Goal: Task Accomplishment & Management: Manage account settings

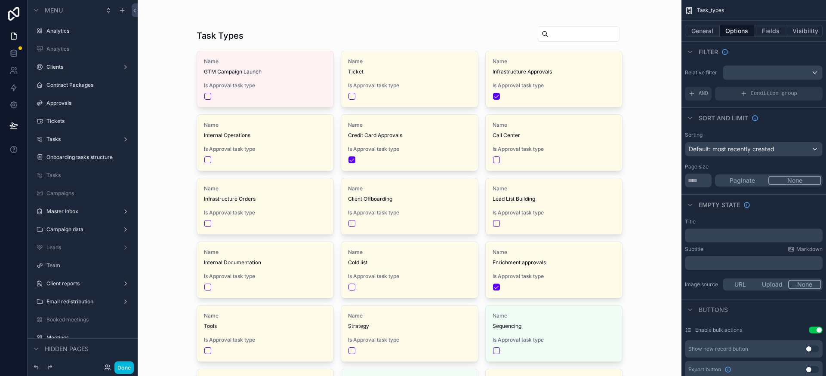
click at [64, 140] on label "Tasks" at bounding box center [80, 139] width 69 height 7
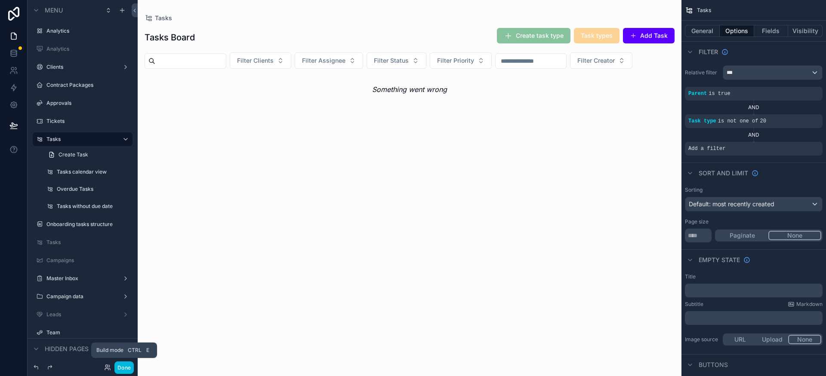
click at [122, 371] on button "Done" at bounding box center [123, 368] width 19 height 12
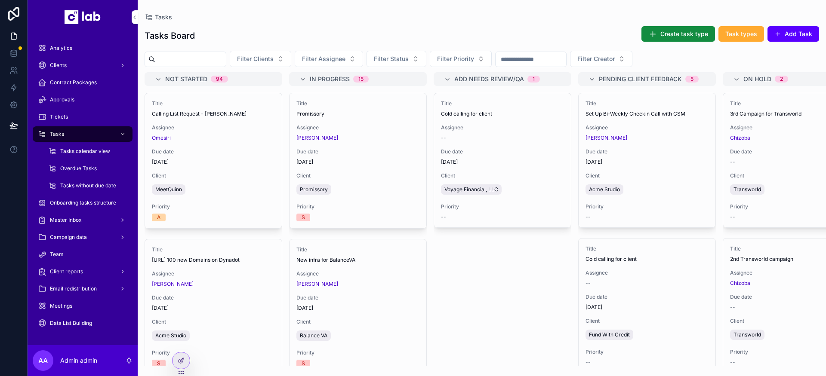
click at [179, 362] on icon at bounding box center [181, 360] width 7 height 7
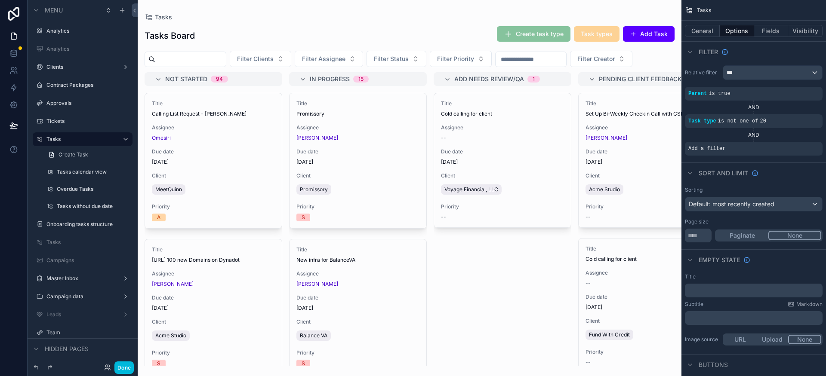
click at [472, 150] on div "scrollable content" at bounding box center [409, 188] width 543 height 376
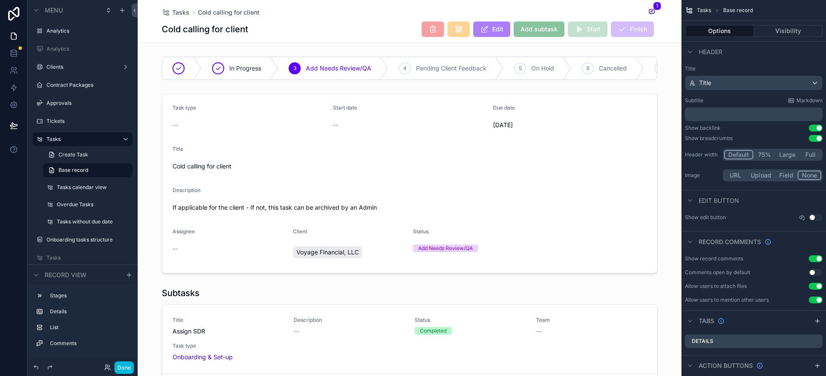
click at [569, 183] on div "scrollable content" at bounding box center [409, 183] width 543 height 187
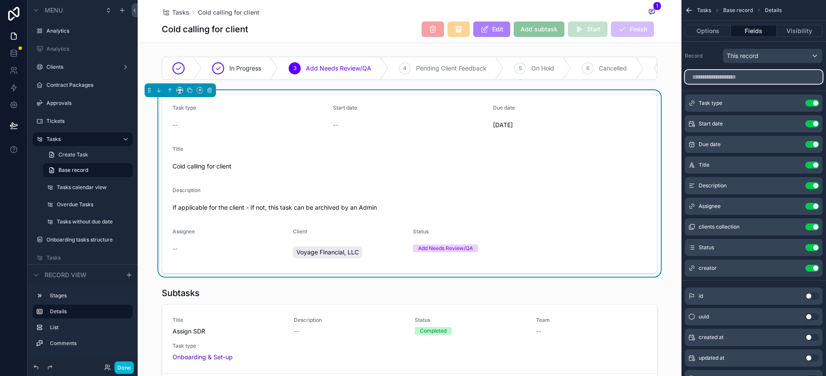
click at [740, 78] on input "scrollable content" at bounding box center [754, 77] width 138 height 14
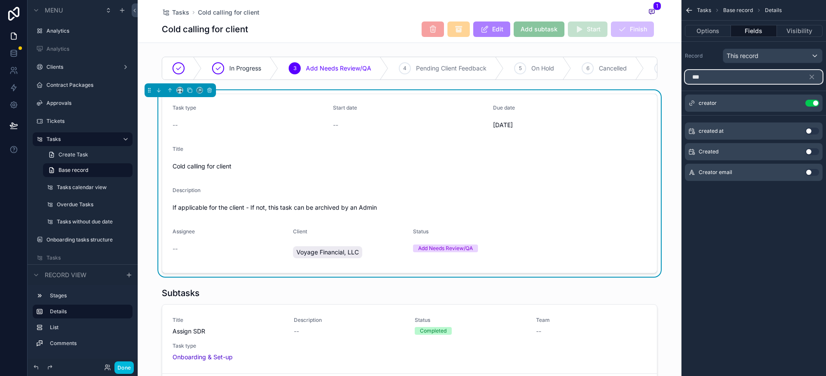
type input "***"
click at [812, 152] on button "Use setting" at bounding box center [812, 151] width 14 height 7
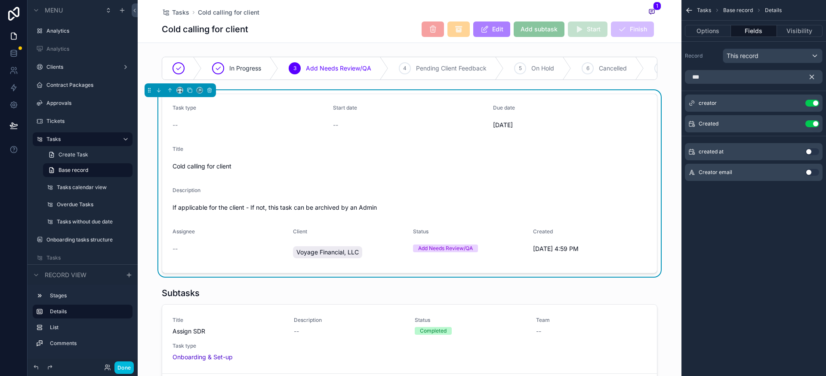
click at [813, 79] on icon "scrollable content" at bounding box center [812, 77] width 4 height 4
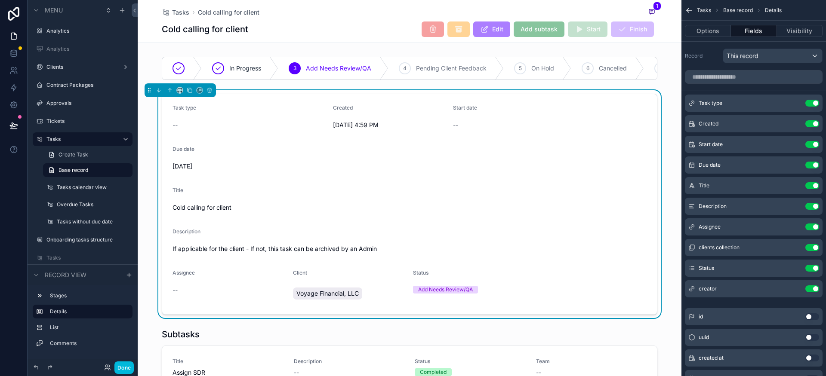
click at [773, 104] on div "Task type Use setting" at bounding box center [754, 103] width 138 height 17
click at [0, 0] on icon "scrollable content" at bounding box center [0, 0] width 0 height 0
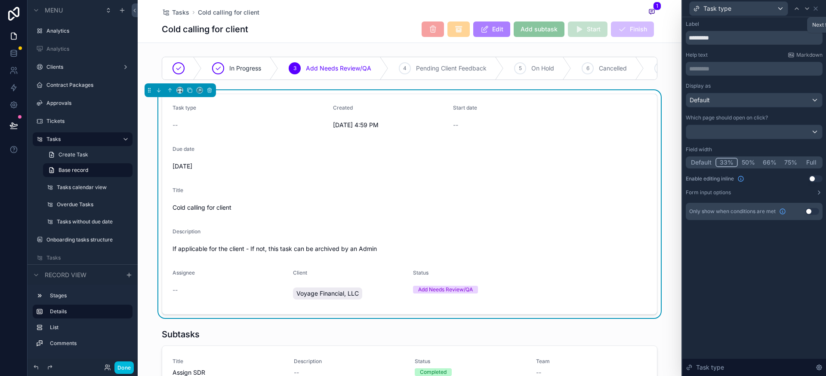
click at [805, 11] on icon at bounding box center [806, 8] width 7 height 7
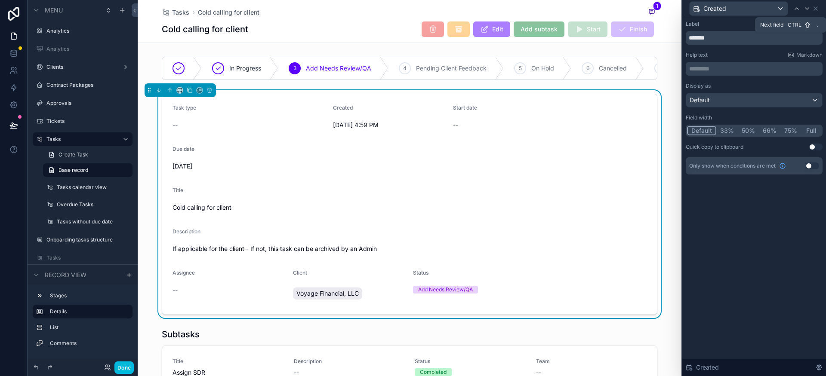
click at [807, 12] on icon at bounding box center [806, 8] width 7 height 7
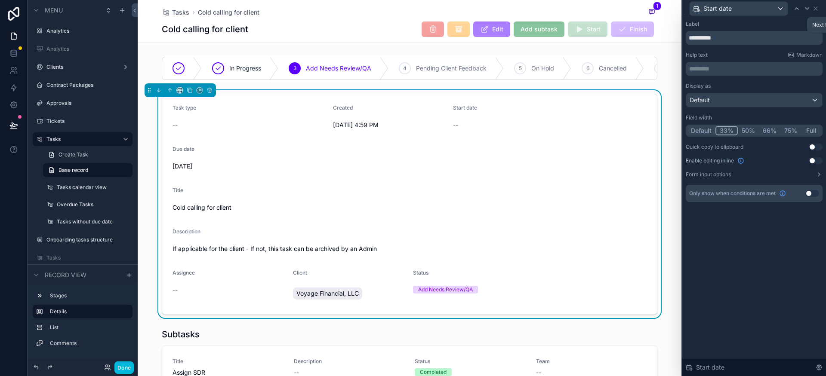
click at [807, 12] on icon at bounding box center [806, 8] width 7 height 7
click at [815, 8] on icon at bounding box center [814, 8] width 3 height 3
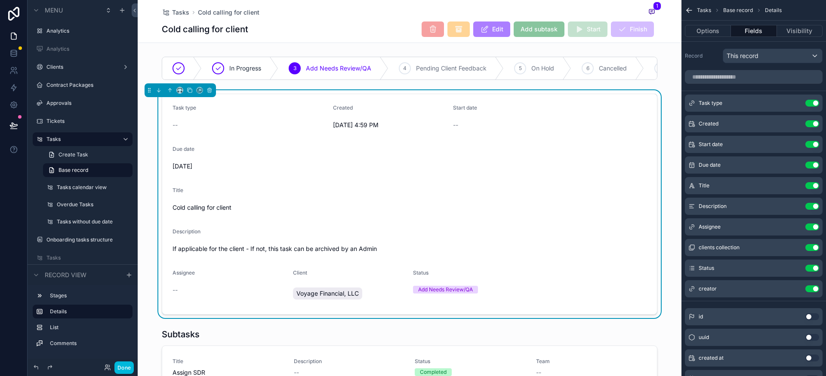
click at [82, 188] on label "Tasks calendar view" at bounding box center [92, 187] width 71 height 7
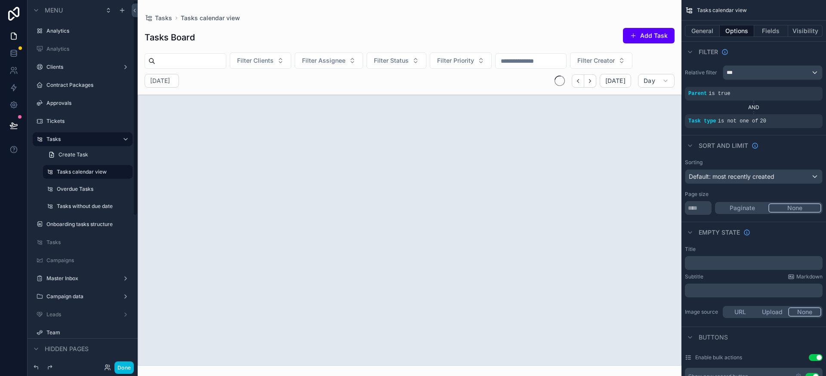
click at [72, 197] on div "scrollable content" at bounding box center [88, 198] width 100 height 2
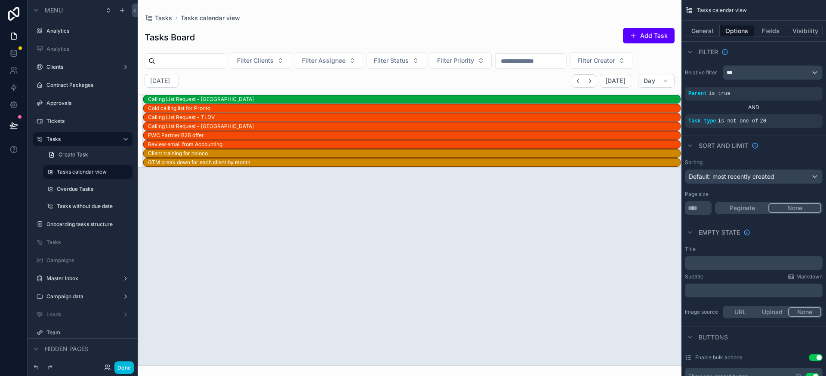
click at [81, 191] on label "Overdue Tasks" at bounding box center [92, 189] width 71 height 7
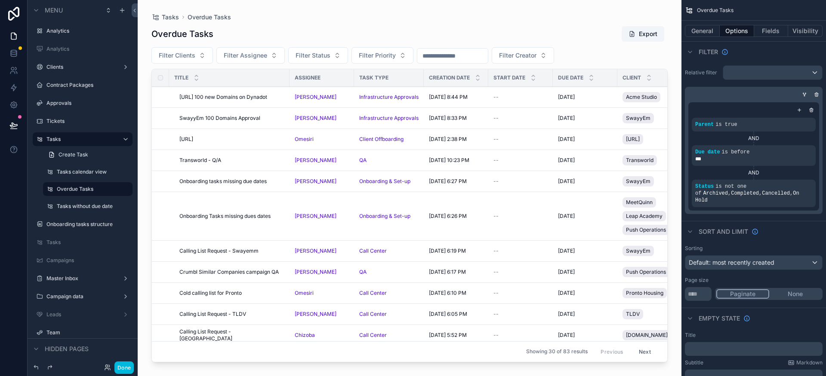
click at [219, 158] on div "scrollable content" at bounding box center [409, 183] width 543 height 366
click at [245, 162] on div "Transworld - Q/A Transworld - Q/A" at bounding box center [231, 160] width 105 height 7
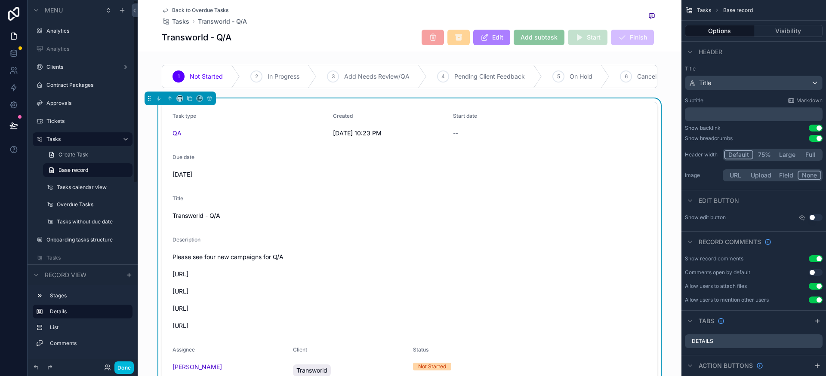
click at [74, 138] on label "Tasks" at bounding box center [80, 139] width 69 height 7
click at [77, 145] on div "Tasks" at bounding box center [82, 139] width 96 height 14
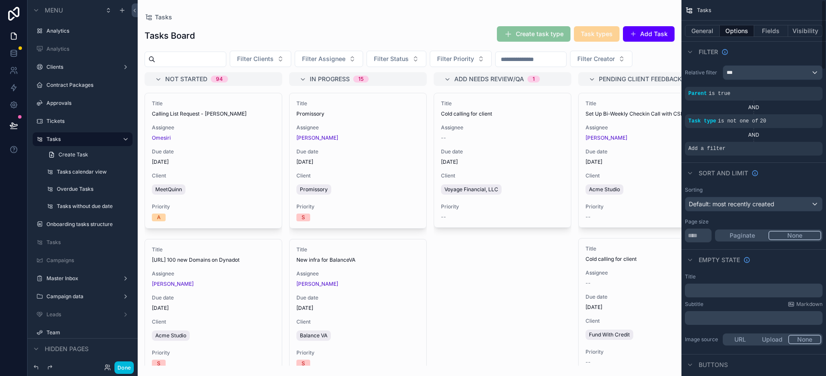
click at [771, 32] on button "Fields" at bounding box center [771, 31] width 34 height 12
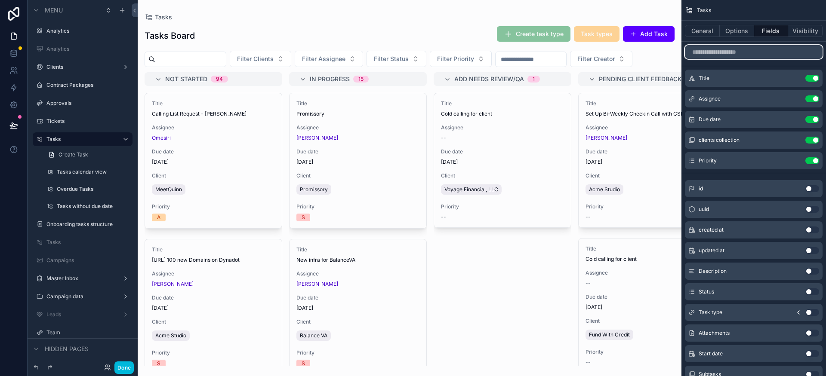
click at [748, 56] on input "scrollable content" at bounding box center [754, 52] width 138 height 14
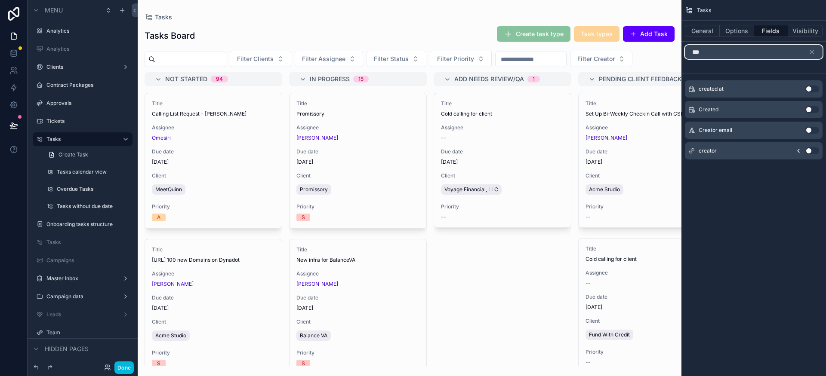
type input "***"
click at [815, 110] on button "Use setting" at bounding box center [812, 109] width 14 height 7
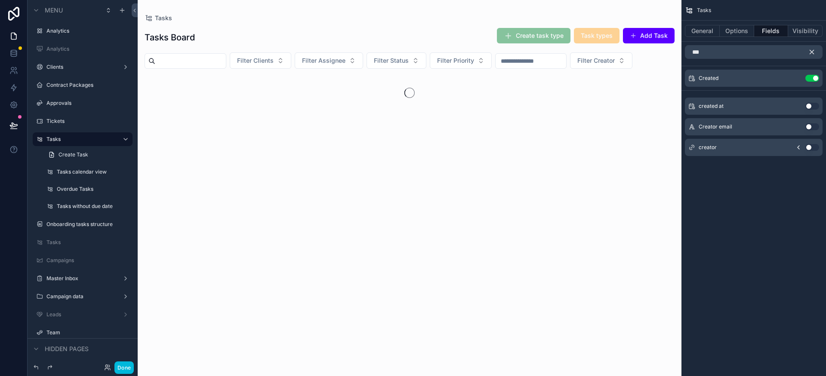
click at [812, 54] on icon "scrollable content" at bounding box center [811, 52] width 8 height 8
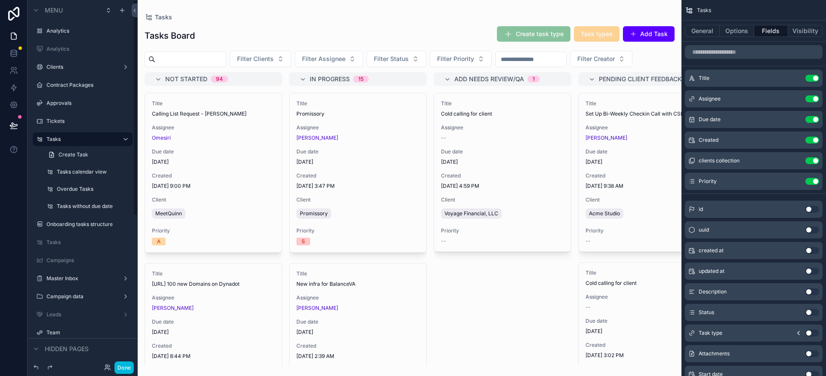
click at [70, 171] on label "Tasks calendar view" at bounding box center [92, 172] width 71 height 7
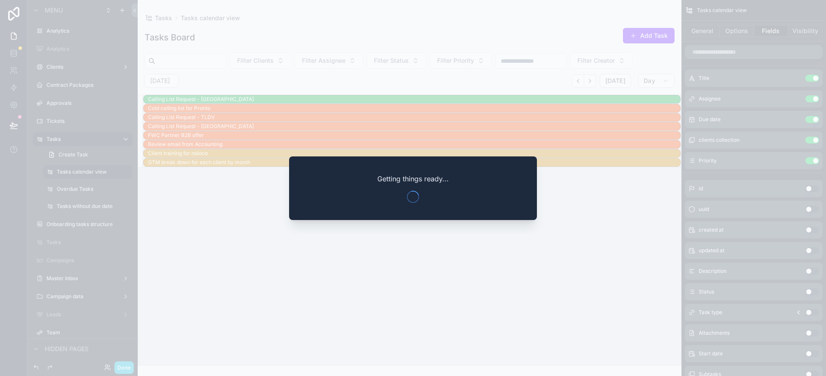
click at [78, 192] on div at bounding box center [413, 188] width 826 height 376
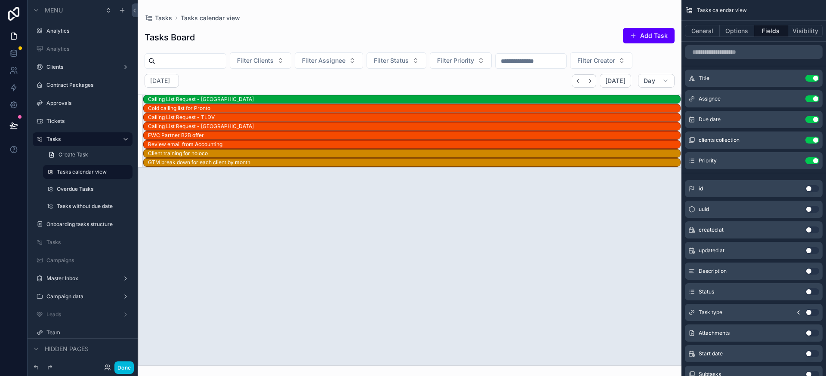
click at [78, 192] on label "Overdue Tasks" at bounding box center [92, 189] width 71 height 7
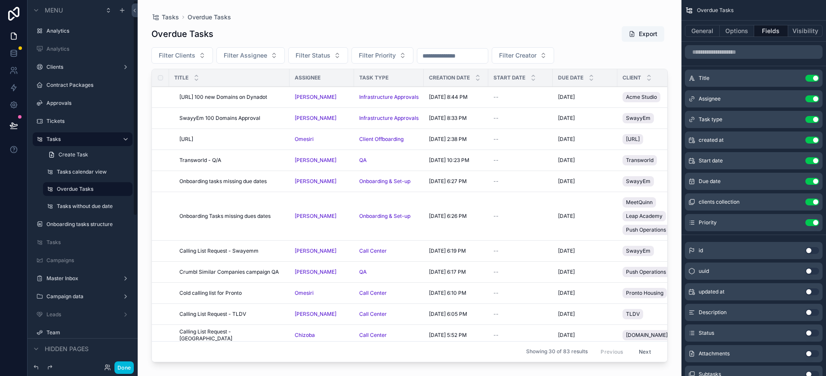
click at [74, 207] on label "Tasks without due date" at bounding box center [92, 206] width 71 height 7
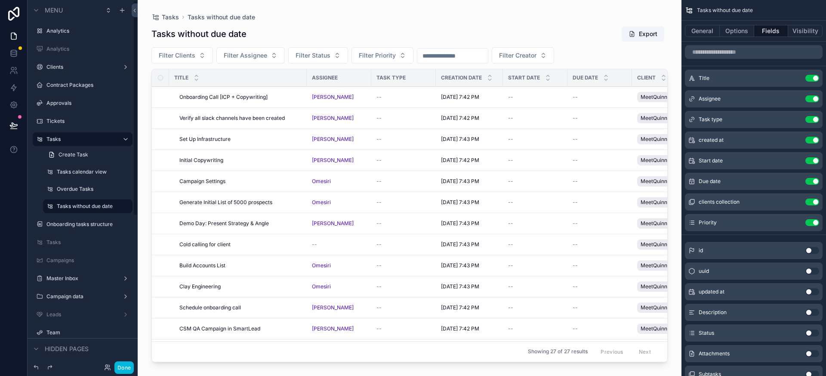
click at [72, 249] on div "Tasks" at bounding box center [82, 243] width 96 height 14
click at [86, 174] on label "Tasks calendar view" at bounding box center [92, 172] width 71 height 7
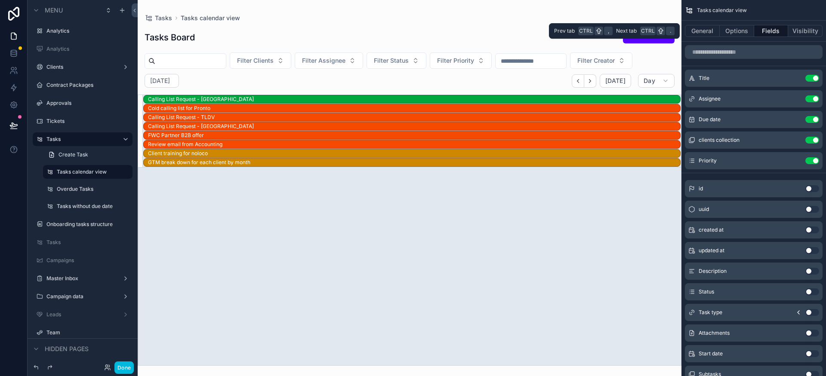
click at [743, 32] on button "Options" at bounding box center [736, 31] width 34 height 12
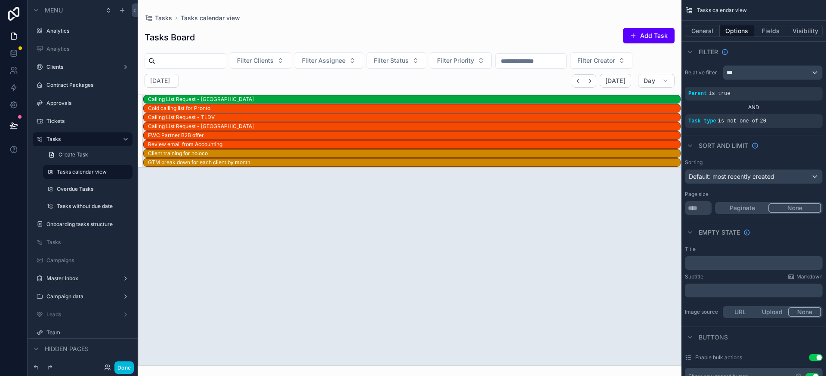
click at [87, 243] on label "Tasks" at bounding box center [86, 242] width 81 height 7
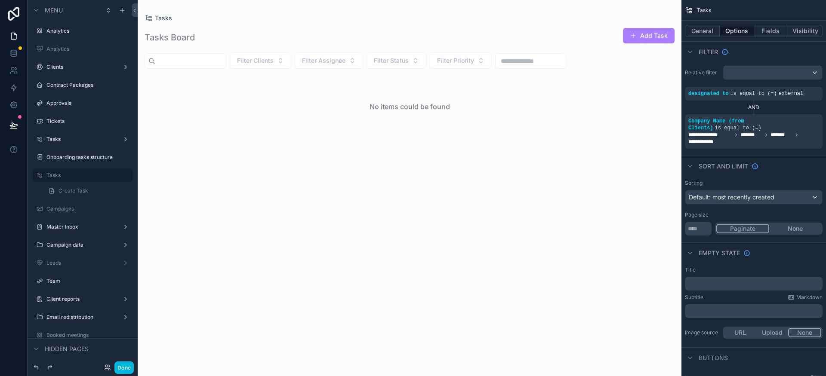
click at [0, 0] on icon "scrollable content" at bounding box center [0, 0] width 0 height 0
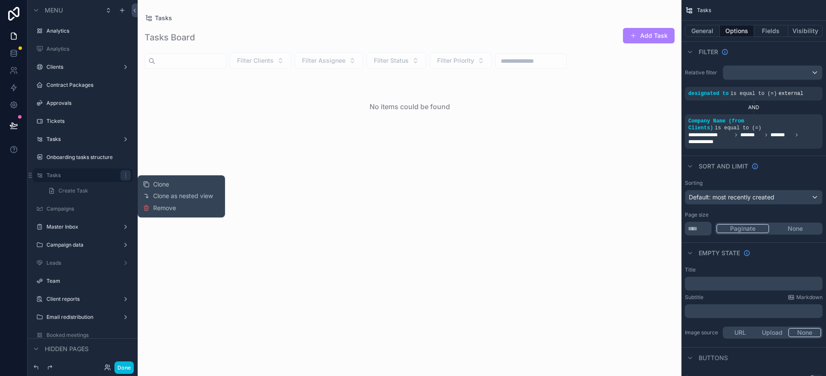
click at [190, 196] on span "Clone as nested view" at bounding box center [183, 196] width 60 height 9
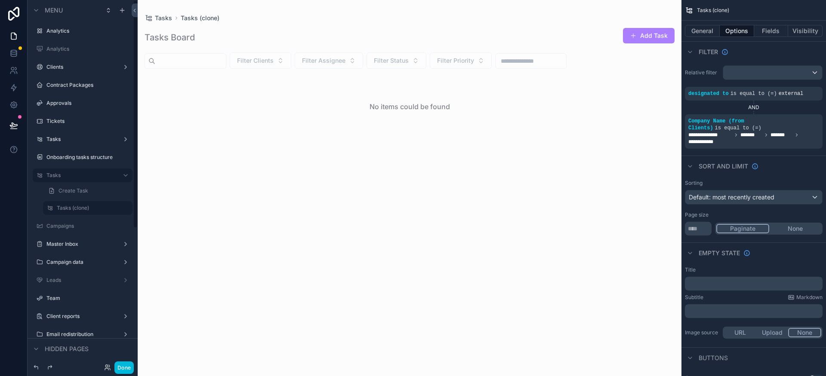
click at [0, 0] on button "scrollable content" at bounding box center [0, 0] width 0 height 0
click at [99, 209] on input "**********" at bounding box center [81, 208] width 48 height 10
type input "*"
type input "**********"
click at [116, 210] on icon "scrollable content" at bounding box center [113, 208] width 7 height 7
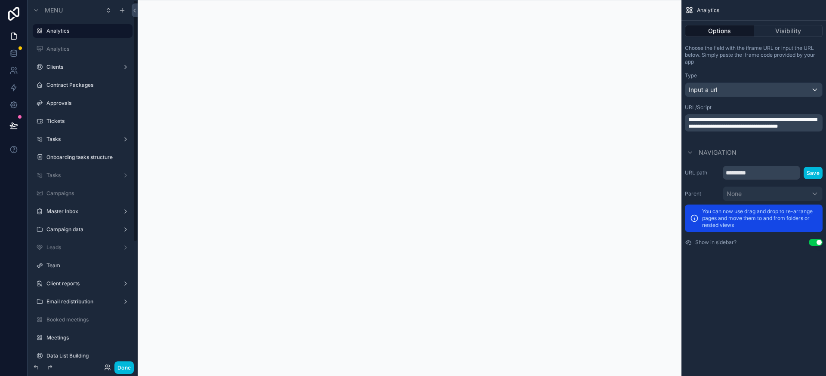
click at [93, 174] on label "Tasks" at bounding box center [80, 175] width 69 height 7
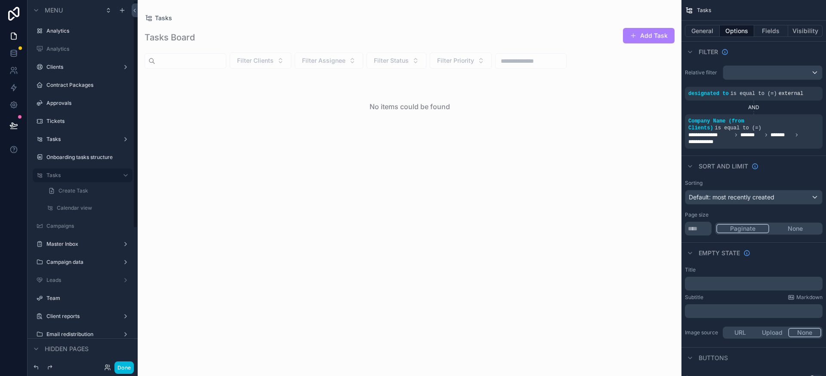
click at [99, 210] on label "Calendar view" at bounding box center [92, 208] width 71 height 7
click at [411, 204] on div "No items could be found" at bounding box center [409, 220] width 543 height 292
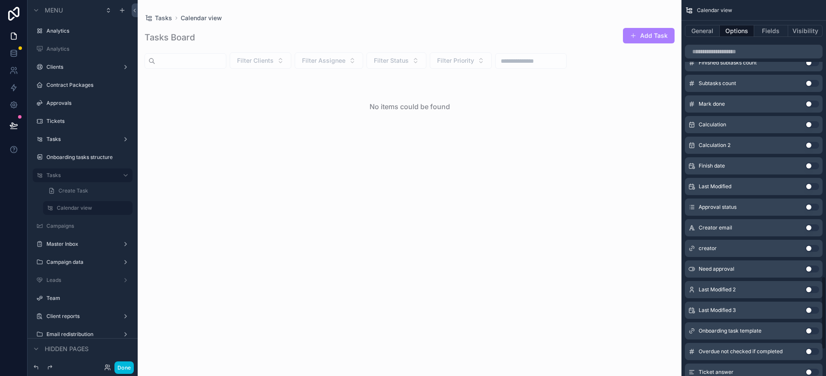
scroll to position [1558, 0]
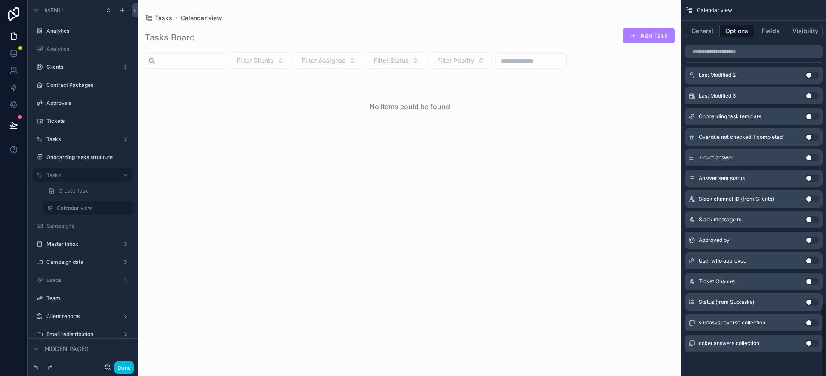
click at [704, 27] on button "General" at bounding box center [702, 31] width 35 height 12
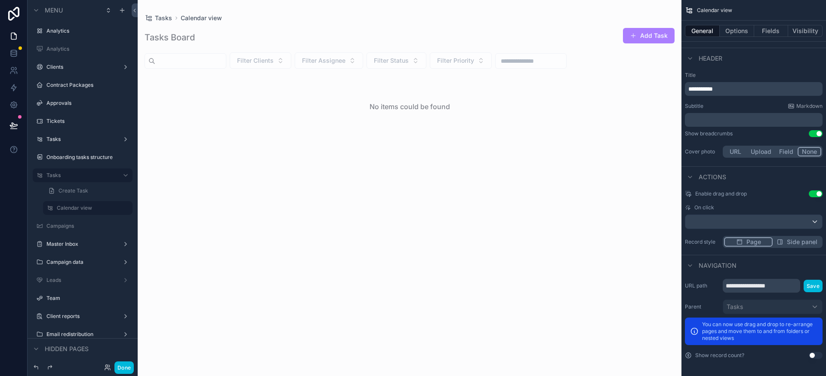
click at [399, 212] on div "No items could be found" at bounding box center [409, 220] width 543 height 292
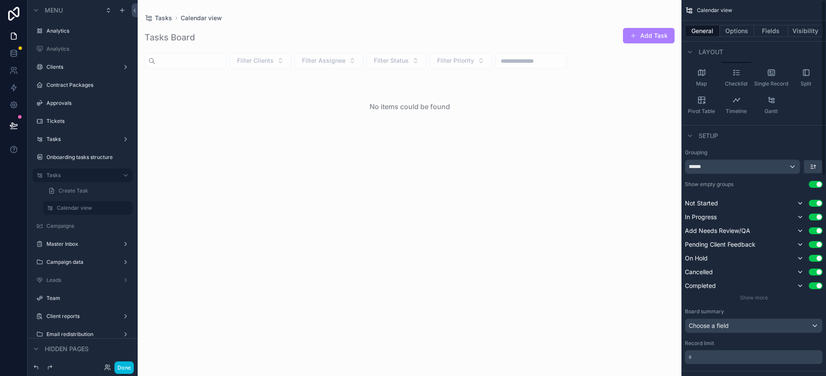
scroll to position [0, 0]
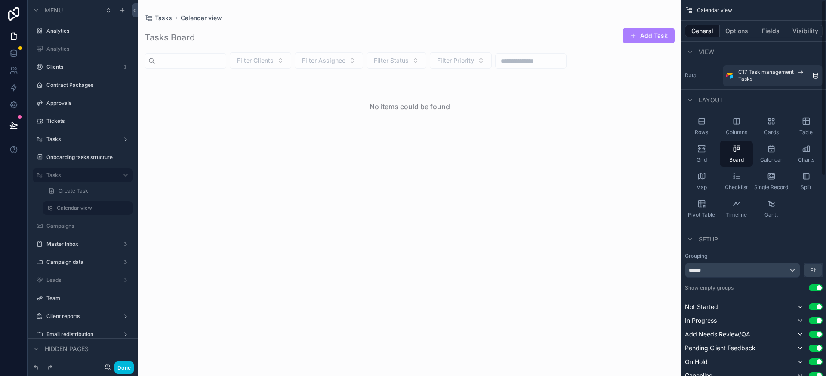
click at [775, 151] on icon "scrollable content" at bounding box center [771, 148] width 9 height 9
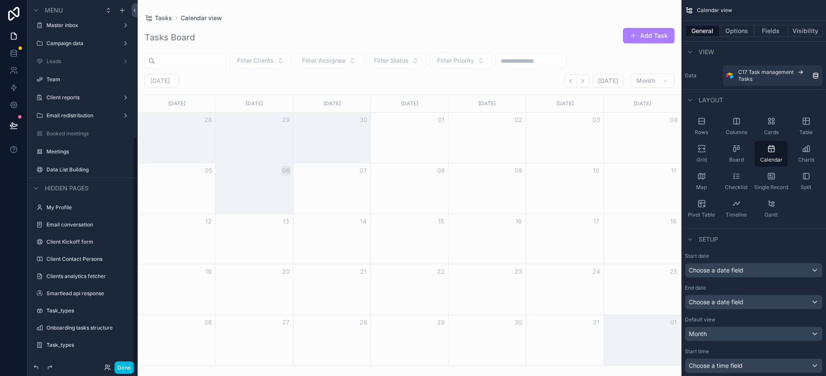
scroll to position [220, 0]
click at [80, 151] on label "Meetings" at bounding box center [86, 150] width 81 height 7
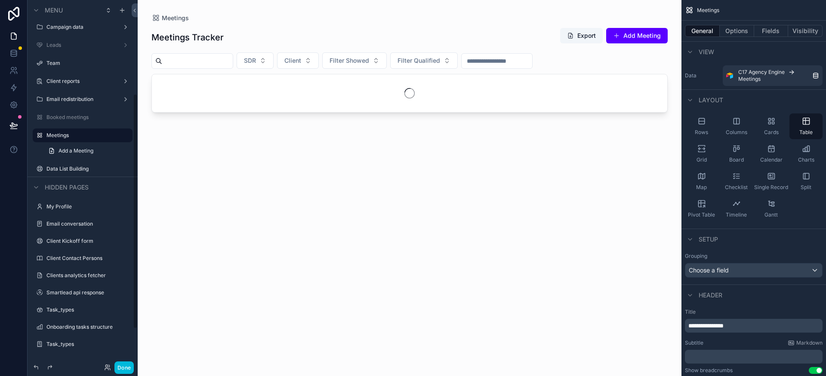
scroll to position [146, 0]
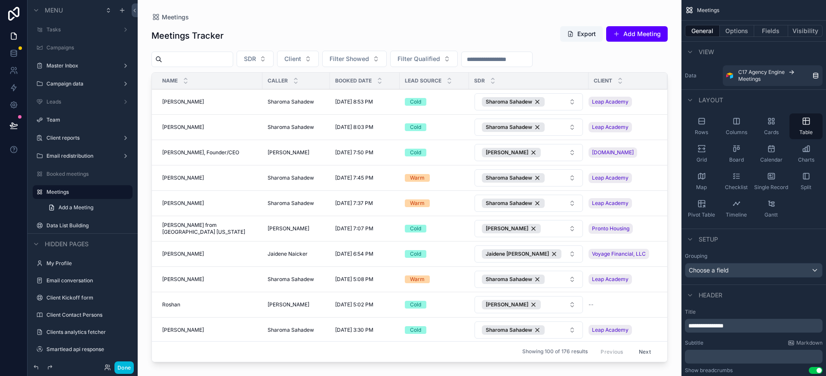
click at [445, 197] on div "scrollable content" at bounding box center [409, 183] width 543 height 366
click at [404, 355] on div "Showing 100 of 176 results Previous Next" at bounding box center [409, 351] width 515 height 21
drag, startPoint x: 433, startPoint y: 368, endPoint x: 451, endPoint y: 368, distance: 18.1
click at [451, 368] on div "Meetings Meetings Tracker Export Add Meeting SDR Client Filter Showed Filter Qu…" at bounding box center [409, 188] width 543 height 376
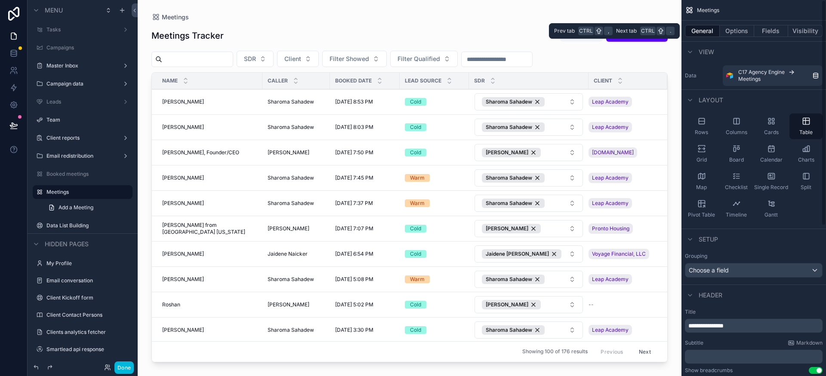
click at [764, 31] on button "Fields" at bounding box center [771, 31] width 34 height 12
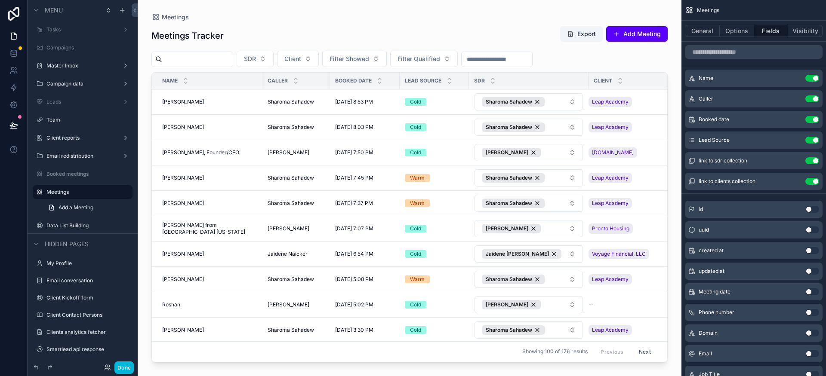
click at [810, 181] on button "Use setting" at bounding box center [812, 181] width 14 height 7
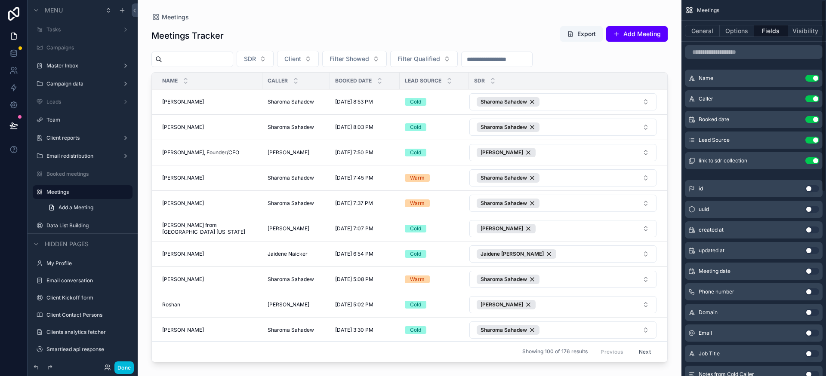
click at [809, 162] on button "Use setting" at bounding box center [812, 160] width 14 height 7
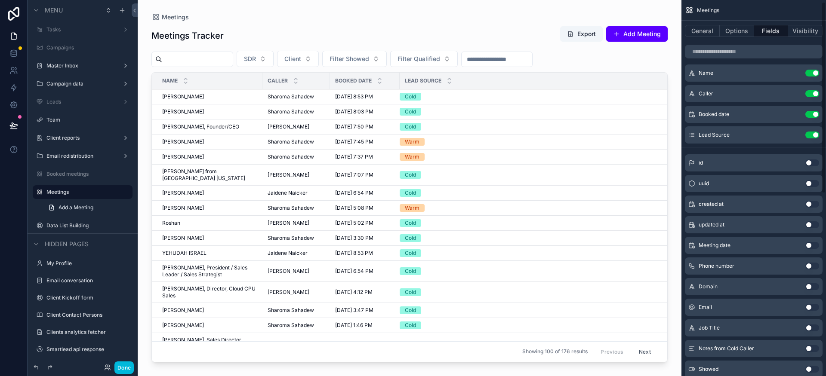
scroll to position [8, 0]
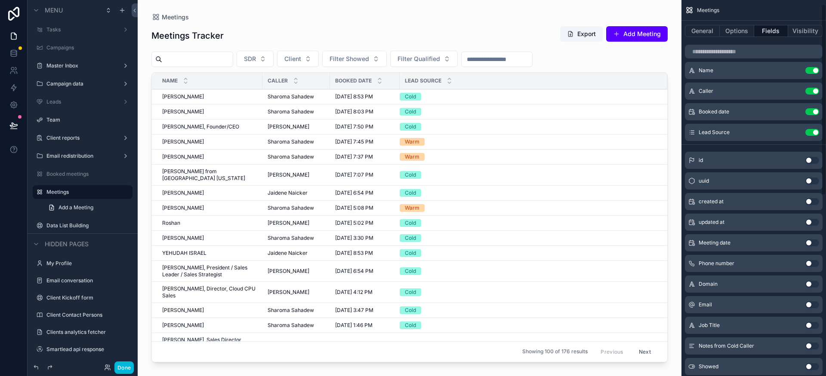
click at [812, 243] on button "Use setting" at bounding box center [812, 242] width 14 height 7
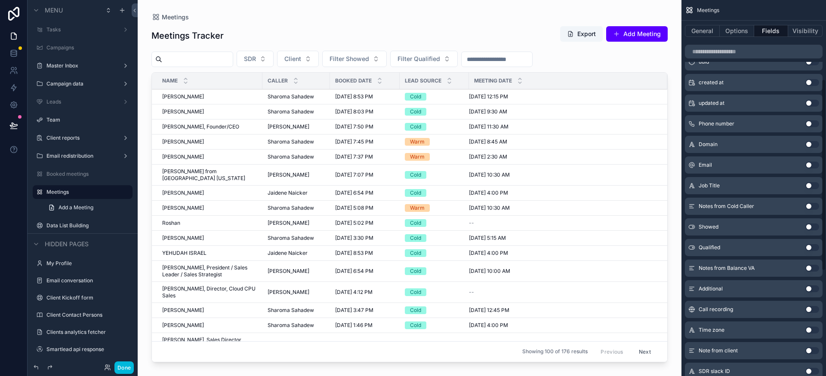
scroll to position [158, 0]
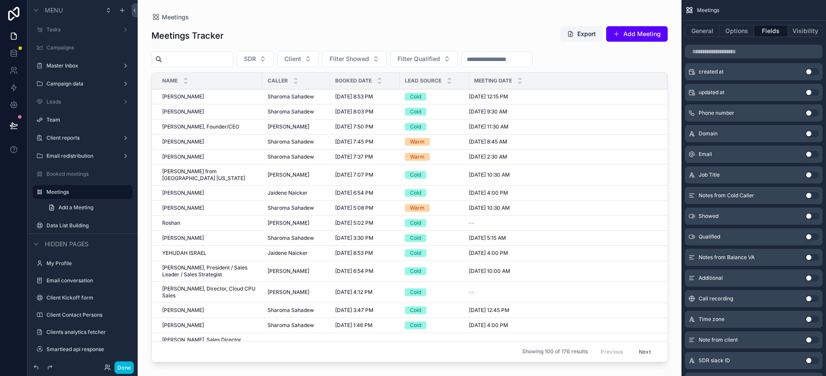
click at [814, 217] on button "Use setting" at bounding box center [812, 216] width 14 height 7
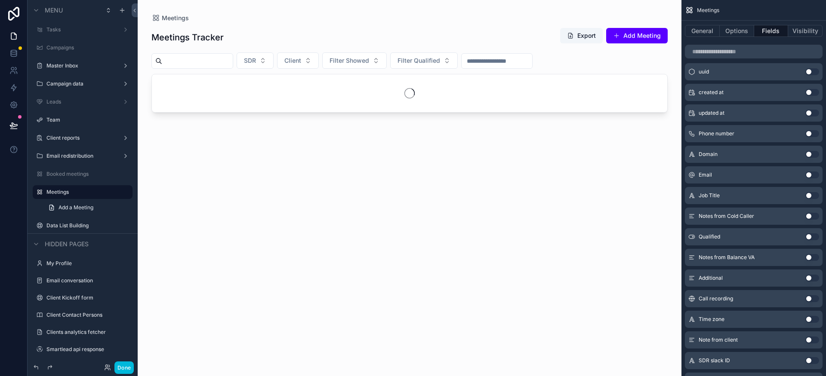
click at [809, 236] on button "Use setting" at bounding box center [812, 236] width 14 height 7
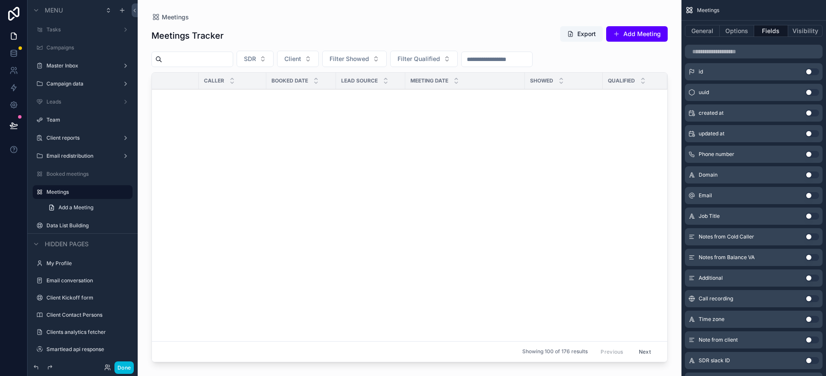
scroll to position [0, 70]
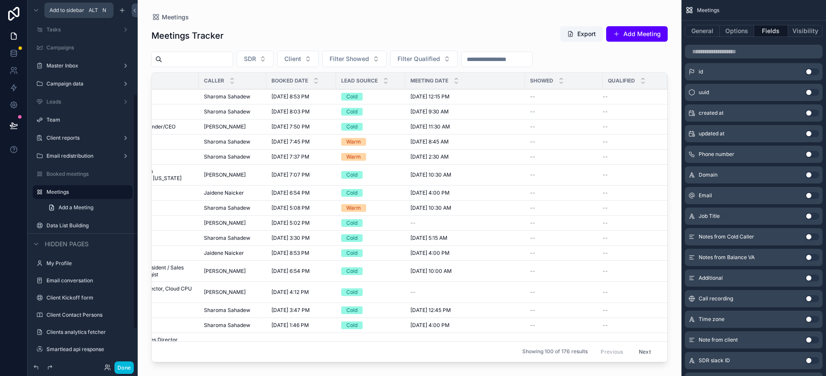
click at [119, 11] on icon "scrollable content" at bounding box center [122, 10] width 7 height 7
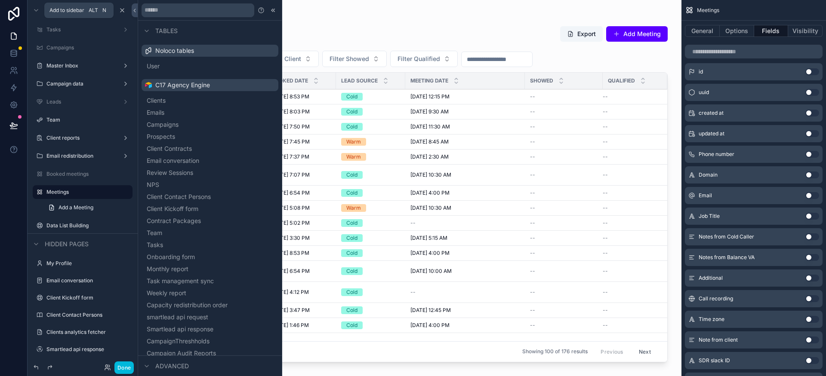
scroll to position [226, 0]
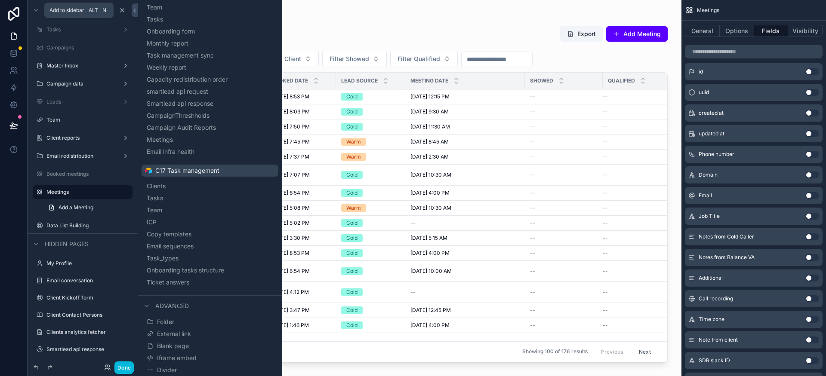
click at [222, 362] on button "Iframe embed" at bounding box center [210, 358] width 130 height 12
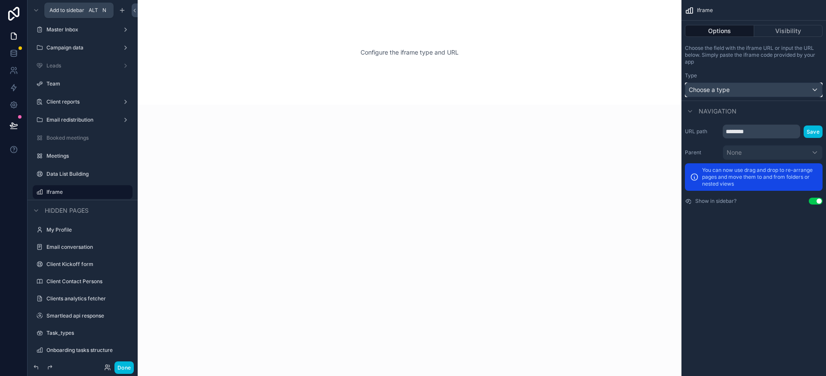
click at [721, 94] on span "Choose a type" at bounding box center [708, 90] width 41 height 9
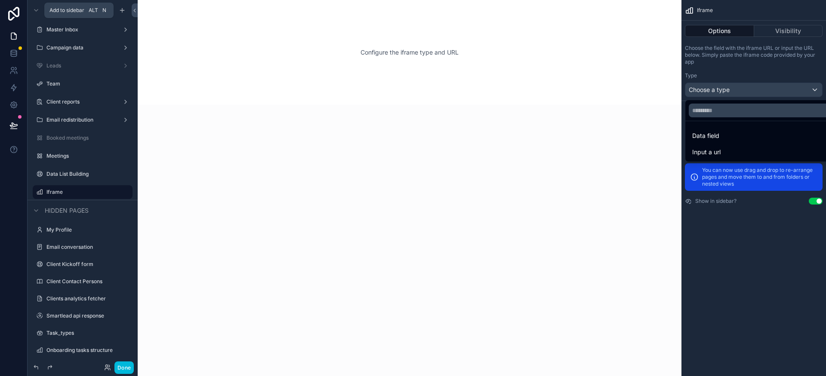
click at [709, 151] on span "Input a url" at bounding box center [706, 152] width 28 height 10
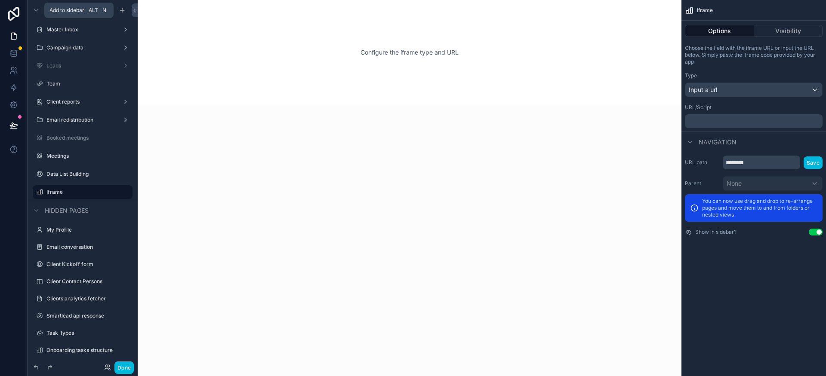
click at [714, 120] on p "﻿" at bounding box center [754, 121] width 132 height 7
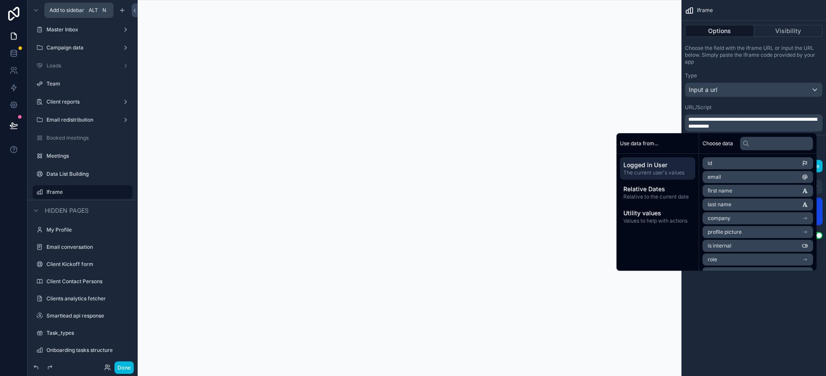
click at [734, 104] on div "URL/Script" at bounding box center [754, 107] width 138 height 7
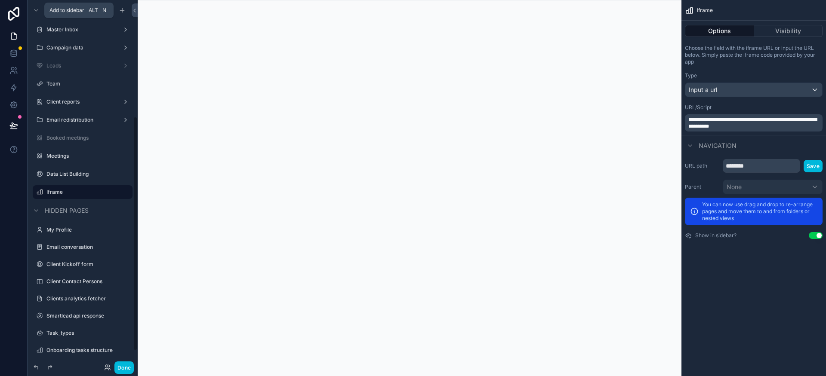
click at [0, 0] on icon "scrollable content" at bounding box center [0, 0] width 0 height 0
click at [84, 194] on input "******" at bounding box center [75, 192] width 58 height 10
type input "*"
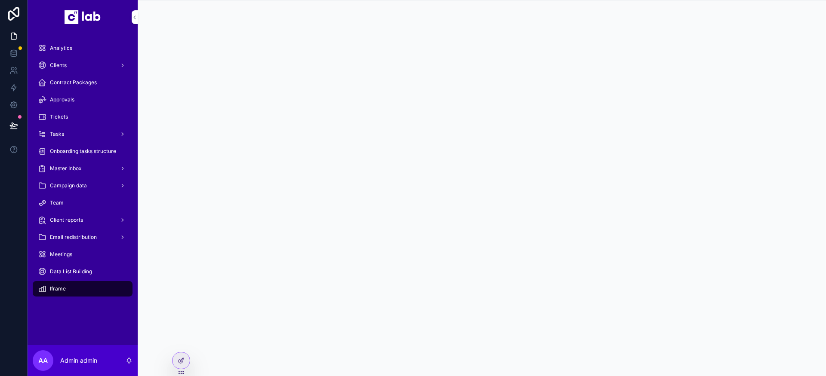
click at [181, 360] on icon at bounding box center [181, 359] width 3 height 3
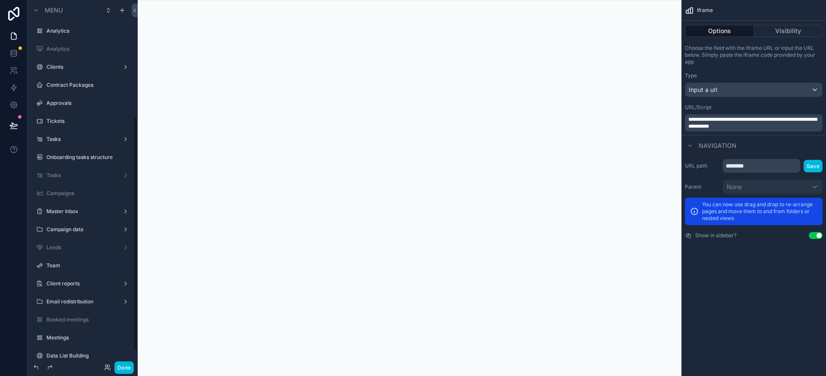
scroll to position [182, 0]
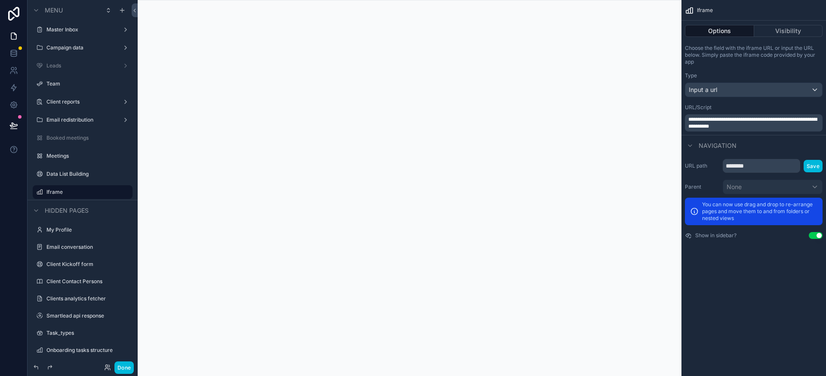
click at [0, 0] on icon "scrollable content" at bounding box center [0, 0] width 0 height 0
click at [97, 195] on input "******" at bounding box center [75, 192] width 58 height 10
type input "*"
type input "****"
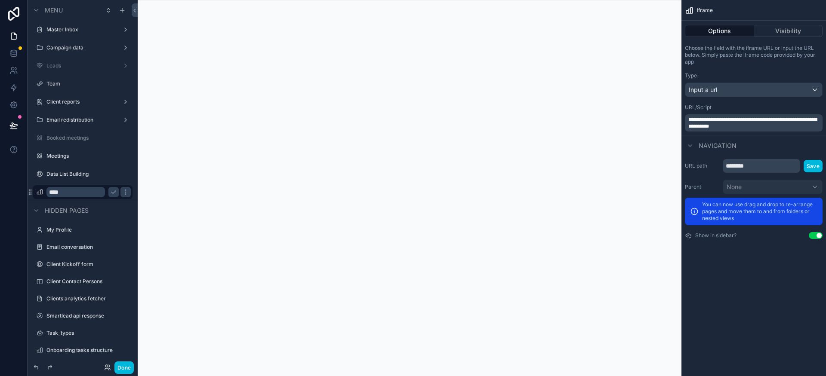
click at [111, 193] on icon "scrollable content" at bounding box center [113, 192] width 7 height 7
click at [752, 124] on span "**********" at bounding box center [752, 123] width 129 height 12
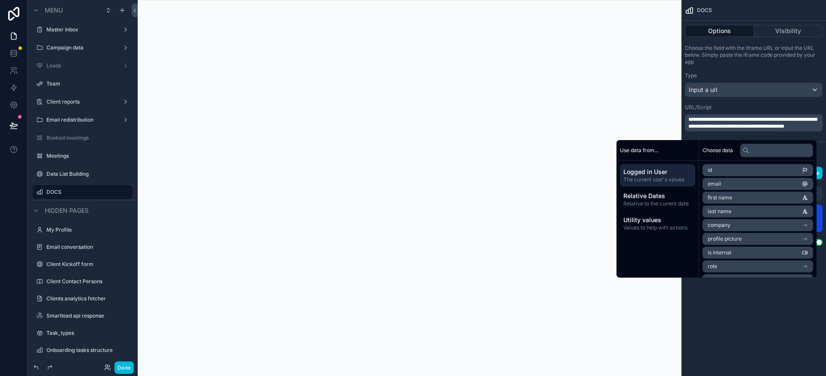
scroll to position [0, 0]
click at [433, 176] on div "scrollable content" at bounding box center [409, 188] width 543 height 376
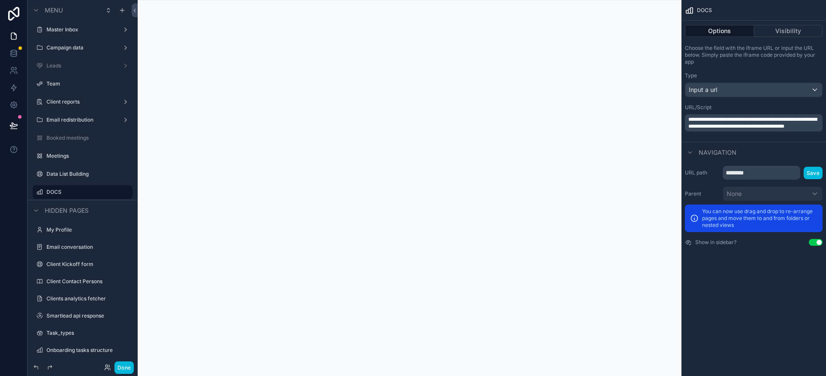
click at [761, 122] on span "**********" at bounding box center [752, 123] width 129 height 12
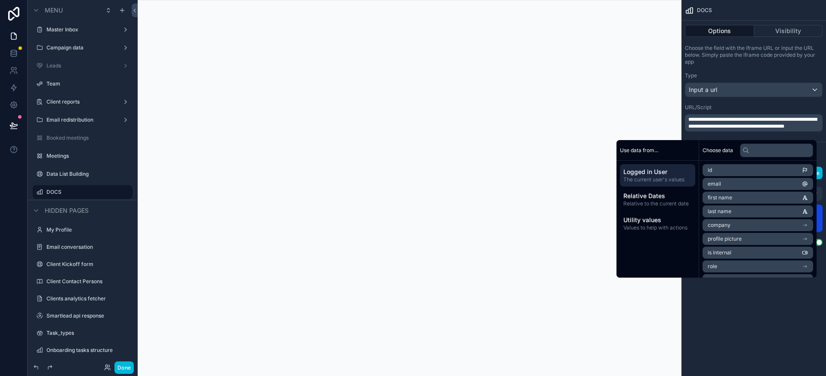
click at [749, 79] on div "Type" at bounding box center [754, 75] width 138 height 7
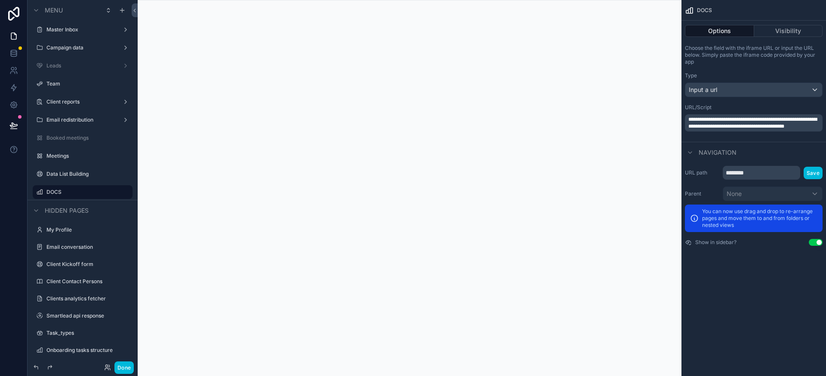
click at [801, 32] on button "Visibility" at bounding box center [788, 31] width 69 height 12
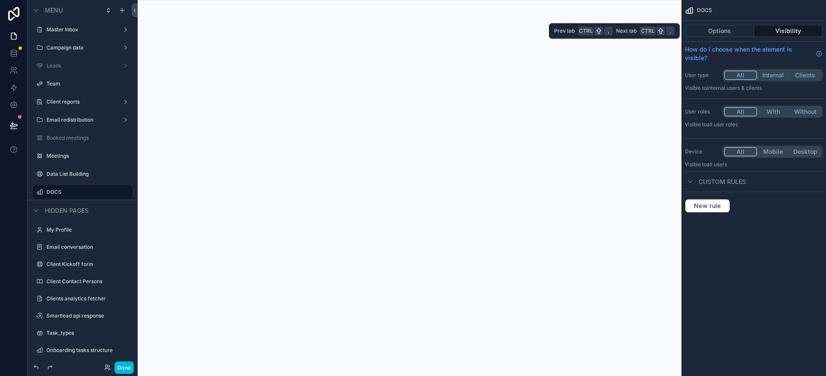
click at [736, 32] on button "Options" at bounding box center [719, 31] width 69 height 12
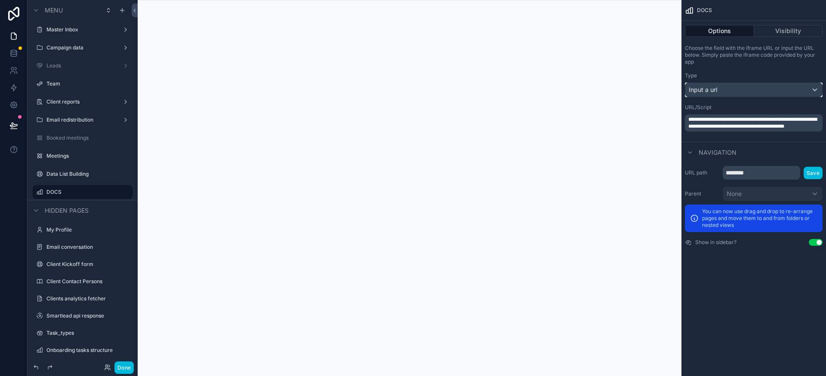
click at [728, 88] on div "Input a url" at bounding box center [753, 90] width 137 height 14
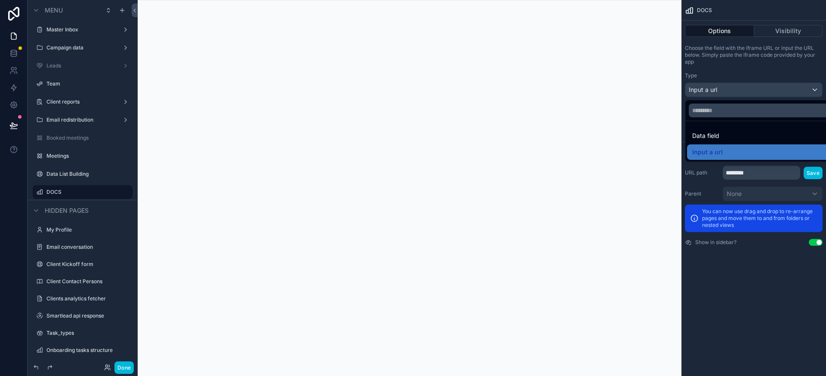
click at [728, 88] on div "scrollable content" at bounding box center [413, 188] width 826 height 376
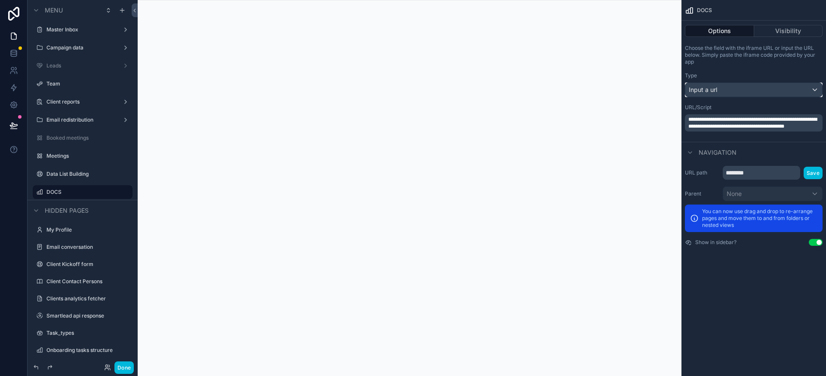
click at [728, 88] on div "Input a url" at bounding box center [753, 90] width 137 height 14
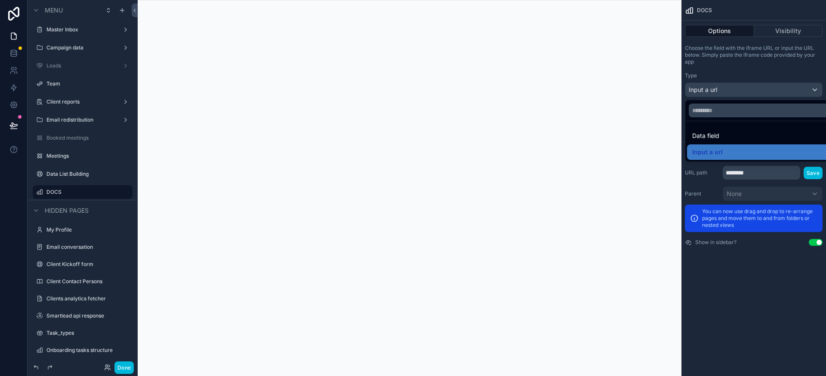
click at [728, 88] on div "scrollable content" at bounding box center [413, 188] width 826 height 376
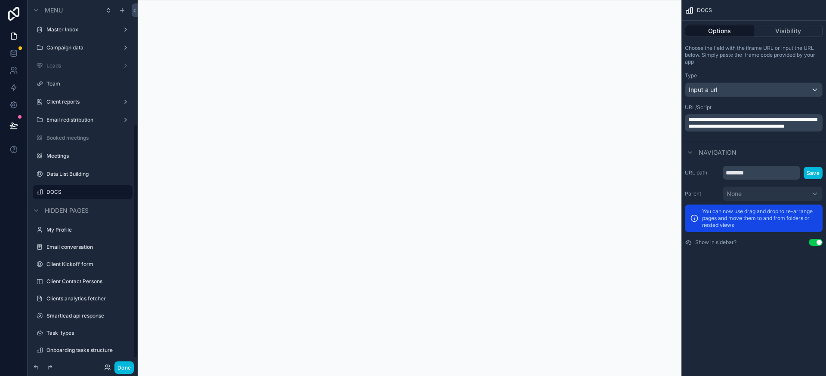
scroll to position [205, 0]
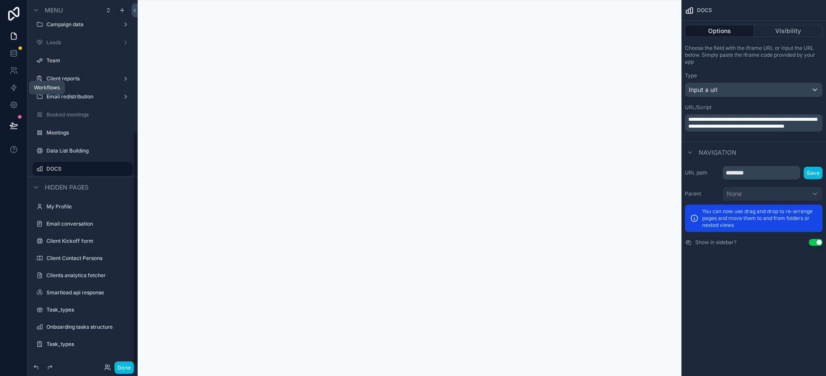
click at [12, 85] on icon at bounding box center [13, 87] width 9 height 9
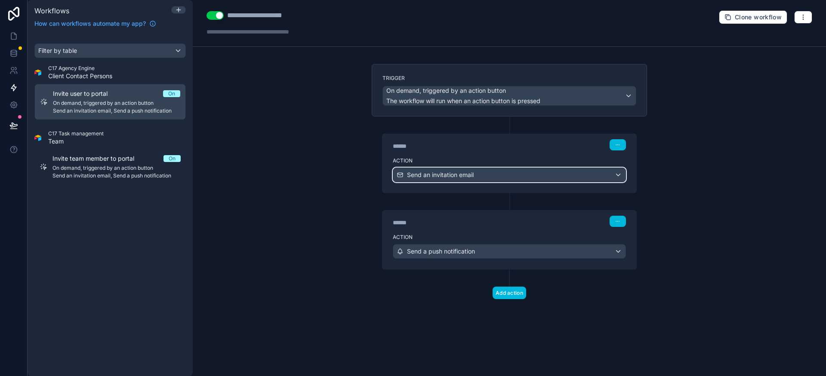
click at [441, 175] on span "Send an invitation email" at bounding box center [440, 175] width 67 height 9
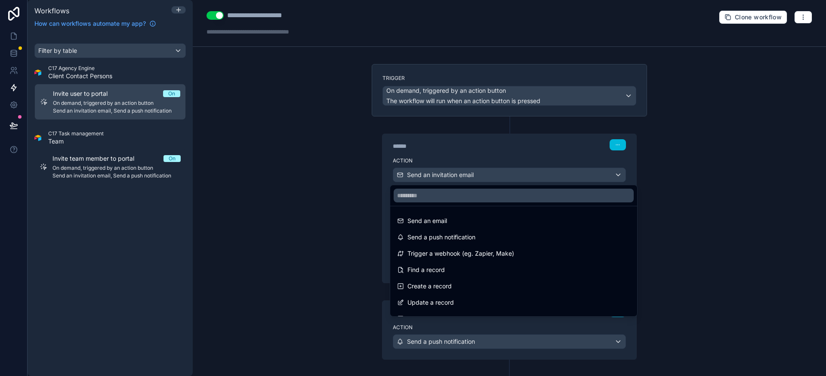
click at [459, 173] on div at bounding box center [413, 188] width 826 height 376
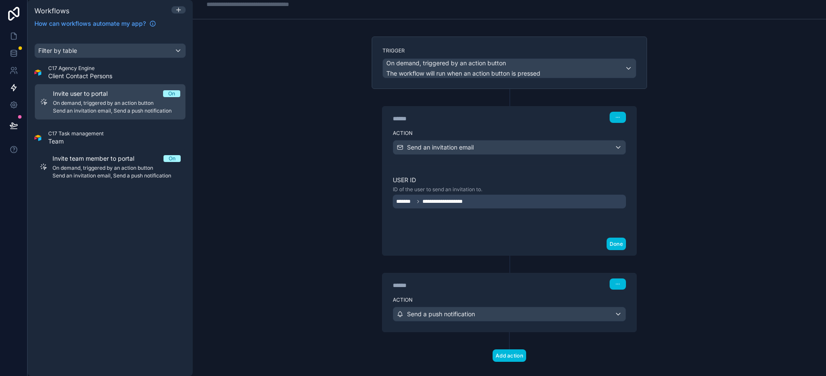
scroll to position [41, 0]
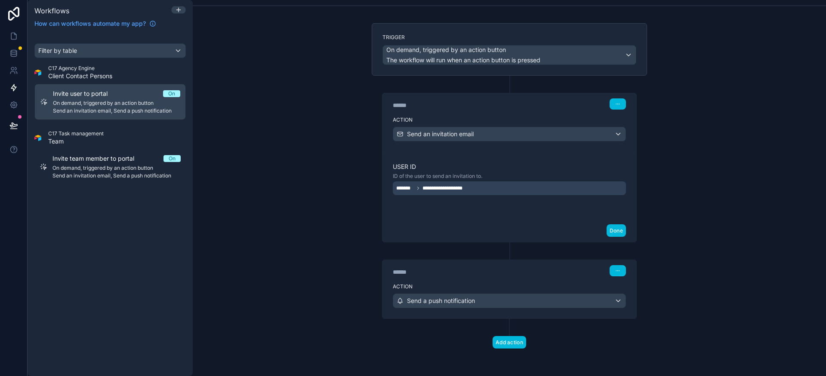
click at [415, 188] on icon at bounding box center [417, 188] width 5 height 5
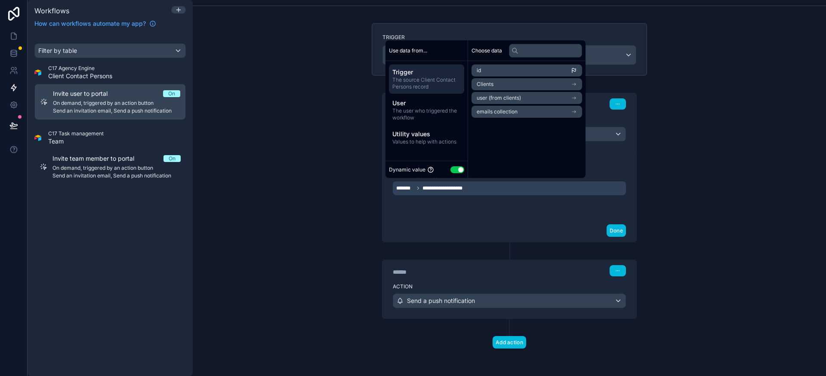
click at [355, 120] on div "**********" at bounding box center [509, 188] width 633 height 376
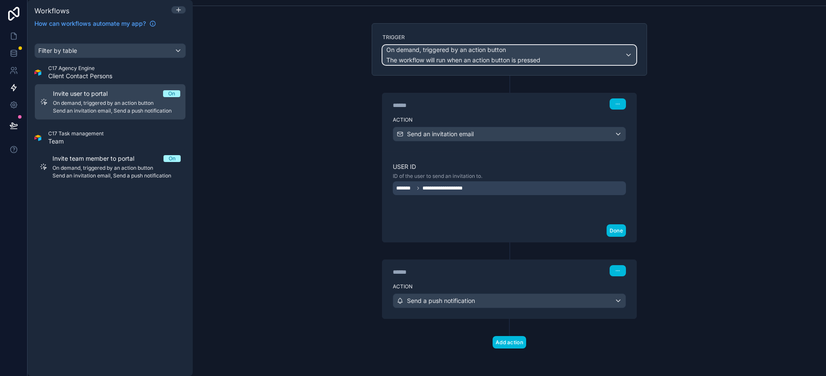
click at [626, 57] on div "On demand, triggered by an action button The workflow will run when an action b…" at bounding box center [509, 55] width 253 height 19
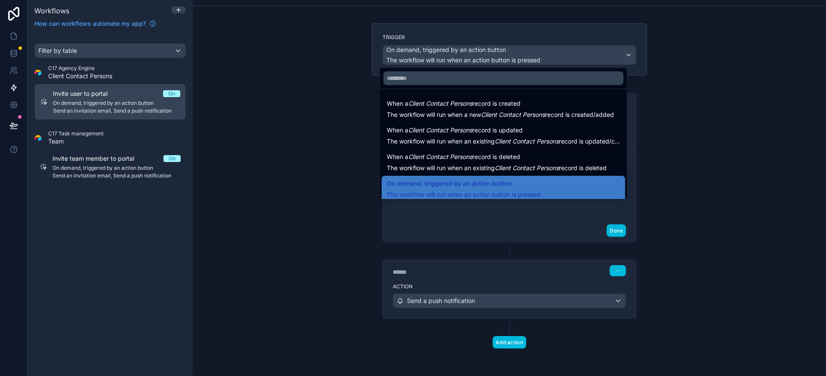
click at [626, 57] on div at bounding box center [413, 188] width 826 height 376
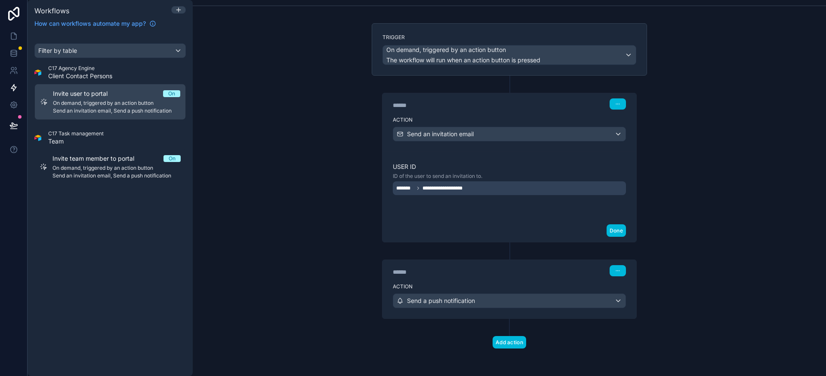
click at [619, 104] on button "button" at bounding box center [617, 103] width 16 height 11
click at [648, 109] on div "**********" at bounding box center [509, 199] width 289 height 353
click at [620, 106] on button "button" at bounding box center [617, 103] width 16 height 11
click at [628, 123] on span "Edit Description" at bounding box center [642, 123] width 38 height 7
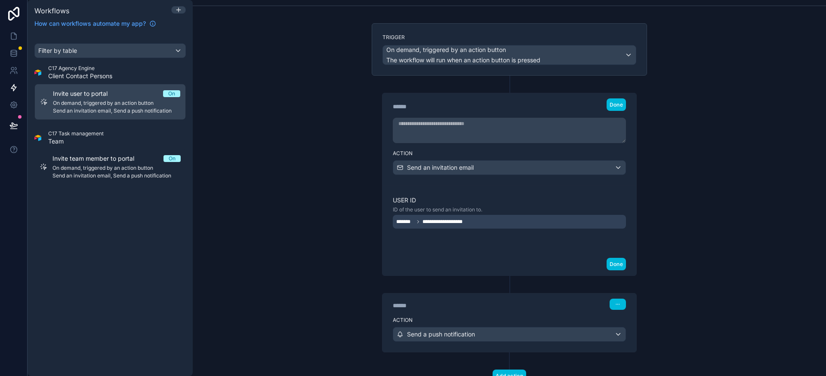
click at [612, 110] on button "Done" at bounding box center [615, 104] width 19 height 12
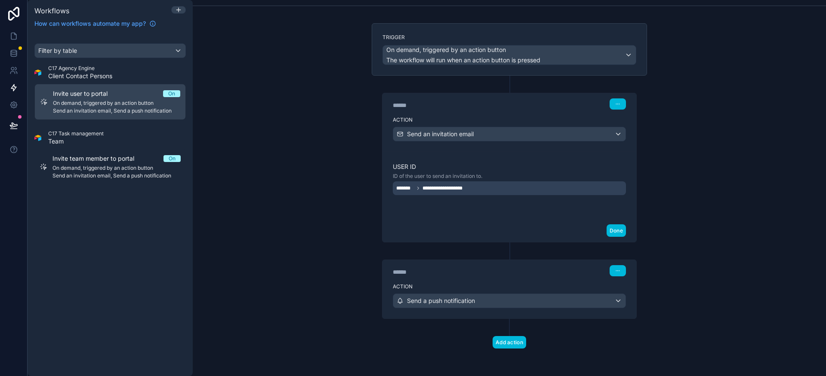
click at [623, 107] on div "****** Step 1" at bounding box center [509, 103] width 254 height 20
click at [615, 105] on icon "button" at bounding box center [617, 103] width 5 height 5
click at [681, 115] on div "**********" at bounding box center [509, 188] width 633 height 376
click at [619, 272] on button "button" at bounding box center [617, 270] width 16 height 11
click at [630, 295] on button "Edit Description" at bounding box center [634, 290] width 59 height 14
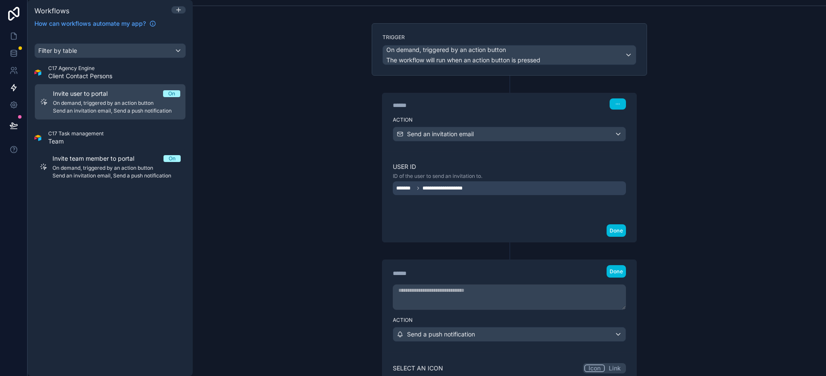
click at [618, 276] on button "Done" at bounding box center [615, 271] width 19 height 12
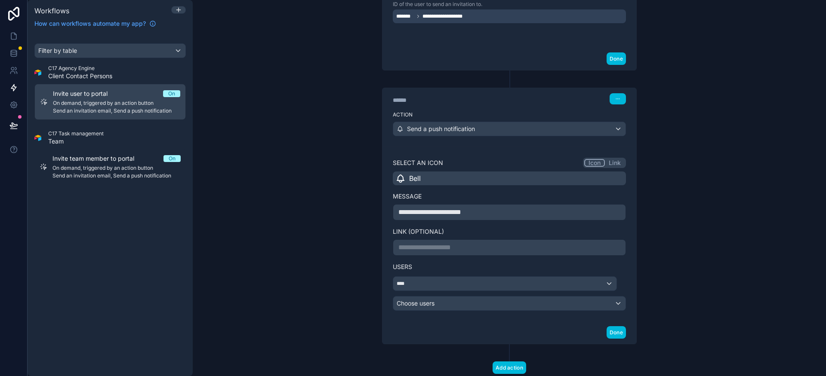
scroll to position [238, 0]
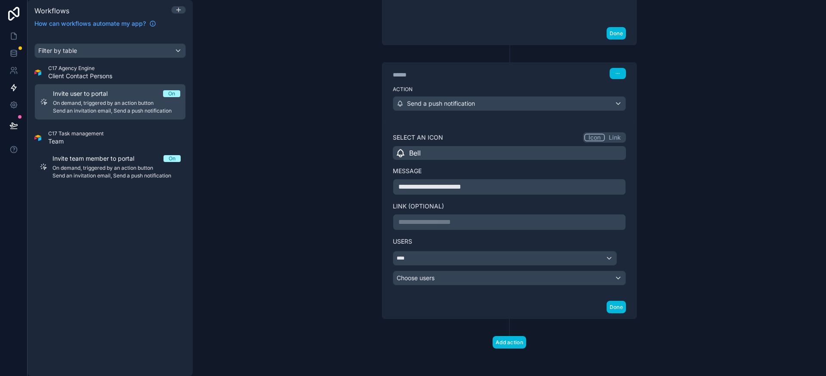
click at [614, 307] on button "Done" at bounding box center [615, 307] width 19 height 12
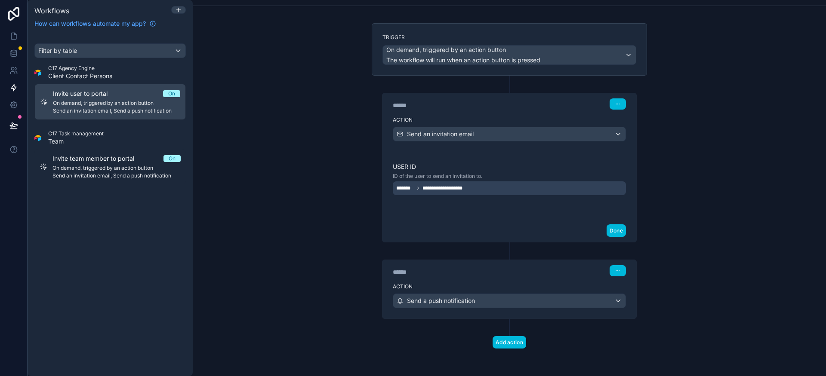
click at [97, 170] on span "On demand, triggered by an action button" at bounding box center [116, 168] width 128 height 7
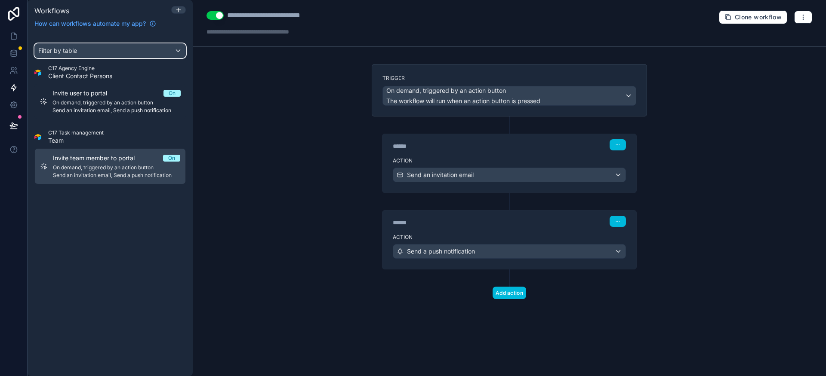
click at [123, 52] on div "Filter by table" at bounding box center [110, 51] width 150 height 14
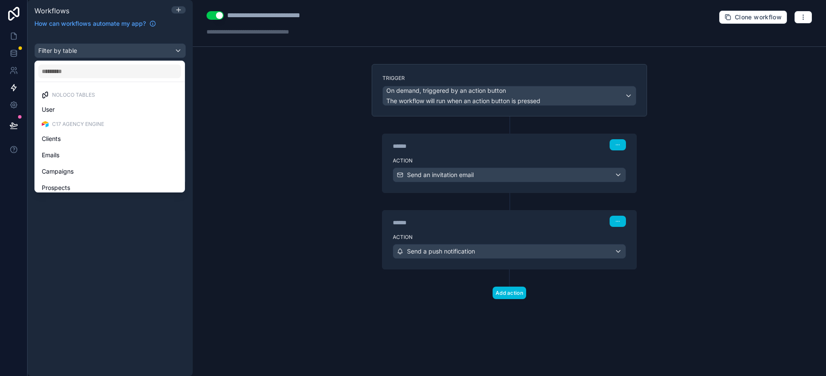
click at [115, 55] on div "scrollable content" at bounding box center [413, 188] width 826 height 376
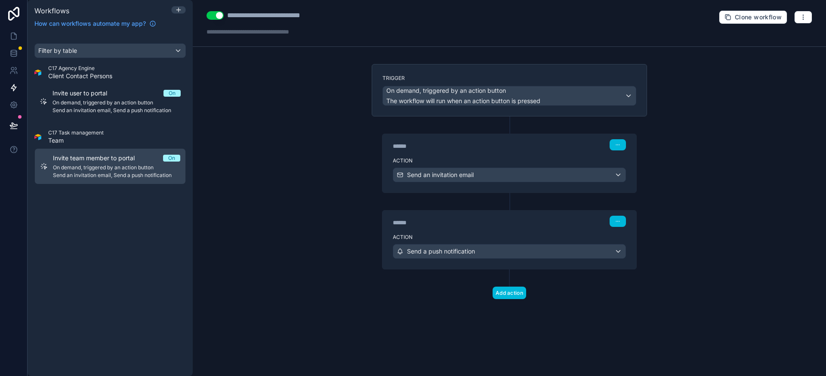
click at [151, 102] on span "On demand, triggered by an action button" at bounding box center [116, 102] width 128 height 7
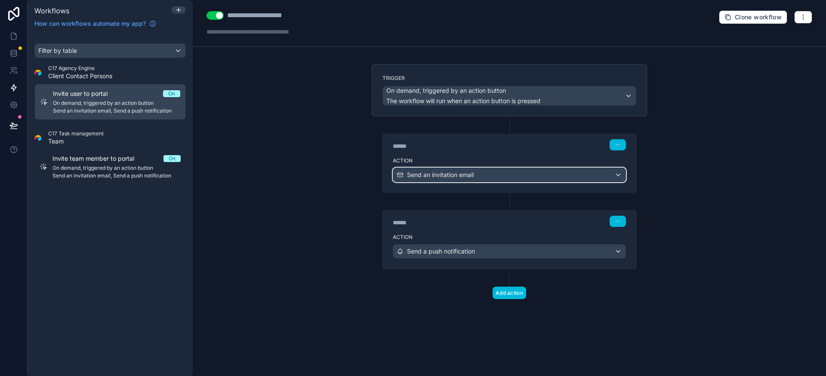
click at [475, 175] on div "Send an invitation email" at bounding box center [509, 175] width 232 height 14
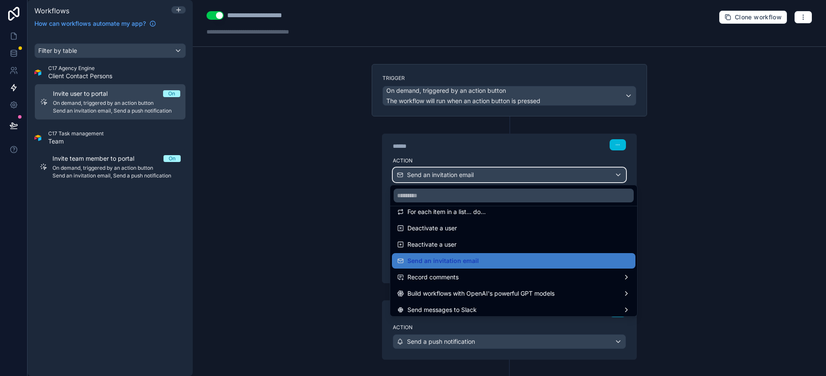
scroll to position [141, 0]
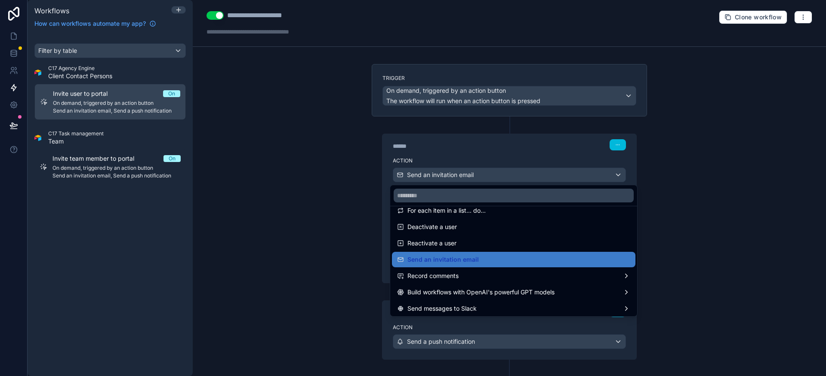
click at [270, 180] on div at bounding box center [413, 188] width 826 height 376
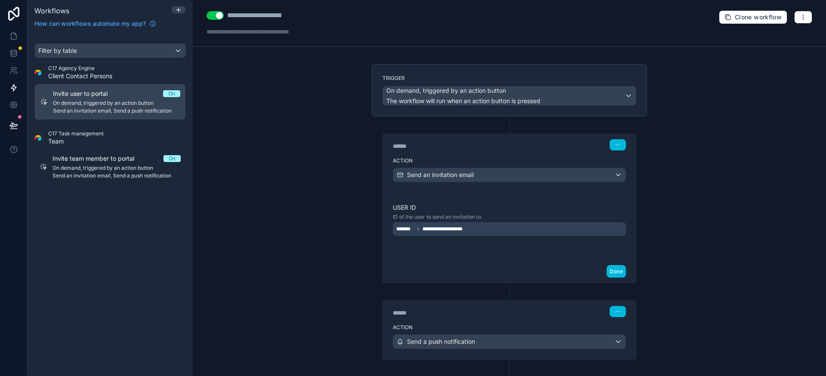
click at [443, 235] on div "**********" at bounding box center [509, 229] width 233 height 14
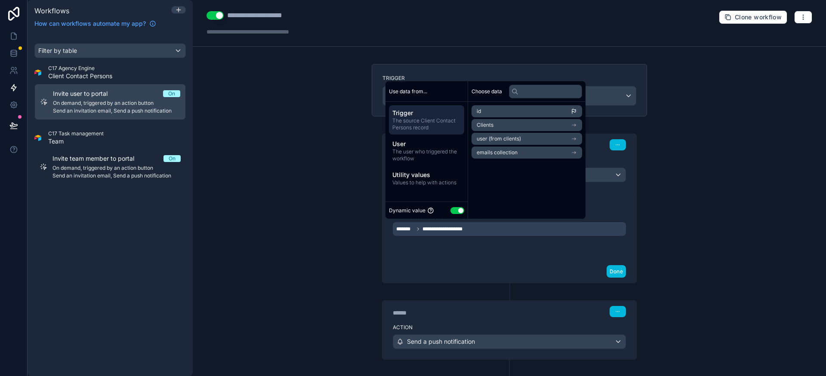
click at [422, 231] on span "**********" at bounding box center [444, 229] width 45 height 7
click at [442, 273] on div "Done" at bounding box center [509, 271] width 254 height 23
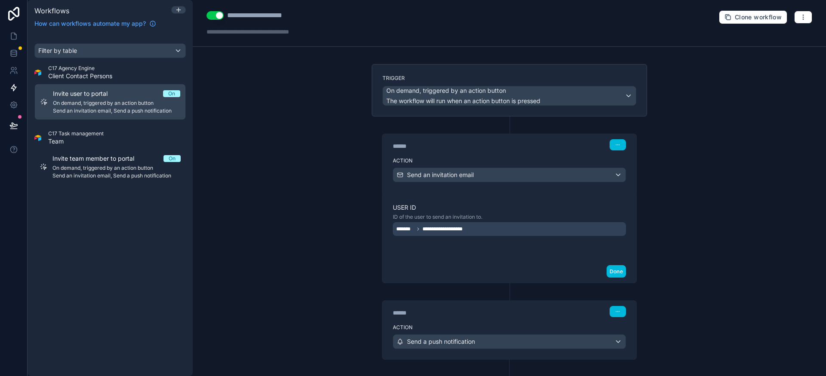
click at [283, 35] on div at bounding box center [266, 32] width 120 height 9
click at [296, 101] on div "**********" at bounding box center [509, 188] width 633 height 376
click at [799, 19] on icon "button" at bounding box center [802, 17] width 7 height 7
click at [610, 275] on button "Done" at bounding box center [615, 271] width 19 height 12
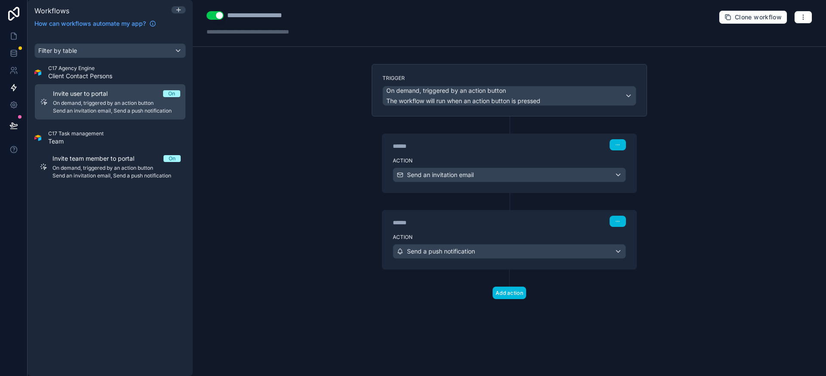
click at [624, 145] on button "button" at bounding box center [617, 144] width 16 height 11
click at [515, 123] on div "****** Step 1 Action Send an invitation email" at bounding box center [508, 155] width 275 height 77
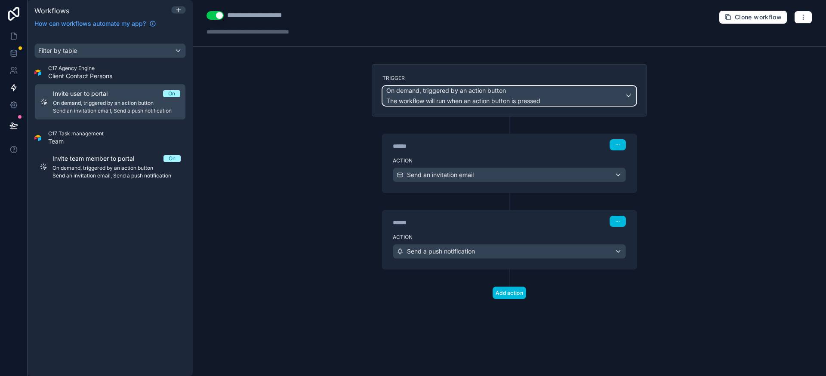
click at [565, 94] on div "On demand, triggered by an action button The workflow will run when an action b…" at bounding box center [509, 95] width 253 height 19
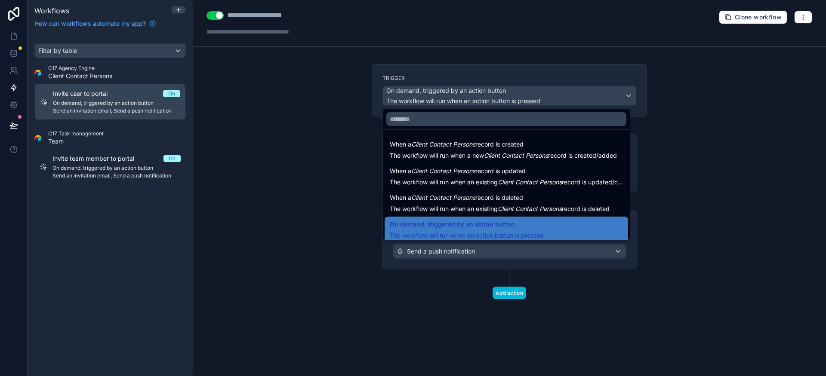
click at [565, 94] on div at bounding box center [413, 188] width 826 height 376
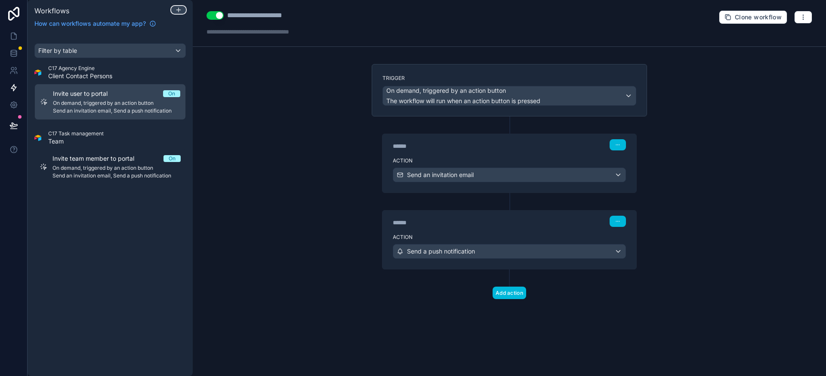
click at [180, 9] on icon at bounding box center [178, 9] width 7 height 7
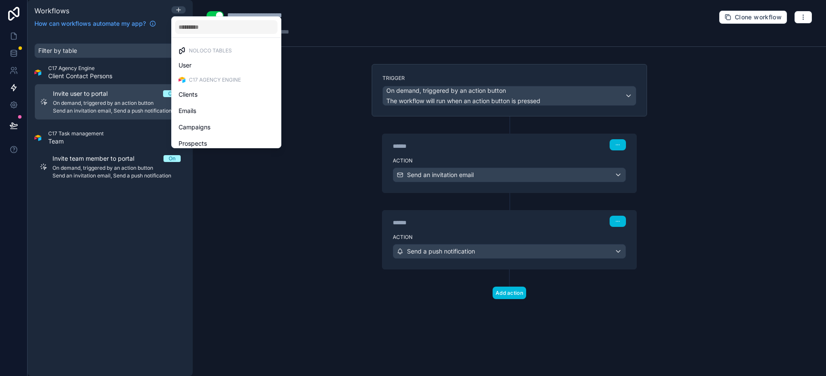
click at [319, 89] on div at bounding box center [413, 188] width 826 height 376
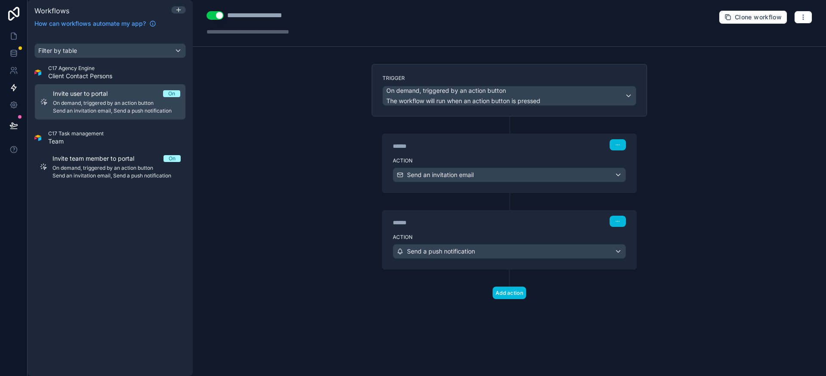
click at [182, 15] on div at bounding box center [178, 10] width 15 height 9
click at [183, 12] on div at bounding box center [179, 9] width 14 height 7
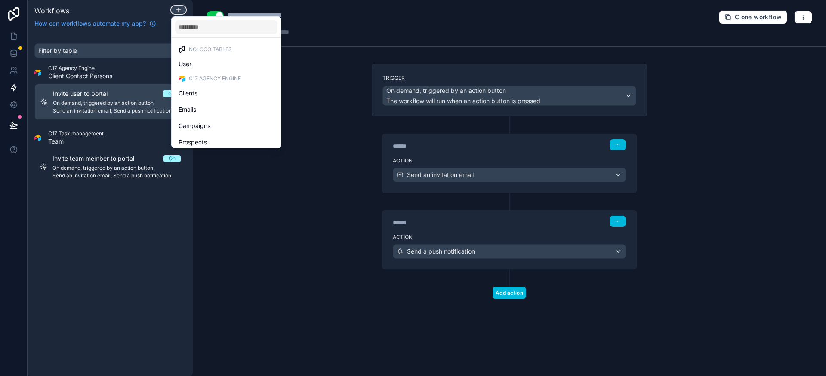
scroll to position [2, 0]
click at [221, 92] on div "Clients" at bounding box center [225, 92] width 95 height 10
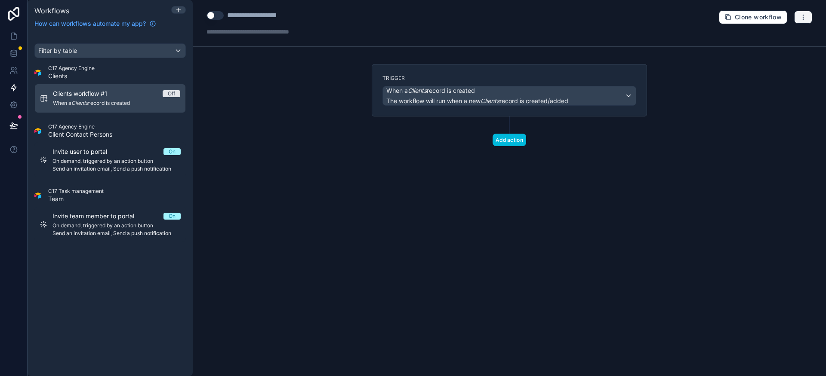
click at [804, 16] on icon "button" at bounding box center [802, 17] width 7 height 7
click at [776, 69] on button "Delete workflow" at bounding box center [773, 65] width 62 height 14
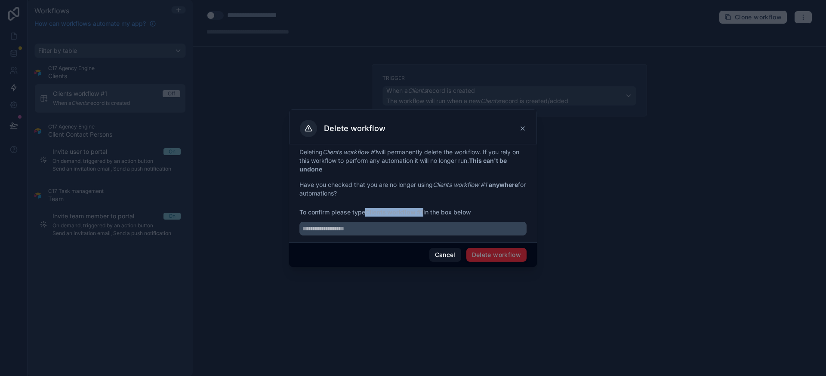
drag, startPoint x: 424, startPoint y: 214, endPoint x: 367, endPoint y: 212, distance: 56.4
click at [367, 212] on strong "Clients workflow #1" at bounding box center [394, 212] width 58 height 7
copy strong "Clients workflow #1"
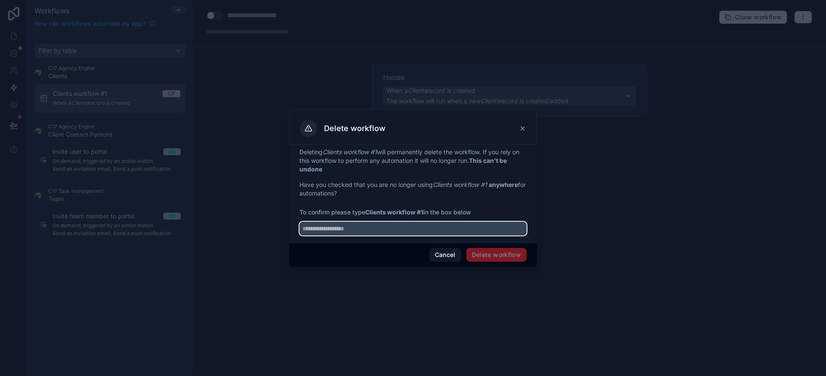
click at [397, 232] on input "text" at bounding box center [412, 229] width 227 height 14
paste input "**********"
type input "**********"
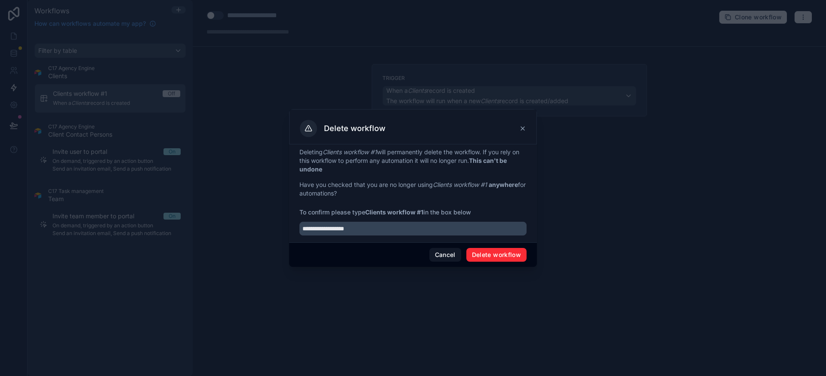
click at [484, 255] on button "Delete workflow" at bounding box center [496, 255] width 60 height 14
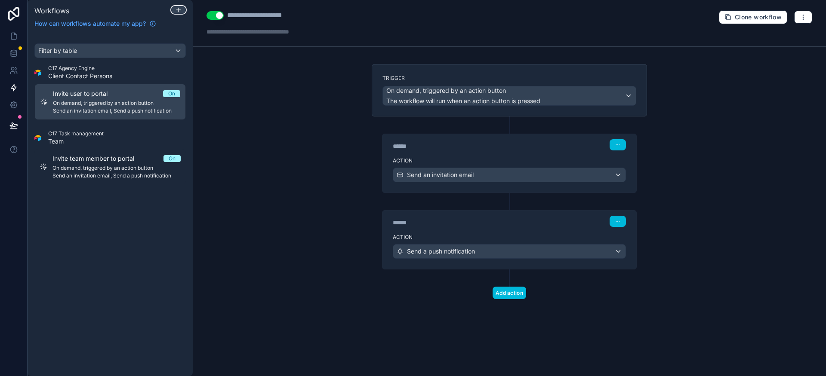
click at [179, 9] on icon at bounding box center [178, 9] width 7 height 7
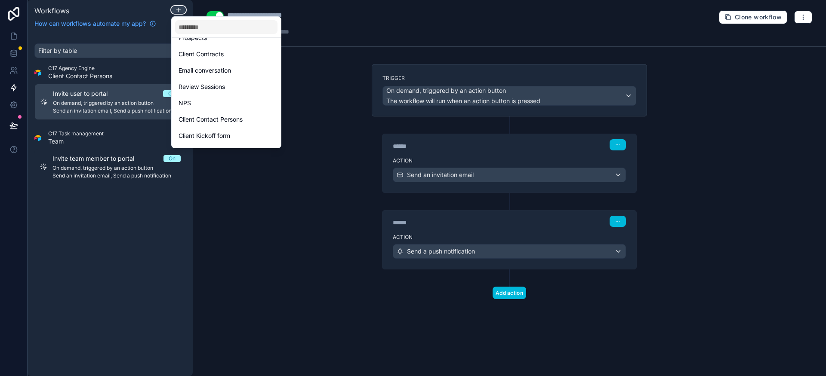
scroll to position [105, 0]
click at [222, 121] on span "Client Contact Persons" at bounding box center [210, 120] width 64 height 10
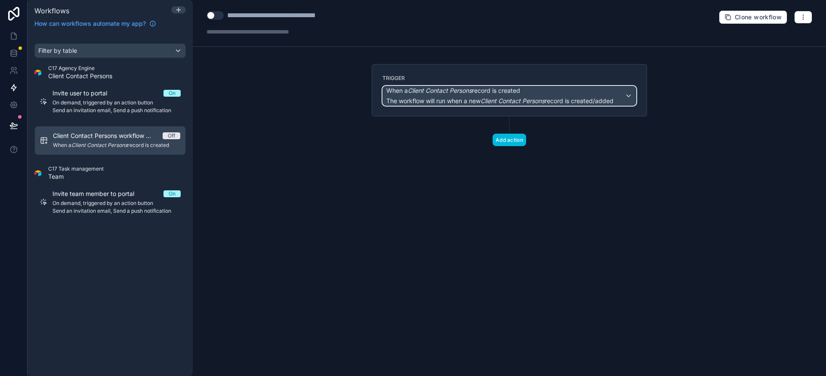
click at [533, 98] on em "Client Contact Persons" at bounding box center [512, 100] width 64 height 7
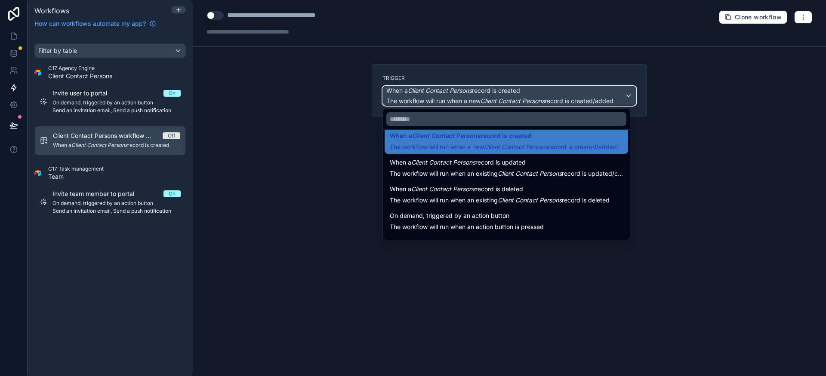
scroll to position [31, 0]
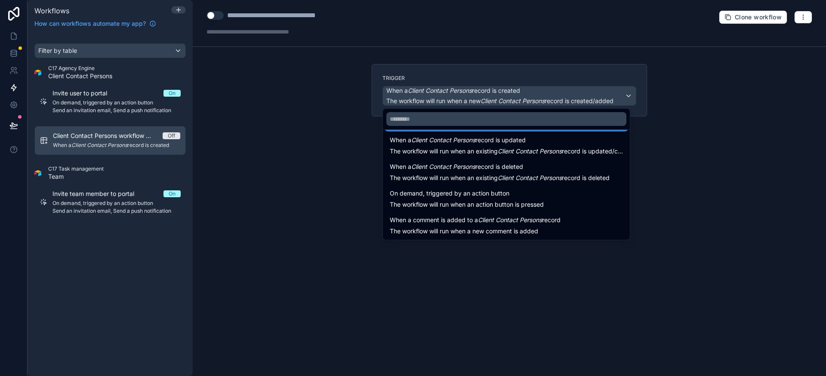
click at [534, 195] on span "On demand, triggered by an action button" at bounding box center [467, 193] width 154 height 10
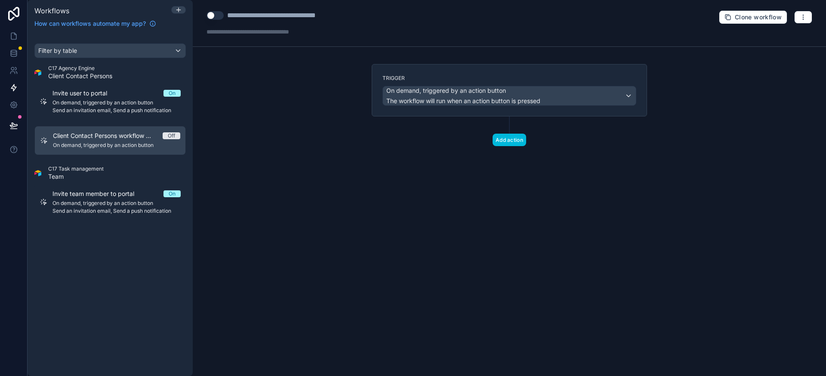
click at [510, 145] on button "Add action" at bounding box center [509, 140] width 34 height 12
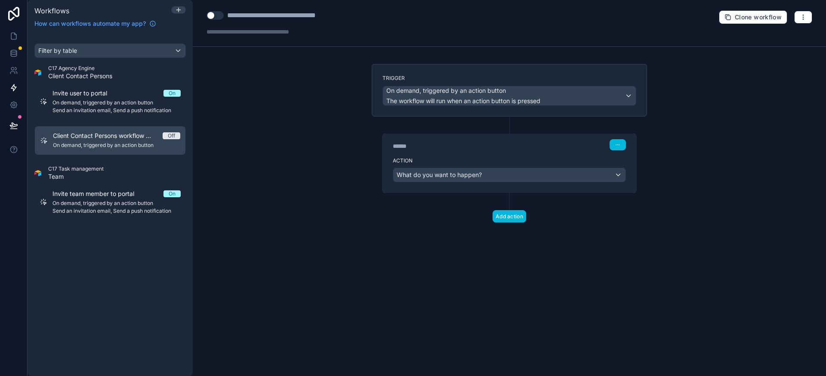
click at [511, 141] on div "****** Step 1" at bounding box center [509, 144] width 233 height 11
click at [547, 182] on button "What do you want to happen?" at bounding box center [509, 175] width 233 height 15
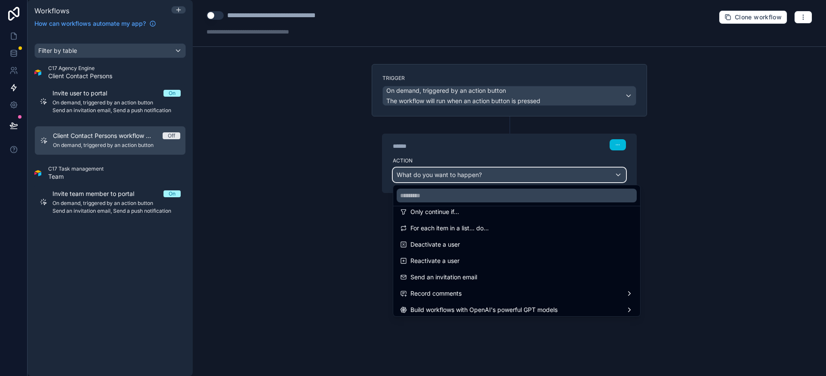
scroll to position [120, 0]
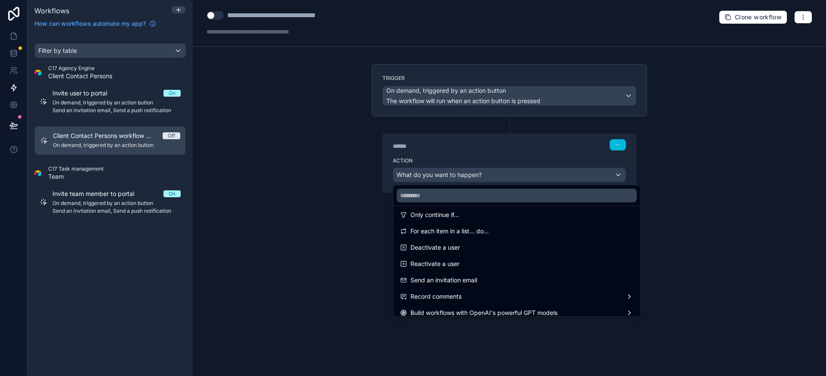
click at [486, 247] on div "Deactivate a user" at bounding box center [516, 248] width 233 height 10
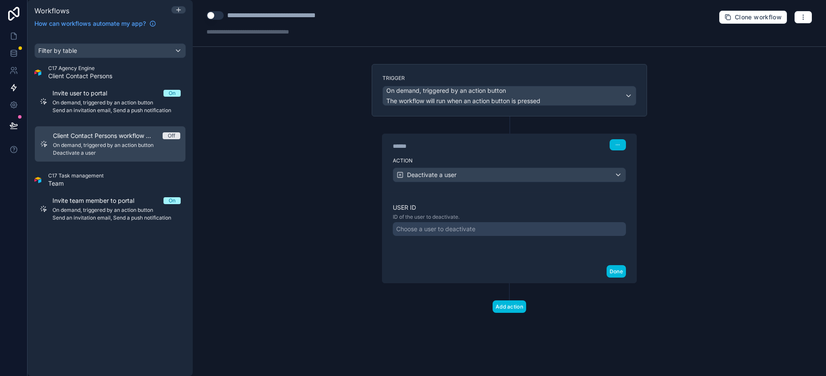
click at [469, 224] on div "Choose a user to deactivate" at bounding box center [509, 229] width 233 height 14
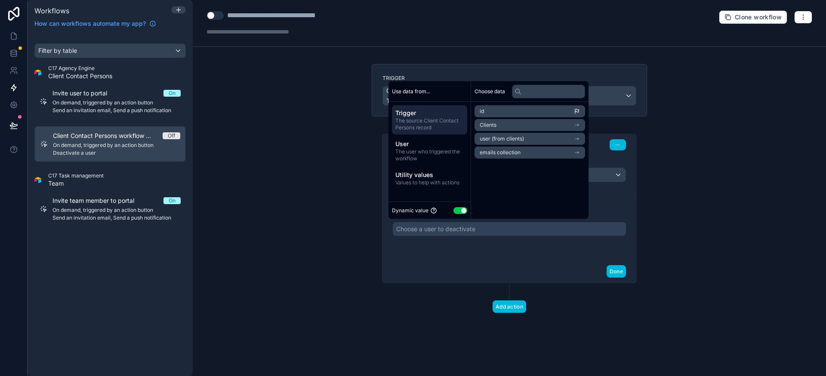
click at [457, 257] on div "User ID ID of the user to deactivate. Choose a user to deactivate" at bounding box center [509, 227] width 254 height 68
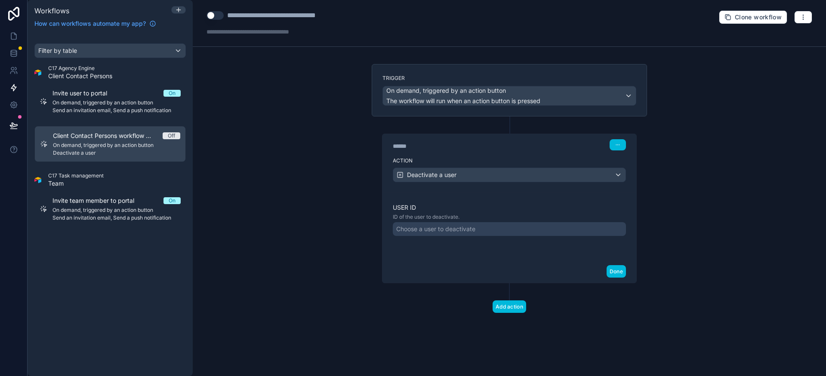
click at [111, 95] on span "Invite user to portal" at bounding box center [84, 93] width 65 height 9
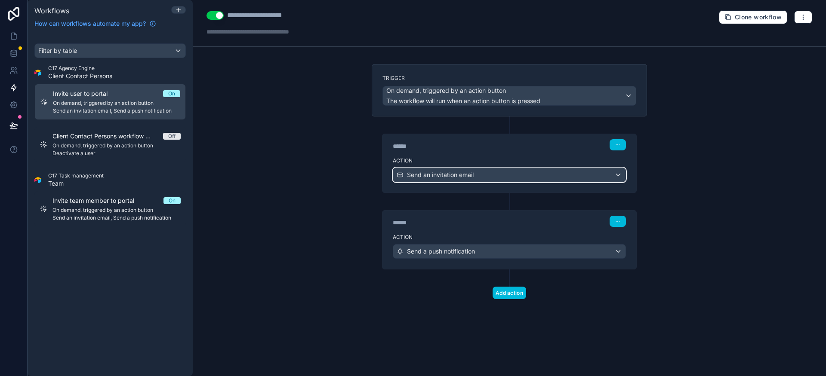
click at [483, 178] on div "Send an invitation email" at bounding box center [509, 175] width 232 height 14
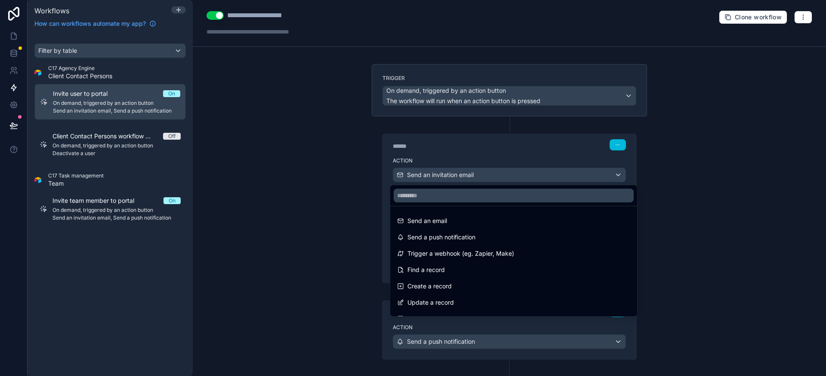
click at [483, 178] on div at bounding box center [413, 188] width 826 height 376
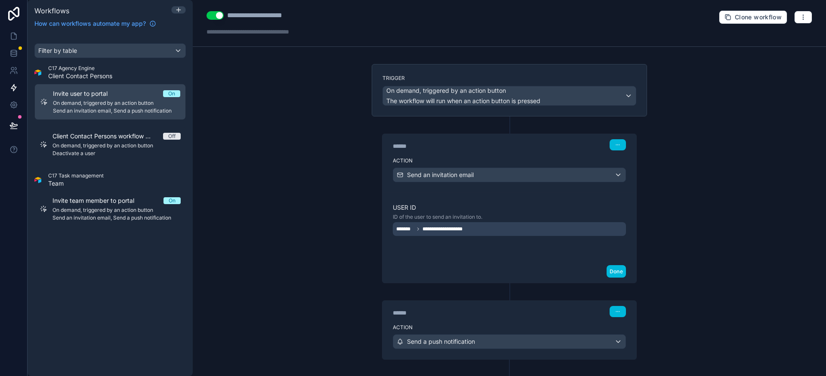
click at [447, 269] on div "Done" at bounding box center [509, 271] width 254 height 23
click at [84, 144] on span "On demand, triggered by an action button" at bounding box center [116, 145] width 128 height 7
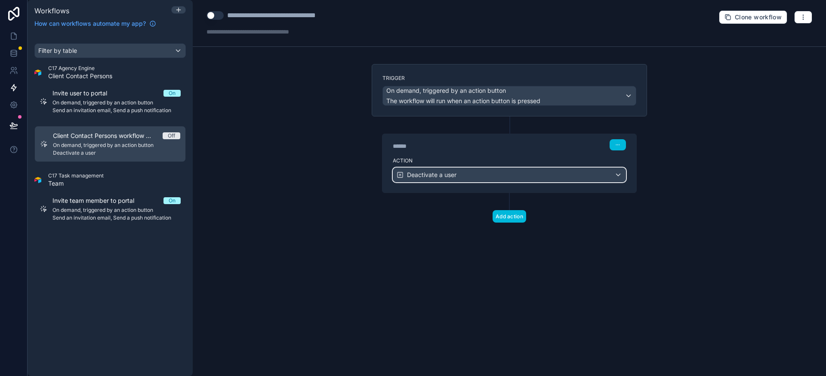
click at [483, 178] on div "Deactivate a user" at bounding box center [509, 175] width 232 height 14
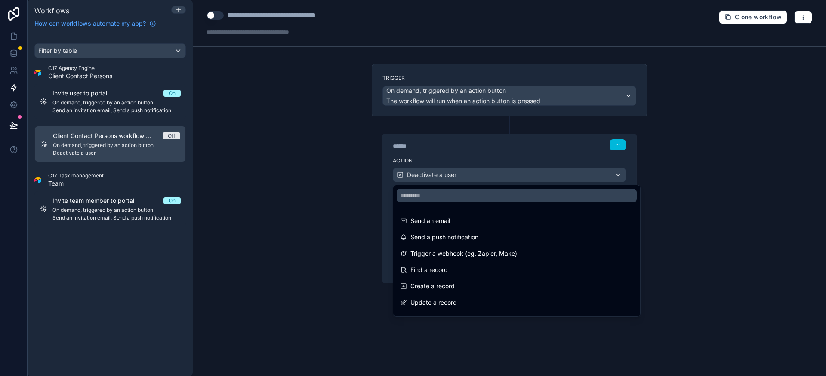
click at [467, 179] on div at bounding box center [413, 188] width 826 height 376
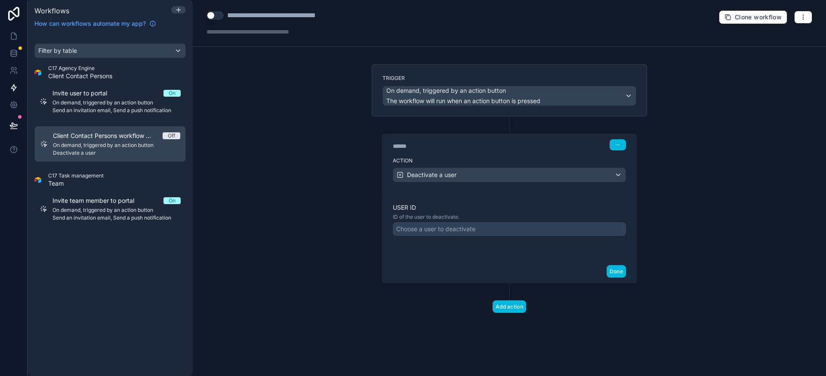
click at [446, 233] on div "Choose a user to deactivate" at bounding box center [435, 229] width 79 height 9
click at [116, 111] on span "Send an invitation email, Send a push notification" at bounding box center [116, 110] width 128 height 7
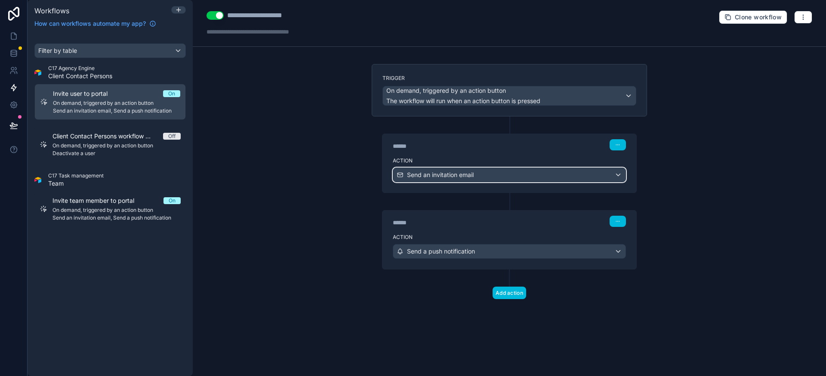
click at [447, 180] on div "Send an invitation email" at bounding box center [509, 175] width 232 height 14
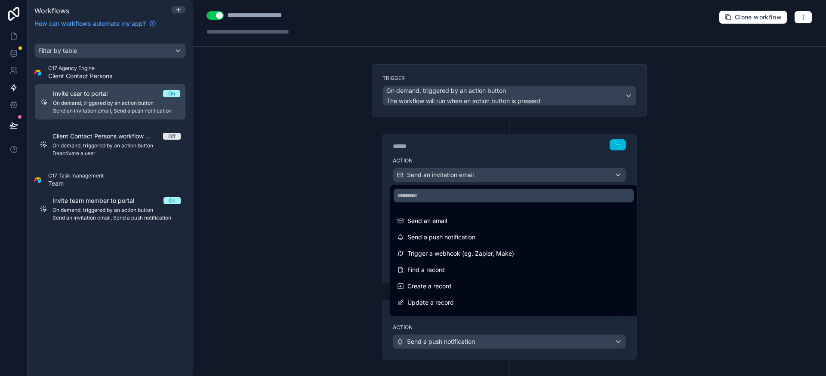
click at [470, 152] on div at bounding box center [413, 188] width 826 height 376
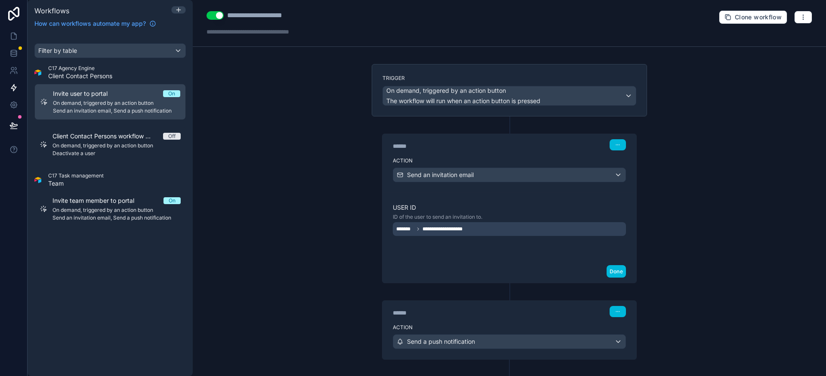
click at [95, 150] on div "Client Contact Persons workflow #2 Off On demand, triggered by an action button…" at bounding box center [116, 144] width 128 height 25
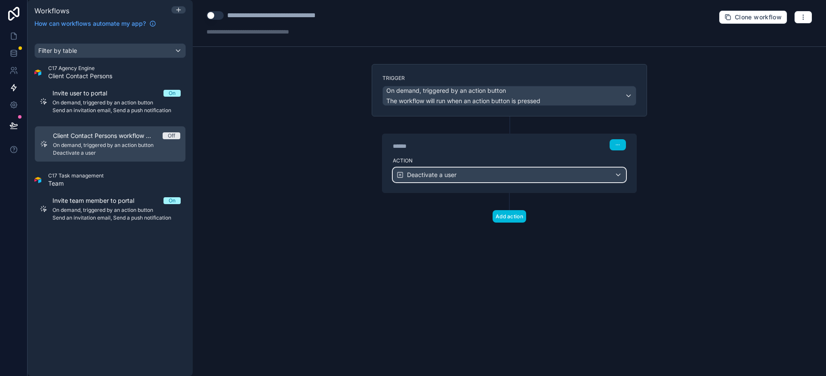
click at [451, 178] on span "Deactivate a user" at bounding box center [431, 175] width 49 height 9
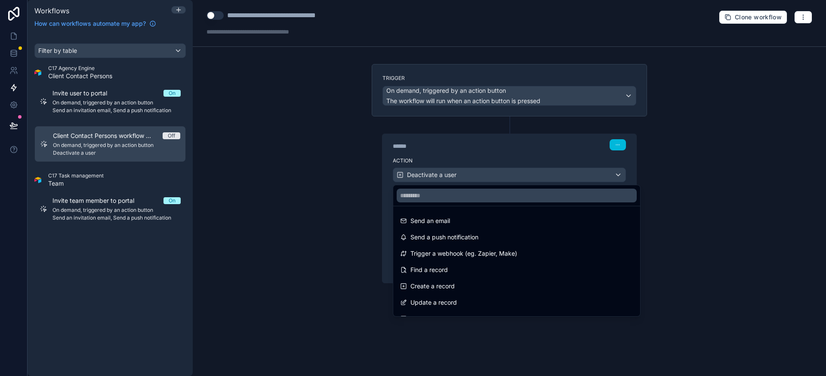
click at [467, 150] on div at bounding box center [413, 188] width 826 height 376
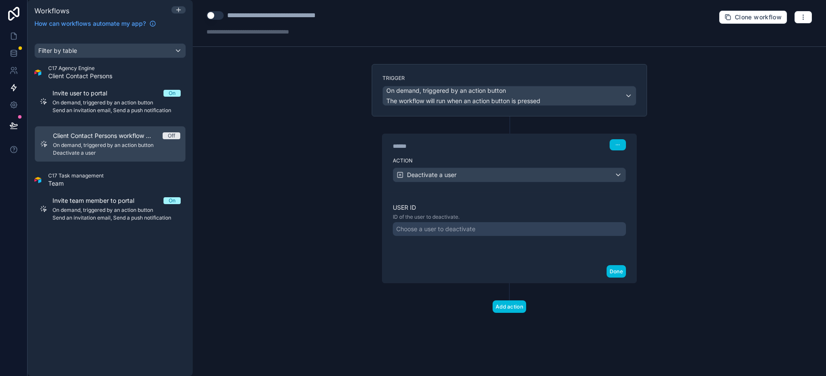
click at [445, 224] on div "Choose a user to deactivate" at bounding box center [509, 229] width 233 height 14
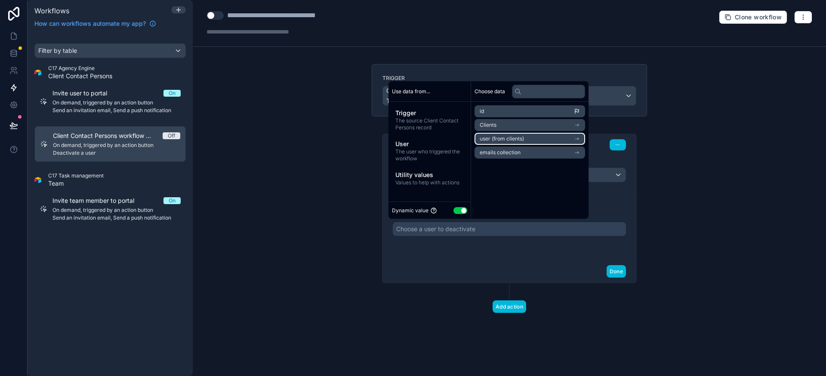
click at [537, 141] on li "user (from clients)" at bounding box center [529, 139] width 111 height 12
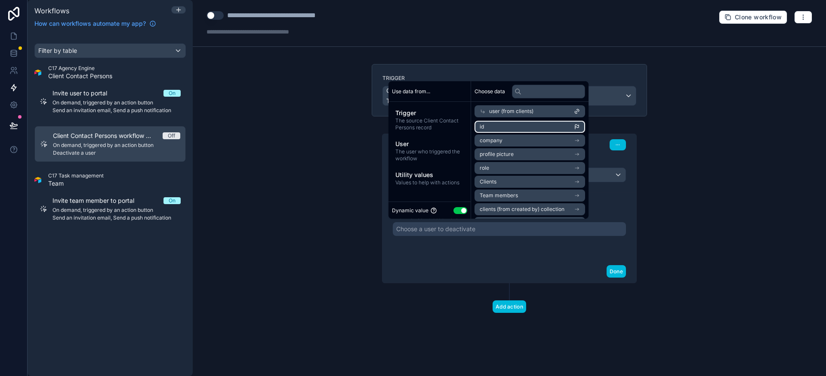
click at [517, 126] on li "id" at bounding box center [529, 127] width 111 height 12
click at [479, 255] on div "**********" at bounding box center [509, 227] width 254 height 68
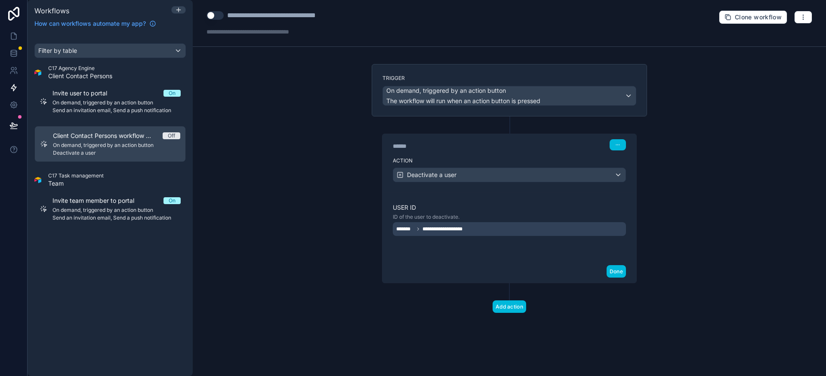
click at [621, 273] on button "Done" at bounding box center [615, 271] width 19 height 12
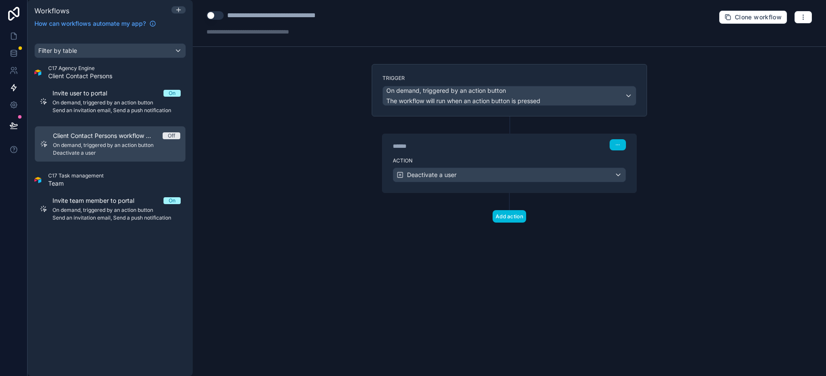
click at [513, 217] on button "Add action" at bounding box center [509, 216] width 34 height 12
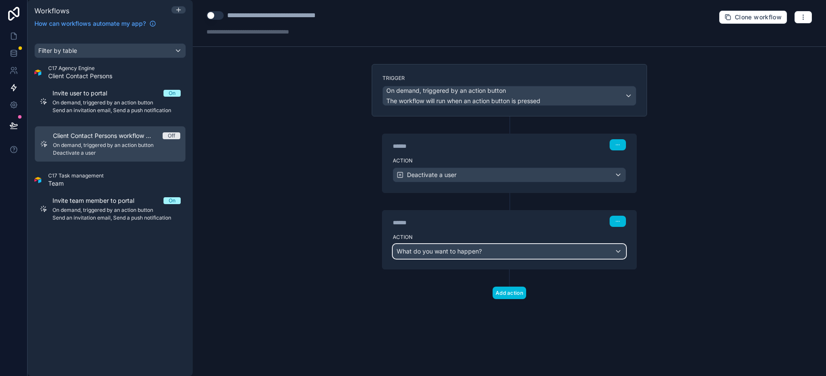
click at [470, 252] on span "What do you want to happen?" at bounding box center [438, 251] width 85 height 7
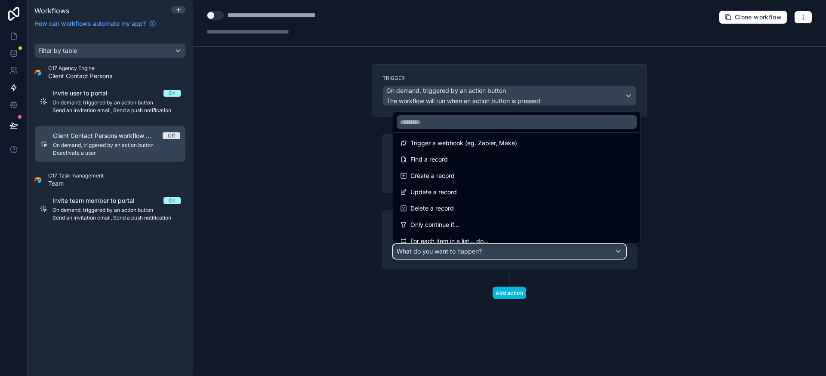
scroll to position [37, 0]
click at [458, 209] on div "Delete a record" at bounding box center [516, 208] width 233 height 10
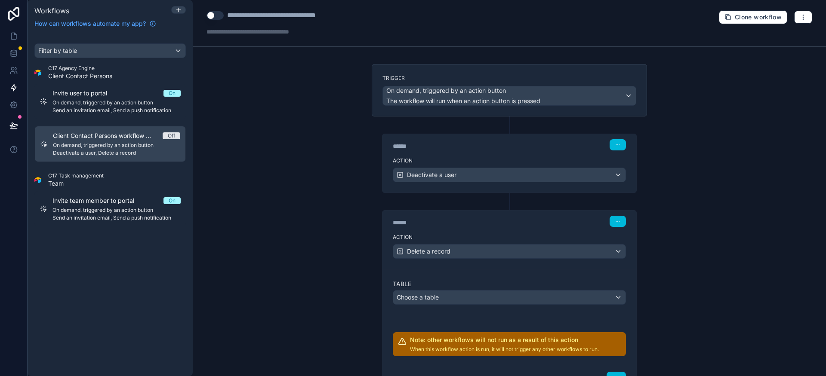
scroll to position [71, 0]
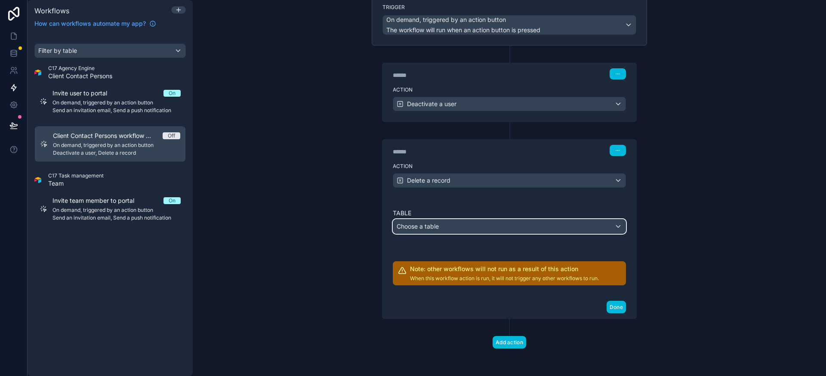
click at [475, 227] on div "Choose a table" at bounding box center [509, 227] width 232 height 14
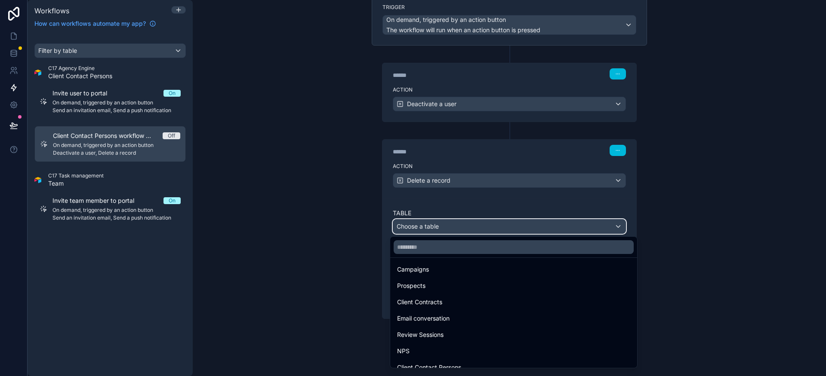
scroll to position [92, 0]
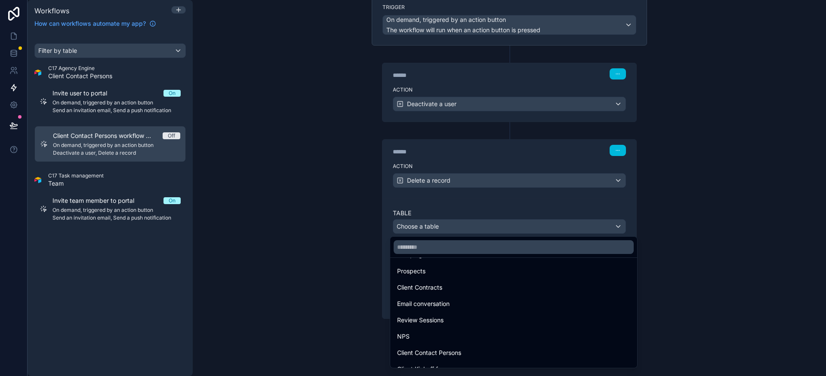
click at [445, 360] on div "Client Contact Persons" at bounding box center [513, 352] width 243 height 15
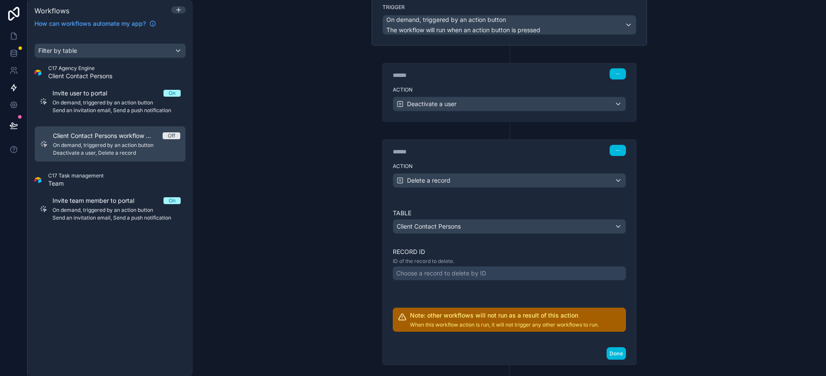
click at [451, 273] on div "Choose a record to delete by ID" at bounding box center [441, 273] width 90 height 9
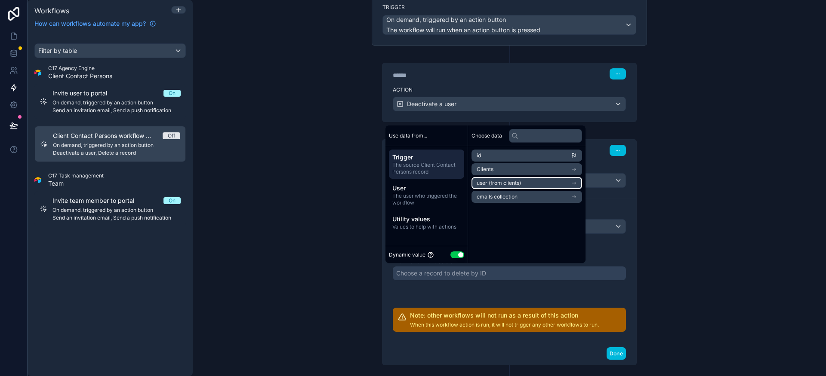
click at [531, 184] on li "user (from clients)" at bounding box center [526, 183] width 111 height 12
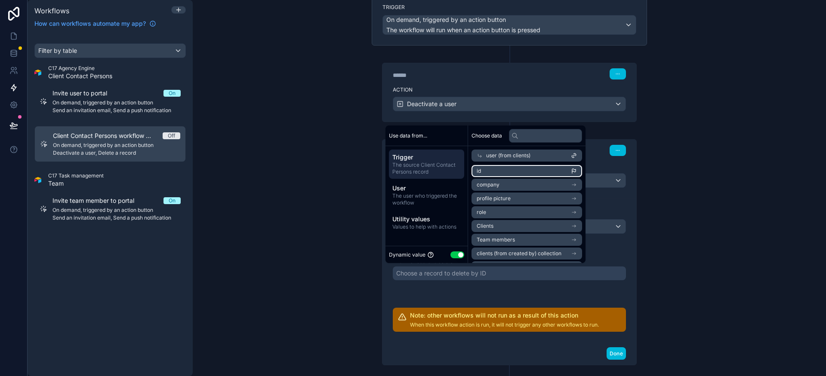
click at [516, 173] on li "id" at bounding box center [526, 171] width 111 height 12
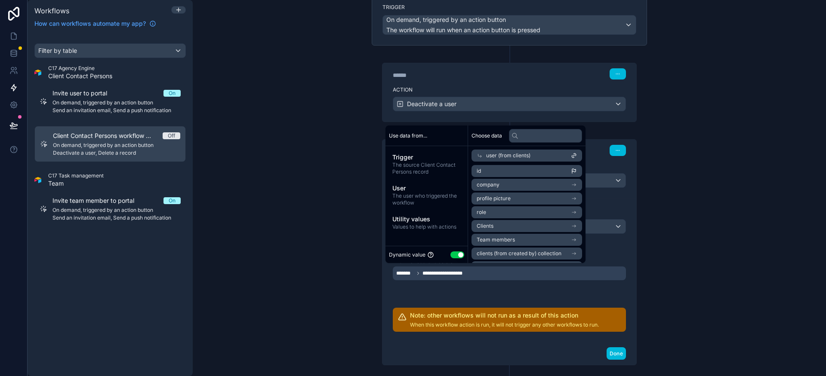
click at [488, 285] on div "**********" at bounding box center [509, 270] width 233 height 123
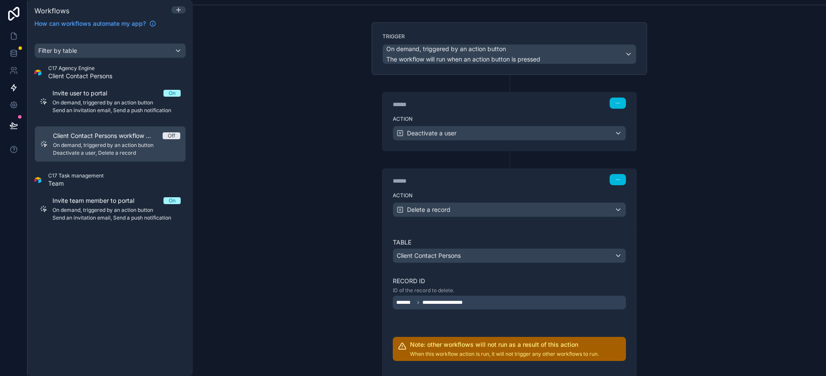
scroll to position [0, 0]
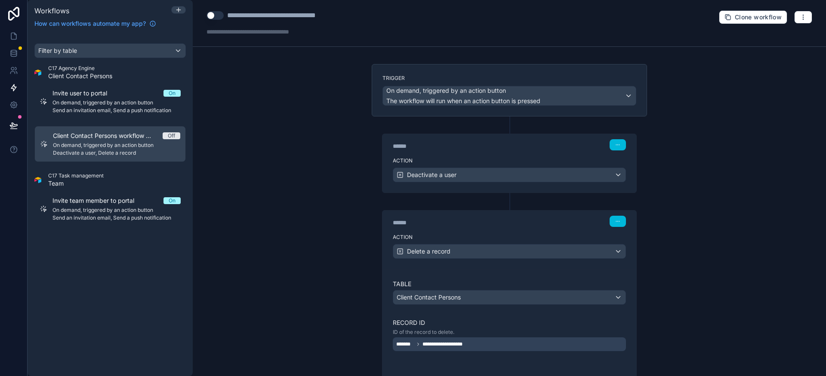
click at [104, 113] on span "Send an invitation email, Send a push notification" at bounding box center [116, 110] width 128 height 7
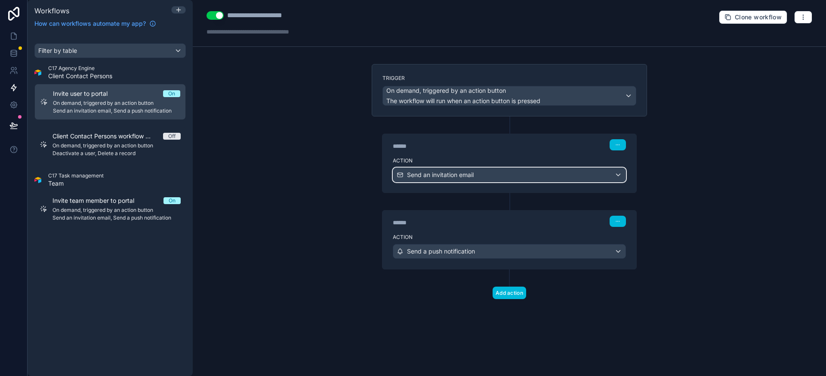
click at [503, 172] on div "Send an invitation email" at bounding box center [509, 175] width 232 height 14
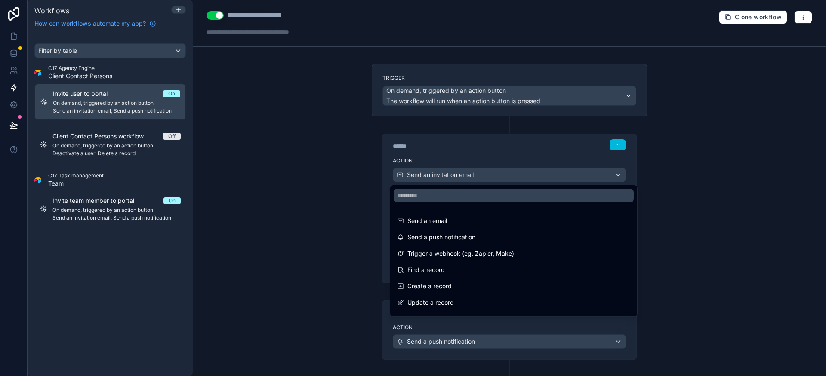
click at [494, 155] on div at bounding box center [413, 188] width 826 height 376
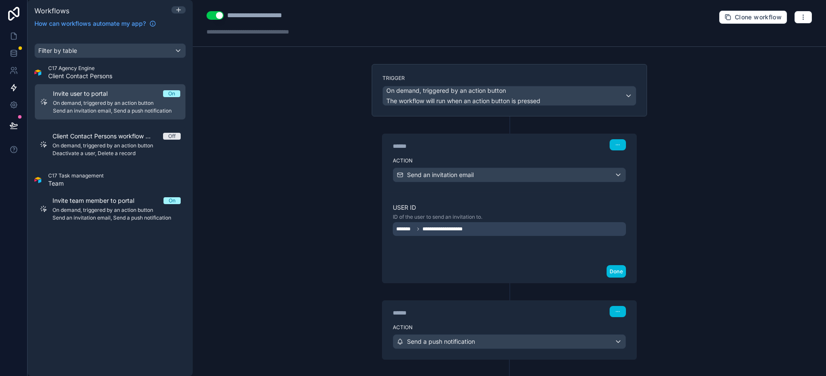
click at [486, 231] on div "**********" at bounding box center [509, 229] width 233 height 14
click at [618, 273] on button "Done" at bounding box center [615, 271] width 19 height 12
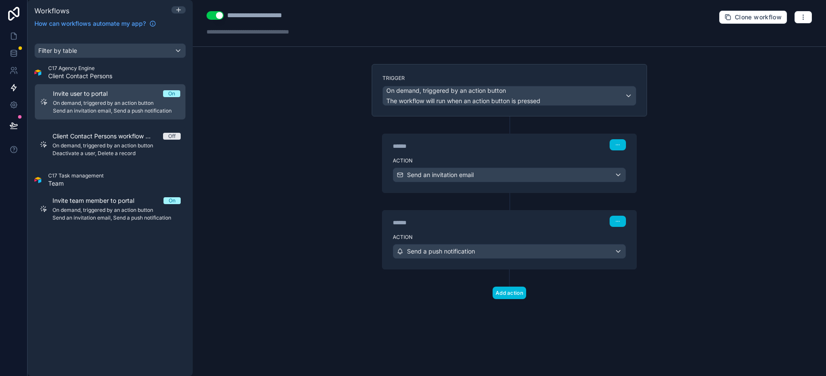
click at [104, 146] on span "On demand, triggered by an action button" at bounding box center [116, 145] width 128 height 7
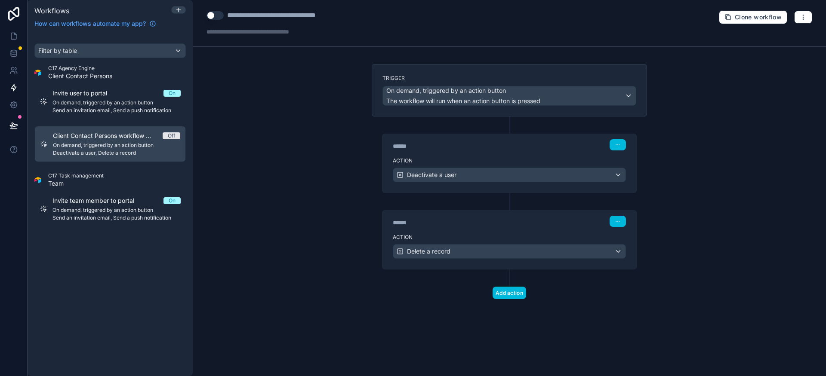
click at [329, 16] on div "**********" at bounding box center [289, 15] width 124 height 10
click at [341, 18] on div "**********" at bounding box center [289, 15] width 124 height 10
drag, startPoint x: 344, startPoint y: 18, endPoint x: 227, endPoint y: 14, distance: 116.6
click at [227, 14] on div "**********" at bounding box center [289, 15] width 124 height 10
type div "**********"
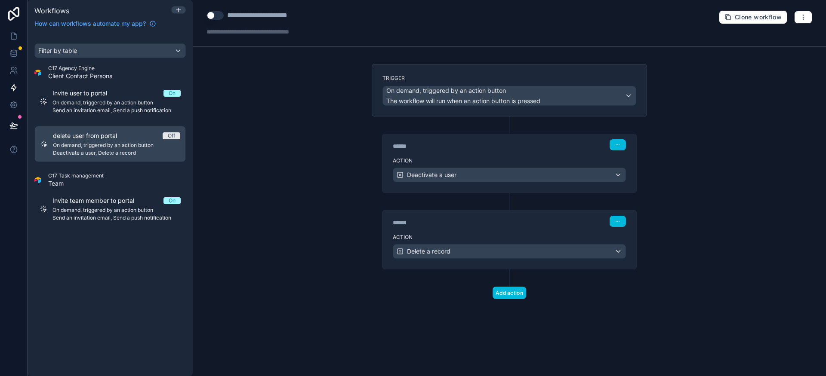
click at [230, 14] on div "**********" at bounding box center [267, 15] width 81 height 10
click at [309, 21] on div "**********" at bounding box center [266, 23] width 120 height 26
click at [617, 224] on icon "button" at bounding box center [617, 221] width 5 height 5
click at [625, 254] on button "Delete" at bounding box center [637, 255] width 59 height 14
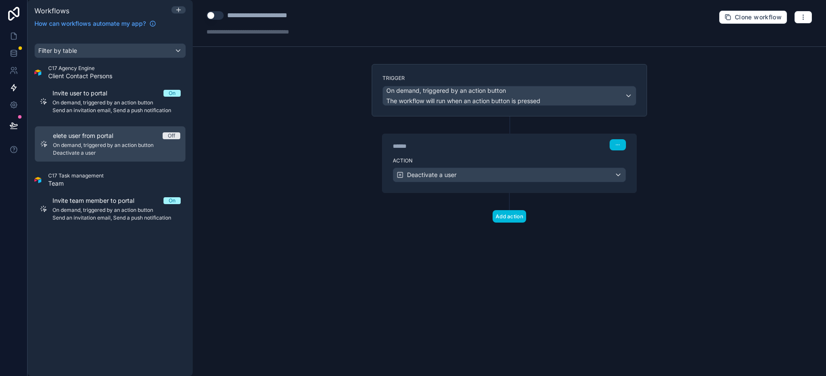
click at [212, 16] on button "Use setting" at bounding box center [214, 15] width 17 height 9
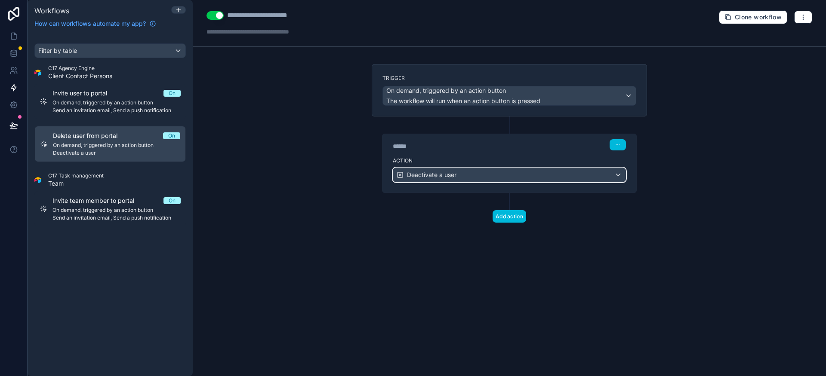
click at [471, 172] on div "Deactivate a user" at bounding box center [509, 175] width 232 height 14
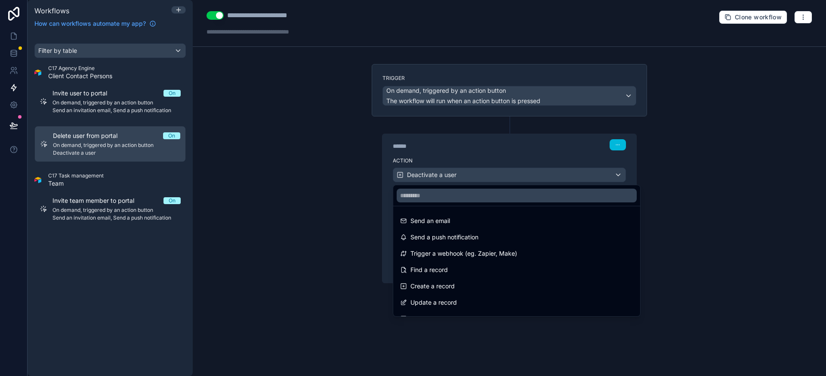
click at [440, 150] on div at bounding box center [413, 188] width 826 height 376
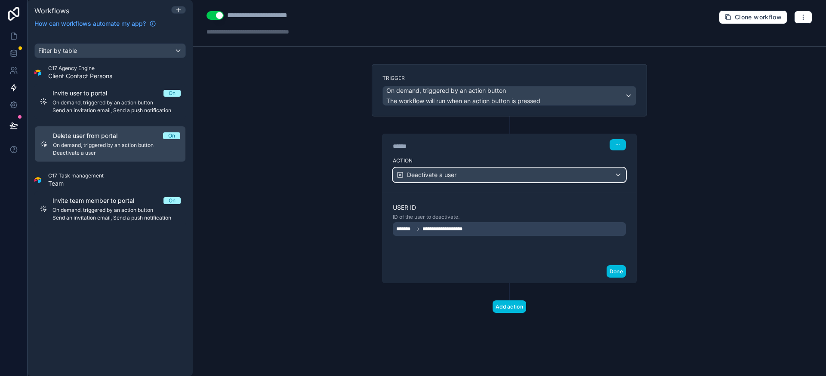
click at [471, 175] on div "Deactivate a user" at bounding box center [509, 175] width 232 height 14
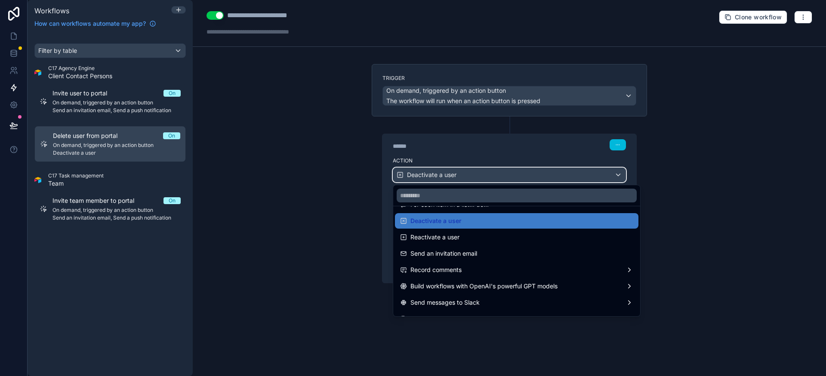
scroll to position [159, 0]
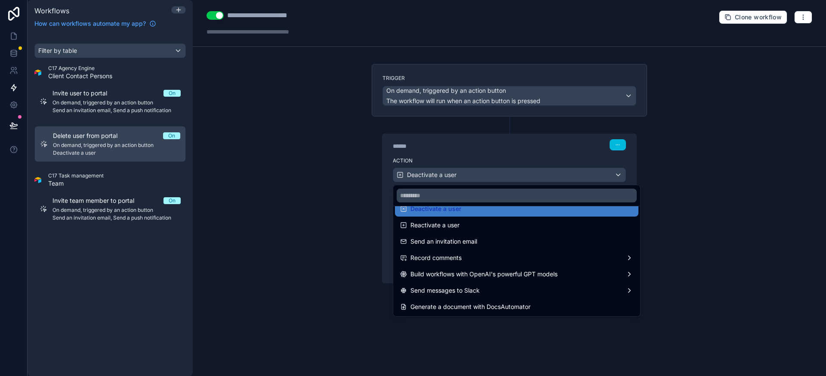
click at [506, 133] on div at bounding box center [413, 188] width 826 height 376
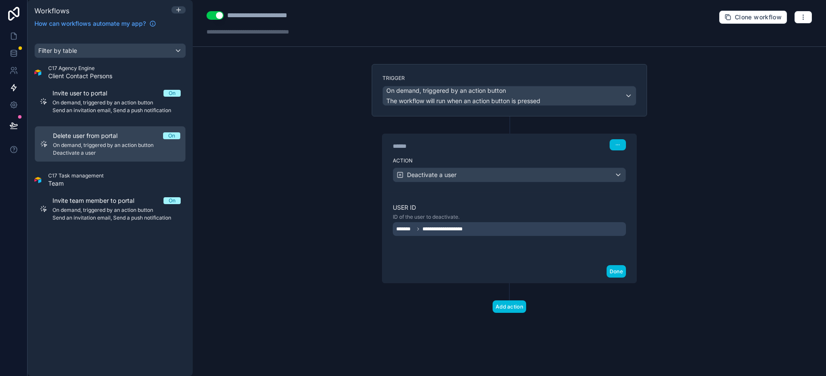
click at [503, 150] on div "******" at bounding box center [457, 146] width 129 height 9
click at [516, 205] on div "**********" at bounding box center [509, 227] width 254 height 68
click at [668, 177] on div "**********" at bounding box center [509, 188] width 633 height 376
click at [517, 202] on div "**********" at bounding box center [509, 227] width 254 height 68
click at [474, 230] on div "**********" at bounding box center [509, 229] width 233 height 14
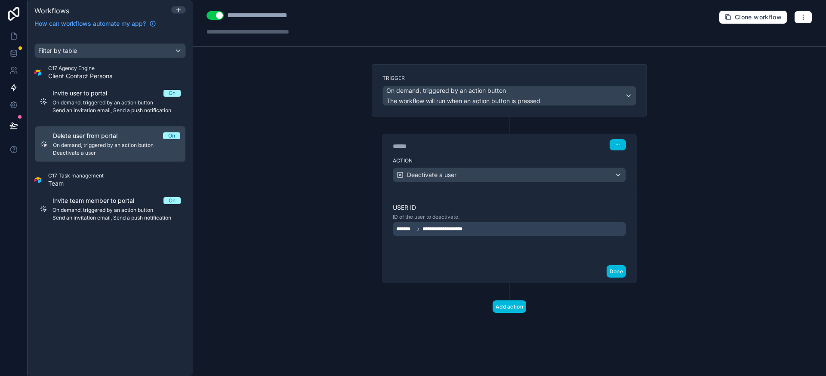
click at [490, 232] on div "**********" at bounding box center [509, 229] width 233 height 14
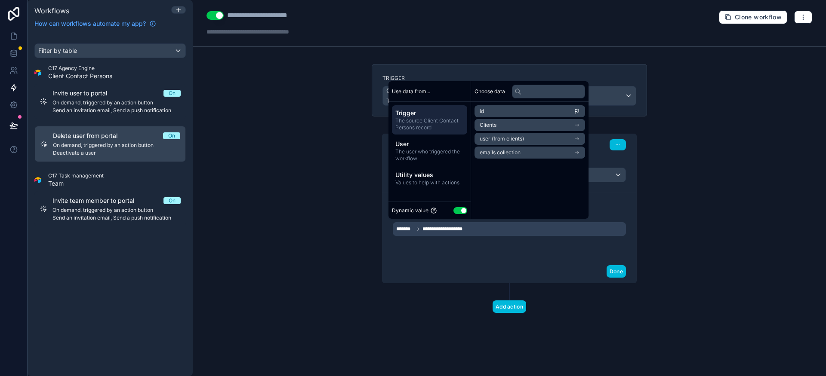
click at [490, 232] on div "**********" at bounding box center [509, 229] width 233 height 14
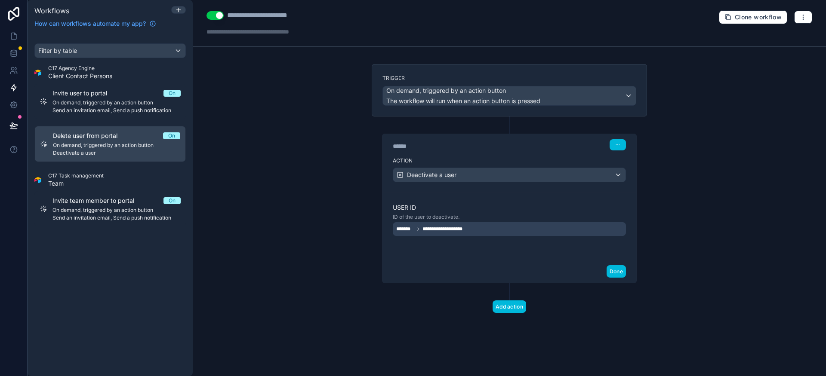
click at [489, 253] on div "**********" at bounding box center [509, 227] width 254 height 68
click at [479, 229] on div "**********" at bounding box center [509, 229] width 233 height 14
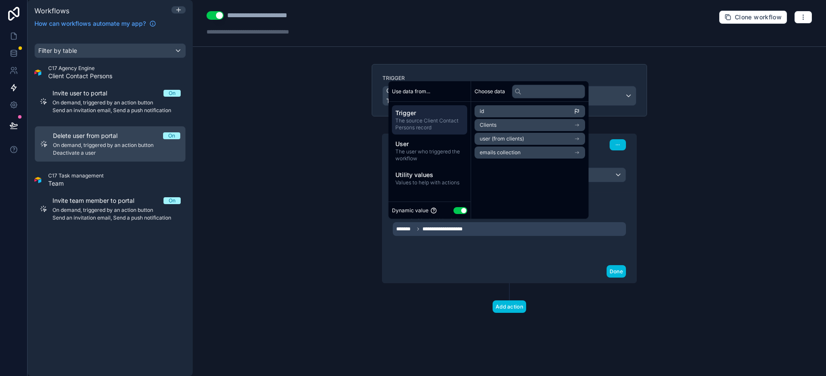
click at [503, 252] on div "**********" at bounding box center [509, 227] width 254 height 68
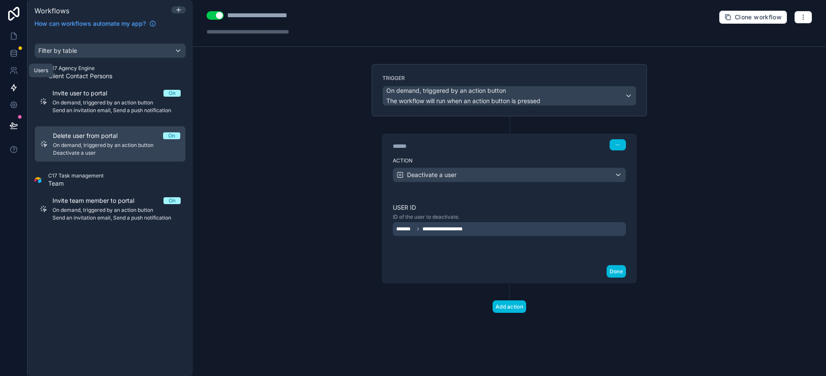
click at [11, 71] on icon at bounding box center [13, 70] width 9 height 9
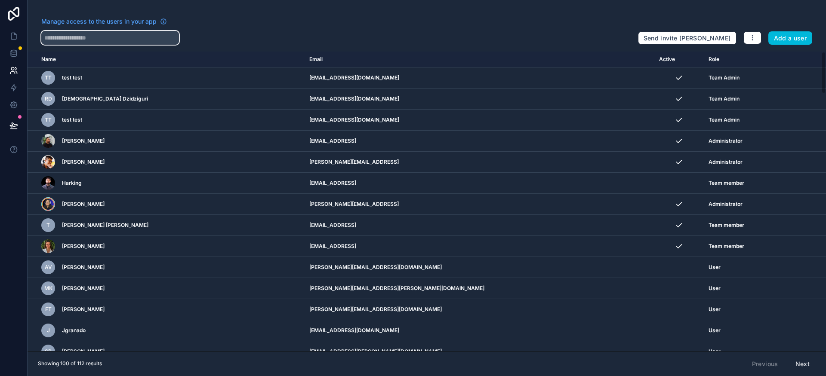
click at [141, 38] on input "text" at bounding box center [110, 38] width 138 height 14
click at [279, 34] on div at bounding box center [335, 38] width 589 height 14
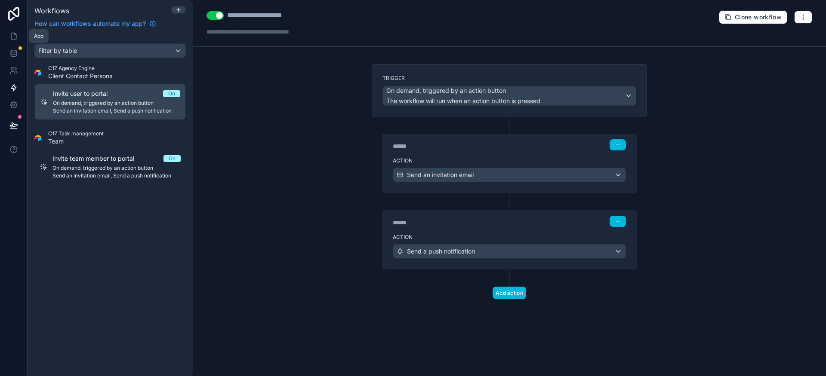
click at [12, 40] on icon at bounding box center [13, 36] width 5 height 6
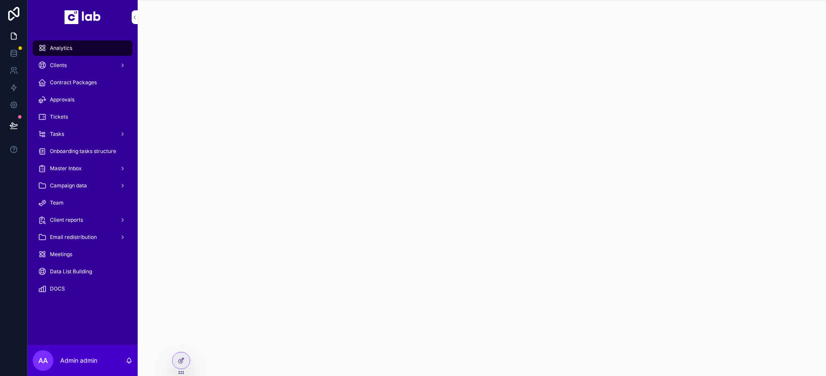
click at [70, 69] on div "Clients" at bounding box center [82, 65] width 89 height 14
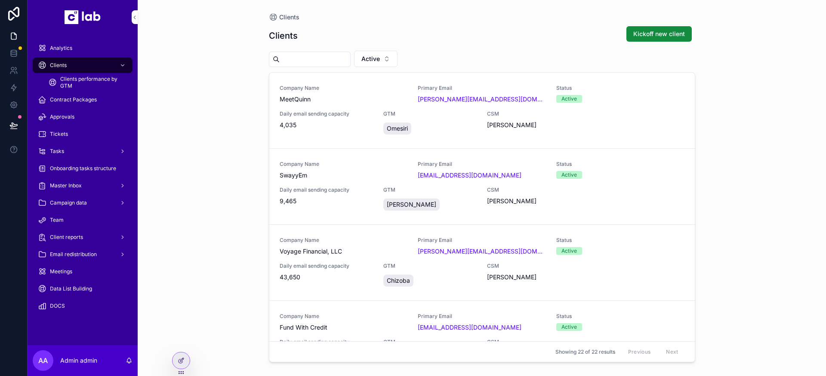
click at [467, 123] on div "Omesiri" at bounding box center [429, 128] width 93 height 15
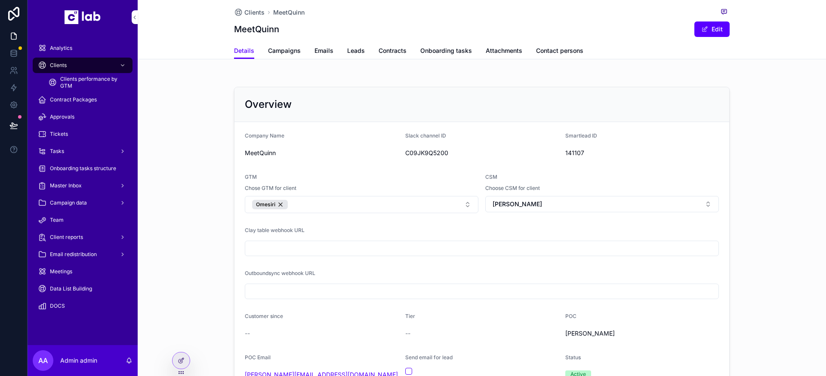
click at [86, 85] on span "Clients performance by GTM" at bounding box center [92, 83] width 64 height 14
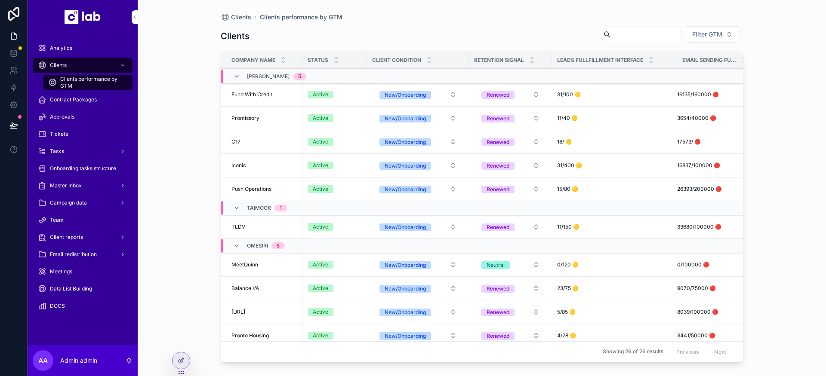
click at [76, 66] on div "Clients" at bounding box center [82, 65] width 89 height 14
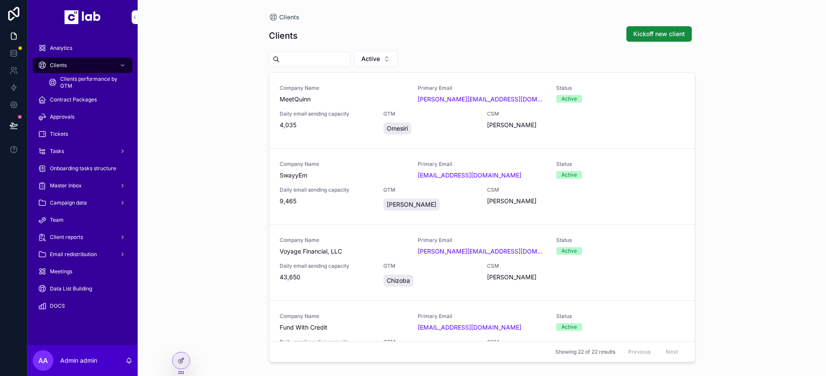
click at [322, 107] on div "Company Name MeetQuinn Primary Email arlen@lunapark.com Status Active Daily ema…" at bounding box center [481, 111] width 405 height 52
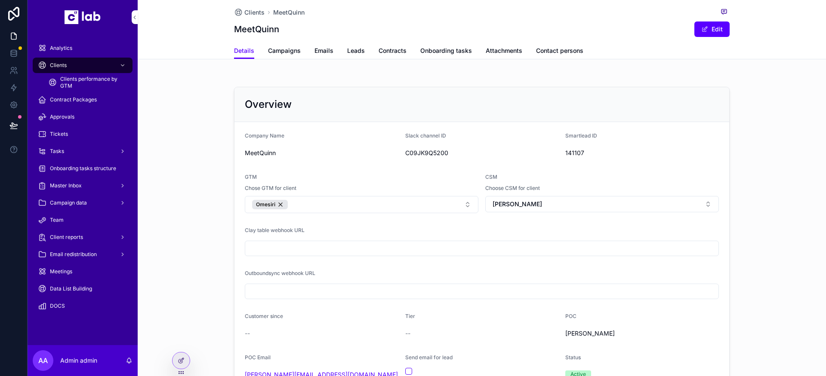
click at [273, 50] on span "Campaigns" at bounding box center [284, 50] width 33 height 9
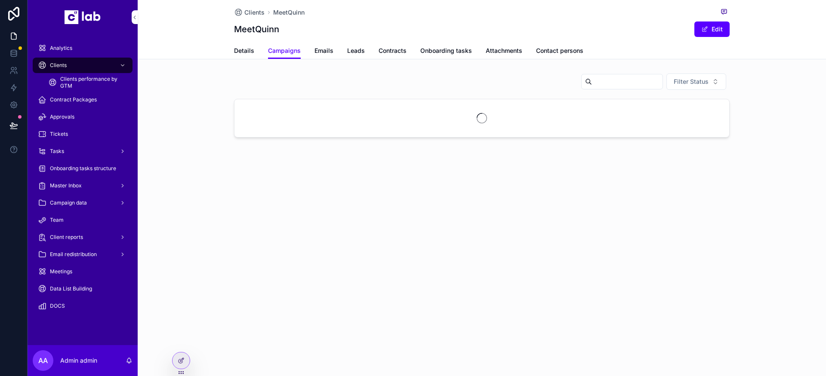
click at [323, 47] on span "Emails" at bounding box center [323, 50] width 19 height 9
click at [402, 51] on span "Contracts" at bounding box center [392, 50] width 28 height 9
click at [450, 52] on span "Onboarding tasks" at bounding box center [446, 50] width 52 height 9
click at [495, 50] on span "Attachments" at bounding box center [503, 50] width 37 height 9
click at [560, 51] on span "Contact persons" at bounding box center [559, 50] width 47 height 9
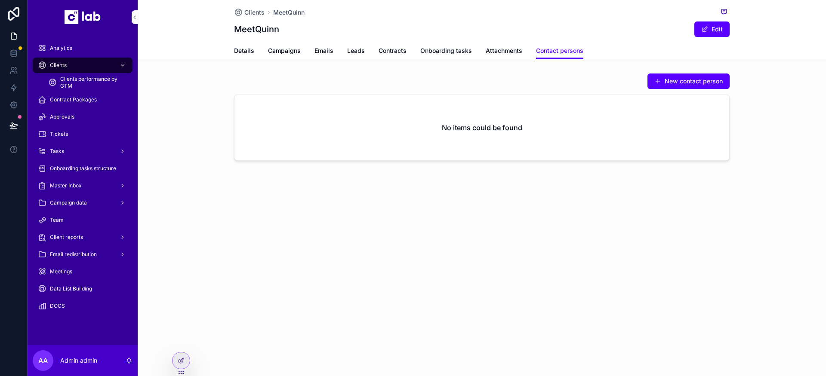
click at [681, 83] on button "New contact person" at bounding box center [688, 81] width 82 height 15
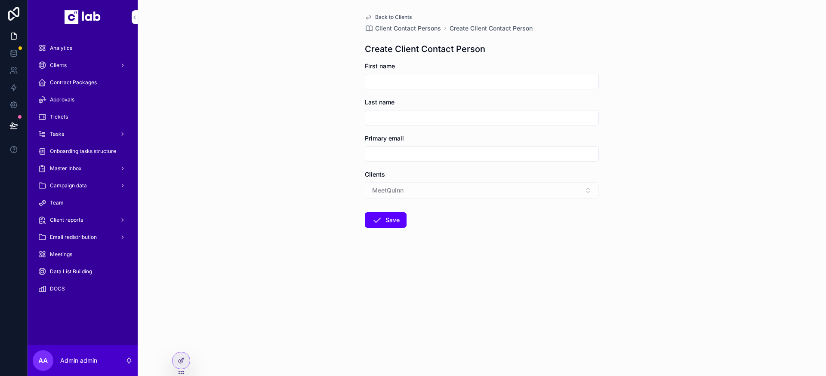
click at [422, 194] on div "MeetQuinn" at bounding box center [482, 190] width 234 height 16
click at [179, 360] on icon at bounding box center [180, 361] width 4 height 4
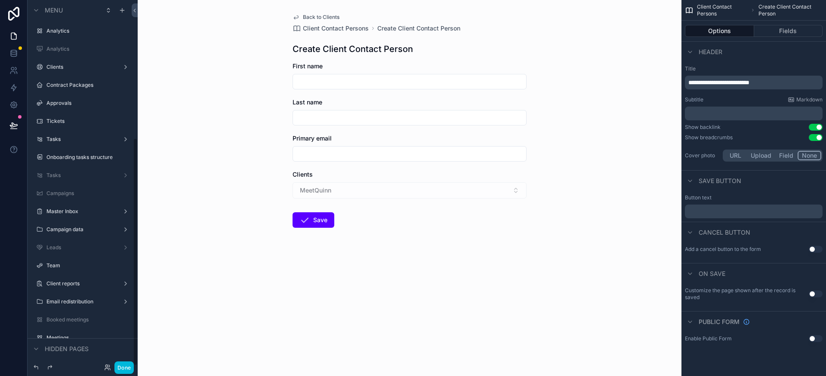
scroll to position [221, 0]
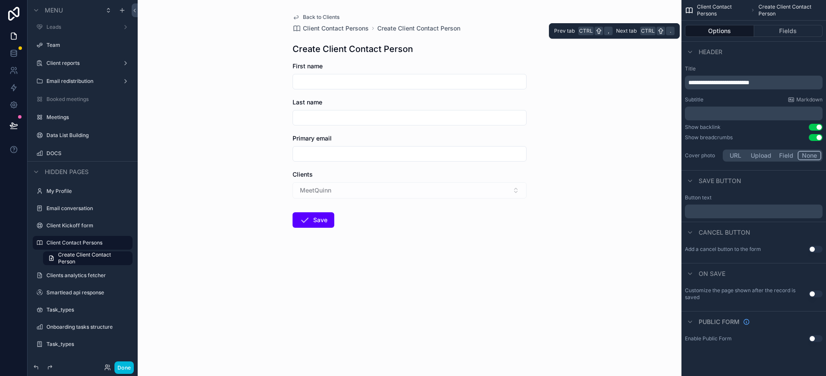
click at [787, 29] on button "Fields" at bounding box center [788, 31] width 69 height 12
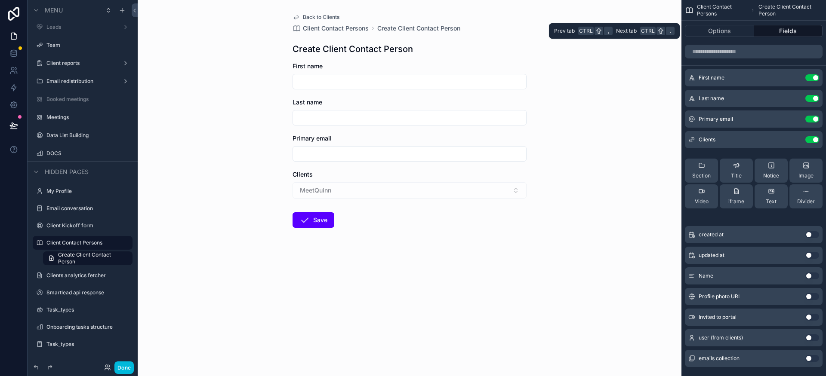
click at [722, 31] on button "Options" at bounding box center [719, 31] width 69 height 12
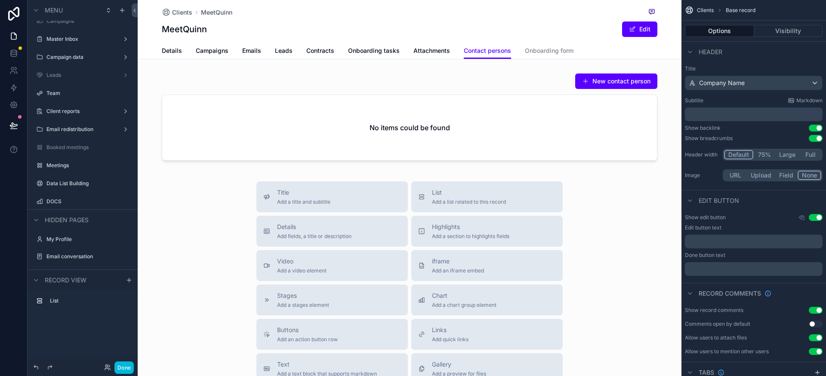
scroll to position [269, 0]
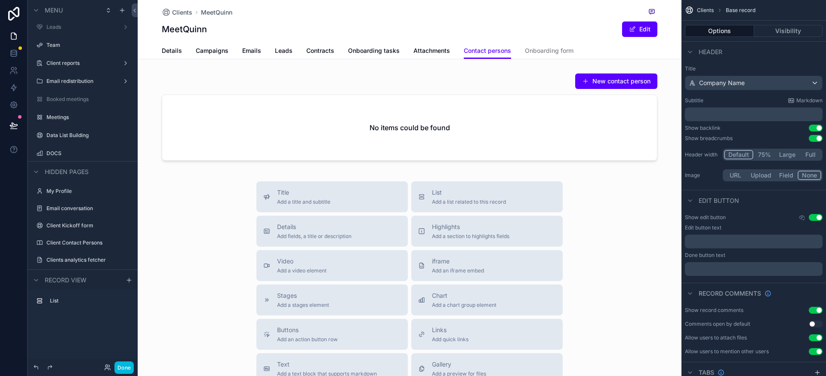
click at [612, 124] on div "scrollable content" at bounding box center [409, 119] width 543 height 98
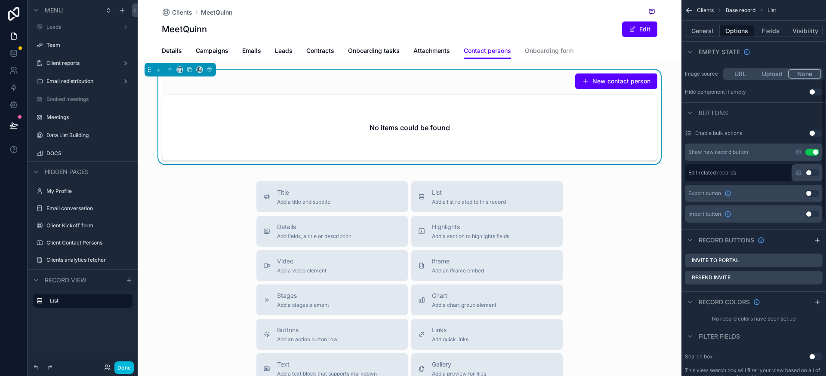
scroll to position [205, 0]
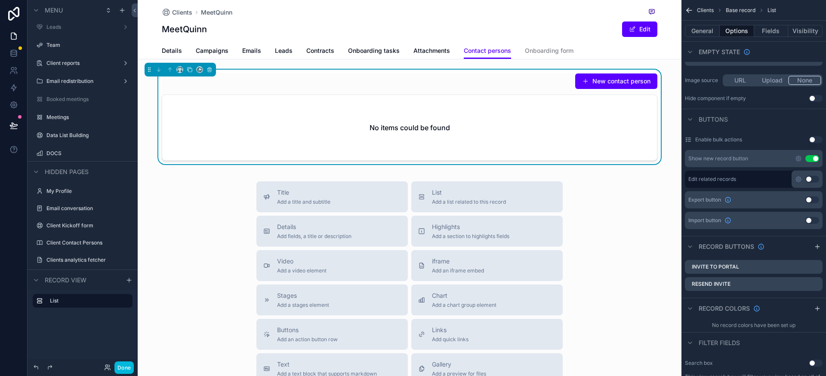
click at [798, 160] on icon "scrollable content" at bounding box center [798, 158] width 7 height 7
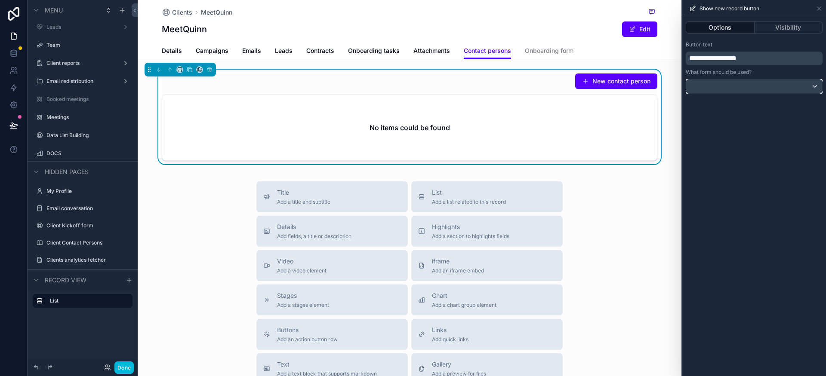
click at [736, 88] on div at bounding box center [754, 87] width 136 height 14
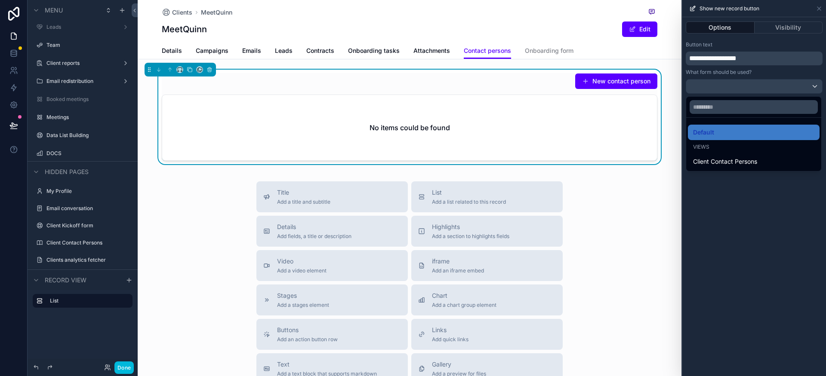
click at [736, 88] on div at bounding box center [754, 188] width 144 height 376
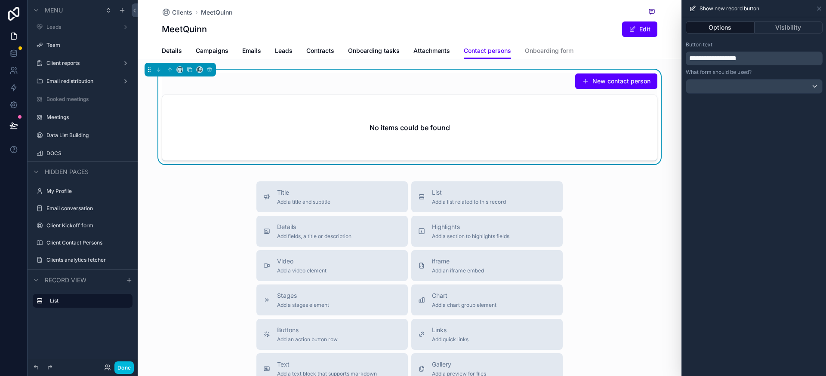
click at [617, 88] on button "New contact person" at bounding box center [616, 81] width 82 height 15
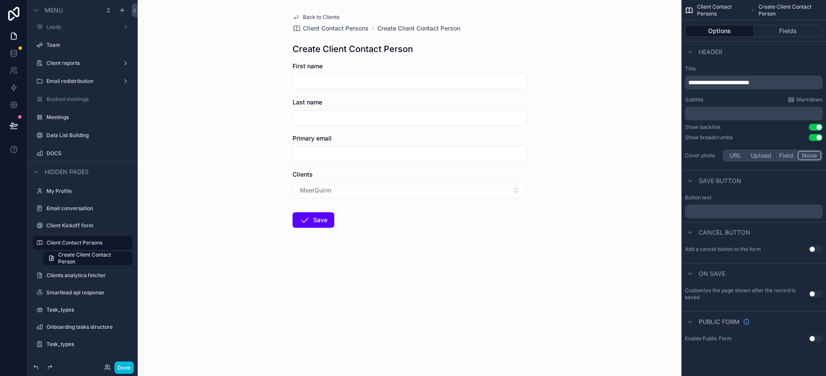
click at [783, 35] on button "Fields" at bounding box center [788, 31] width 69 height 12
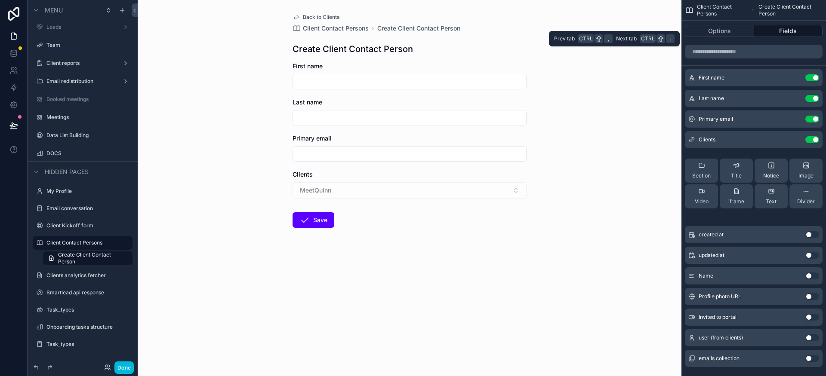
click at [732, 34] on button "Options" at bounding box center [719, 31] width 69 height 12
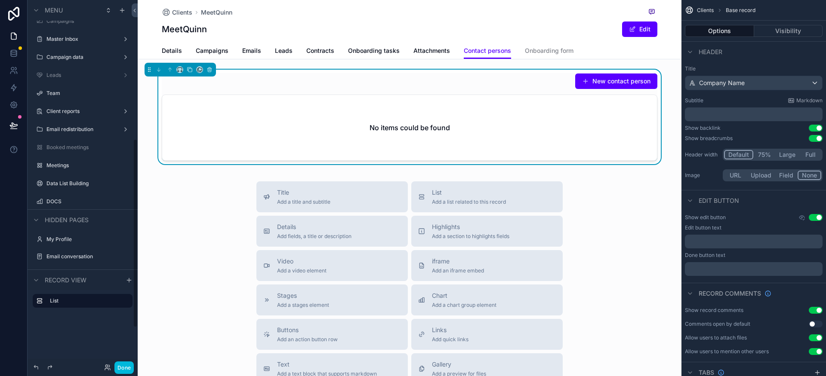
scroll to position [269, 0]
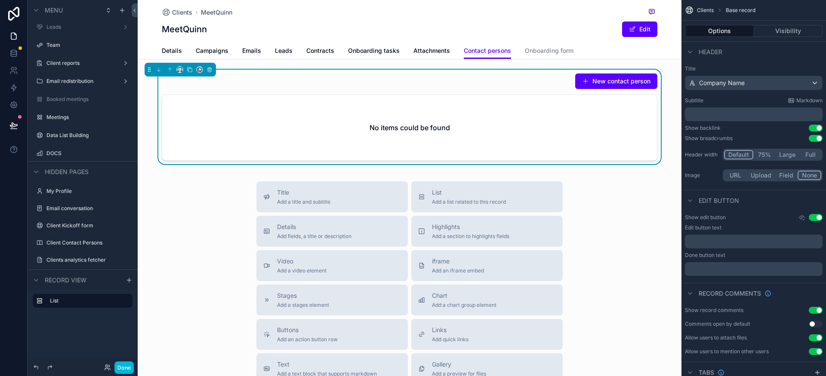
click at [537, 147] on div "No items could be found" at bounding box center [409, 127] width 494 height 65
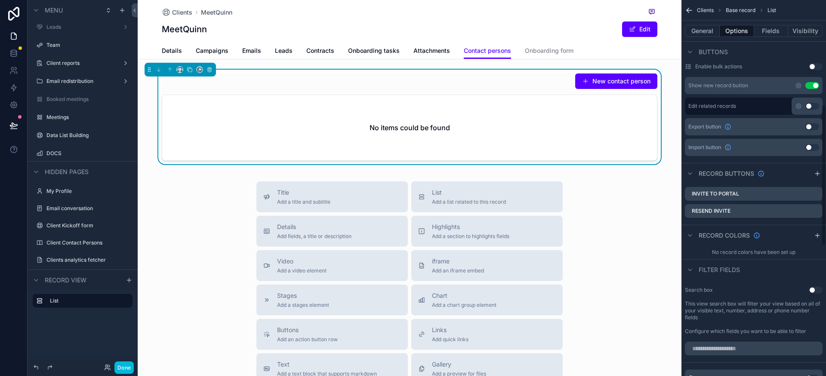
scroll to position [277, 0]
click at [0, 0] on icon "scrollable content" at bounding box center [0, 0] width 0 height 0
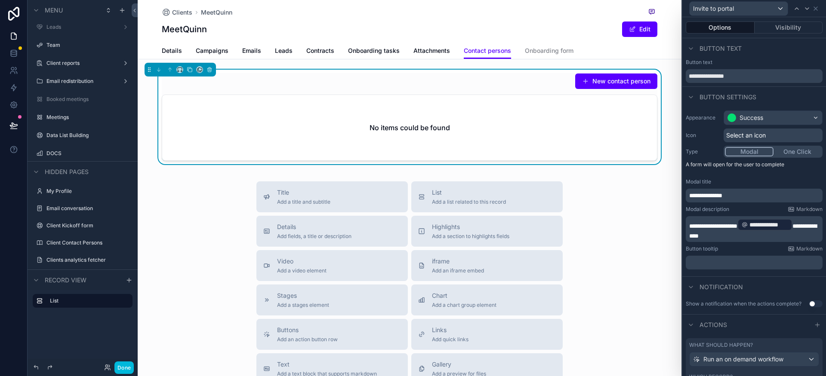
click at [737, 237] on p "**********" at bounding box center [755, 229] width 132 height 22
click at [734, 250] on div "Button tooltip Markdown" at bounding box center [753, 249] width 137 height 7
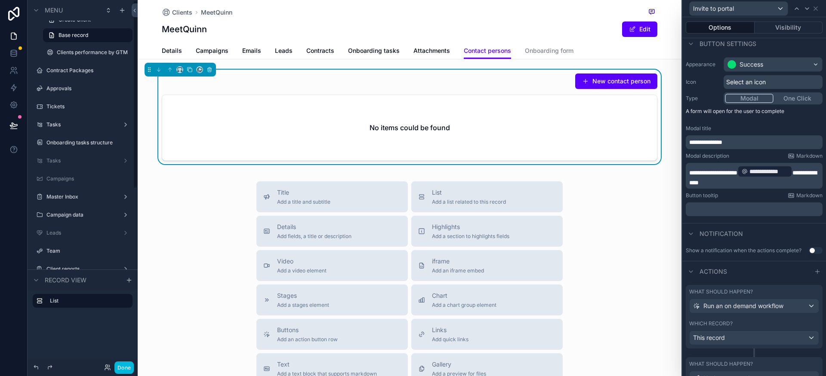
scroll to position [0, 0]
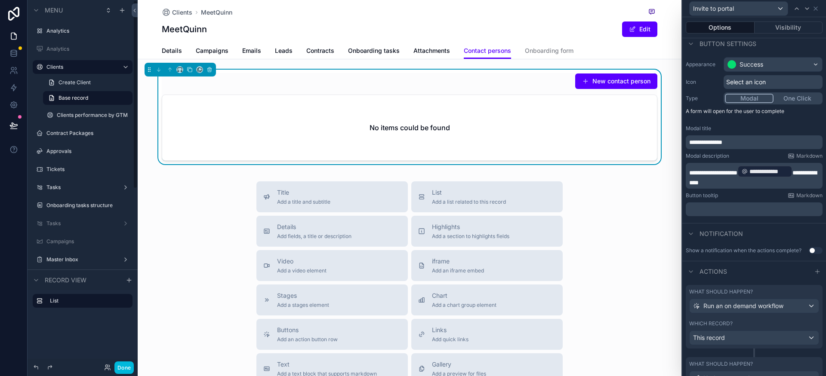
click at [60, 67] on label "Clients" at bounding box center [80, 67] width 69 height 7
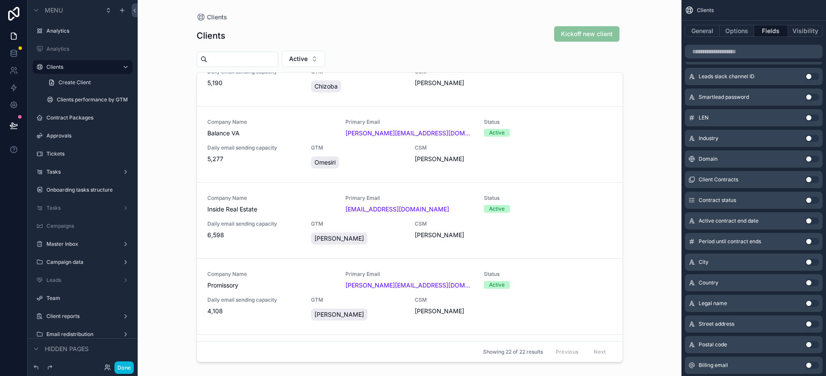
scroll to position [589, 0]
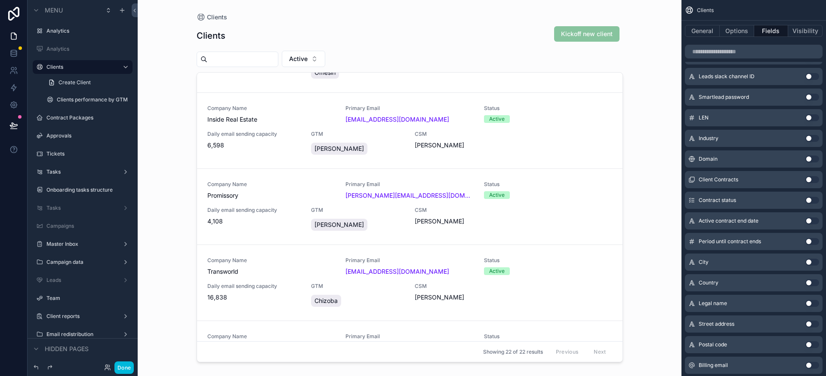
click at [260, 215] on div "Daily email sending capacity 4,108" at bounding box center [253, 216] width 93 height 19
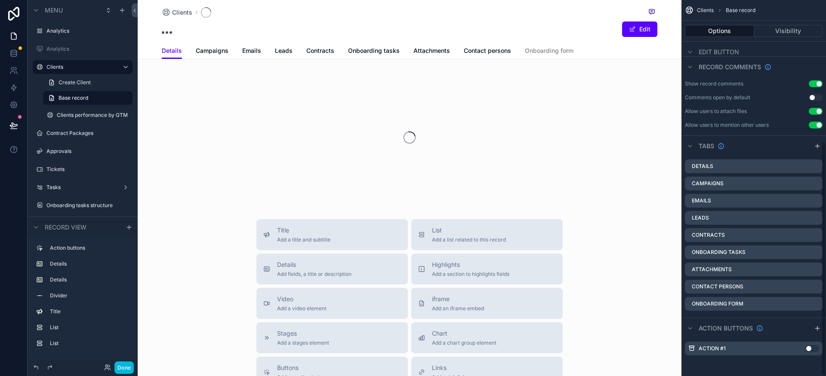
scroll to position [227, 0]
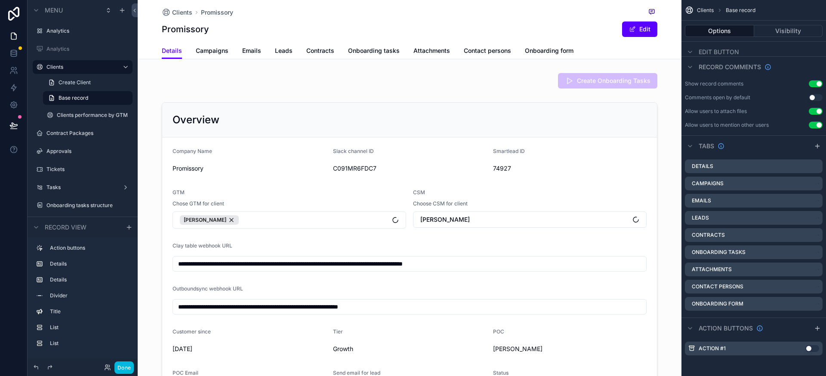
click at [475, 55] on span "Contact persons" at bounding box center [487, 50] width 47 height 9
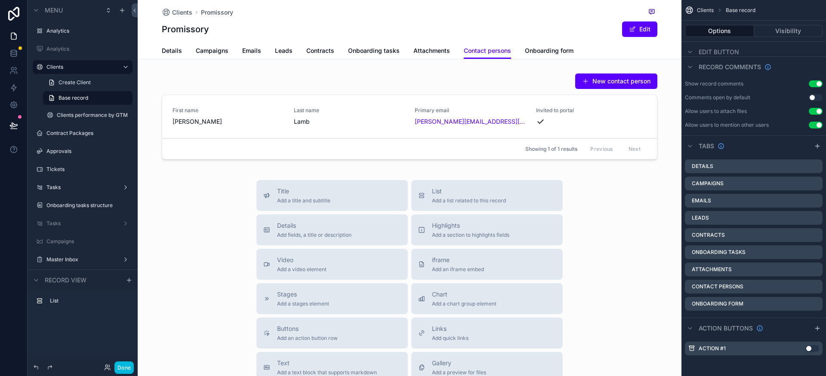
click at [603, 125] on div "scrollable content" at bounding box center [409, 118] width 543 height 97
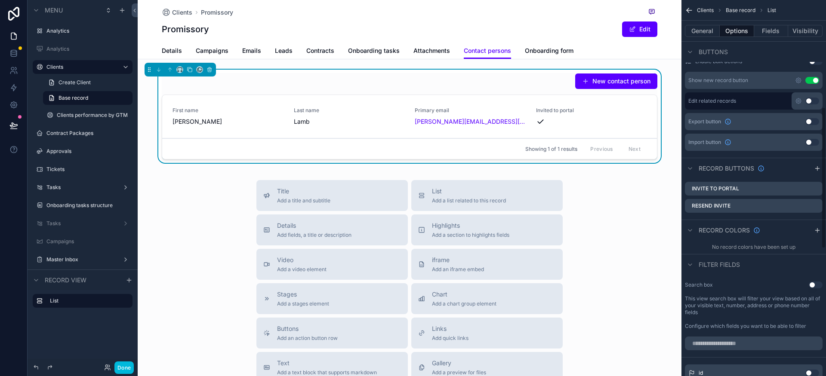
scroll to position [287, 0]
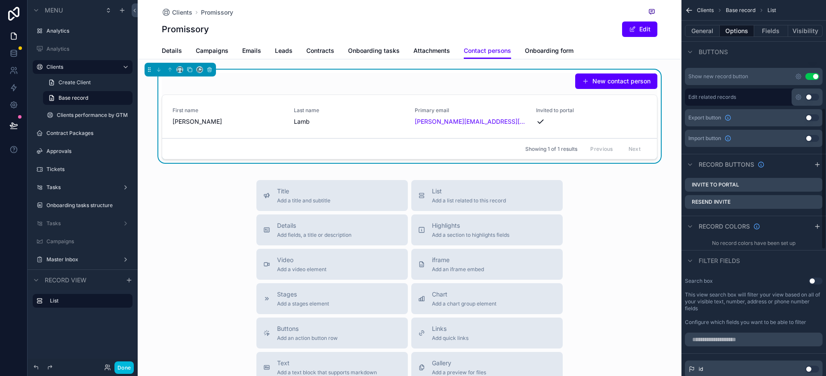
click at [0, 0] on icon "scrollable content" at bounding box center [0, 0] width 0 height 0
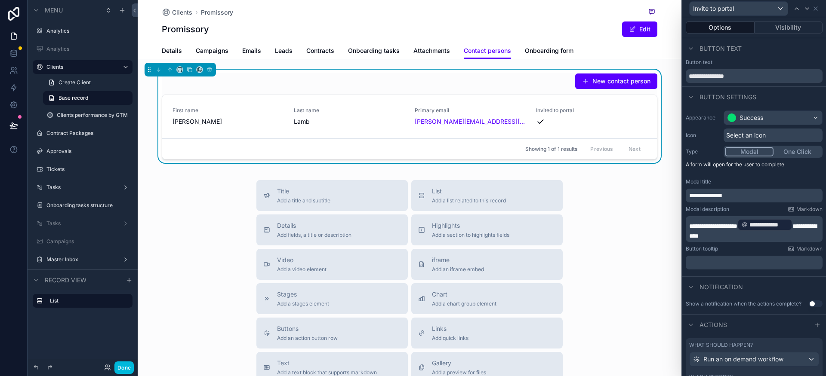
click at [750, 199] on p "**********" at bounding box center [755, 195] width 132 height 9
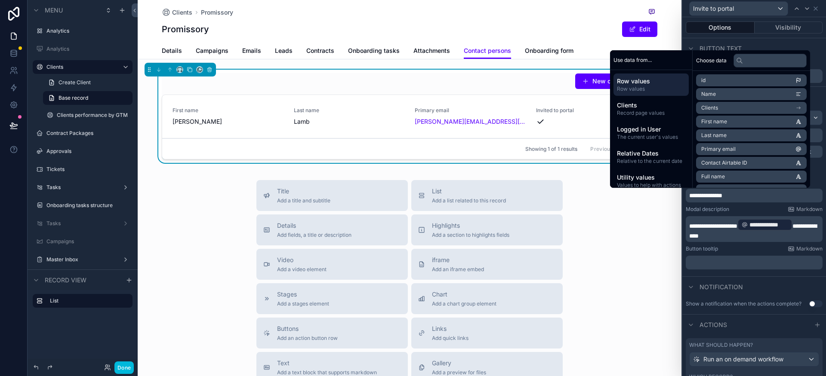
click at [750, 199] on p "**********" at bounding box center [755, 195] width 132 height 9
click at [748, 206] on div "Modal description Markdown" at bounding box center [753, 209] width 137 height 7
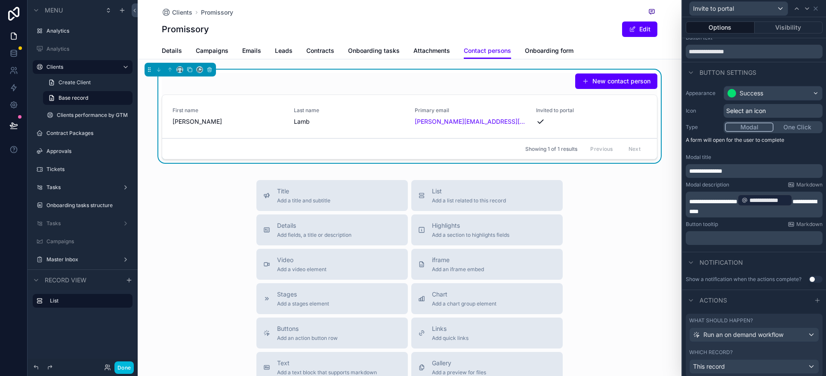
scroll to position [18, 0]
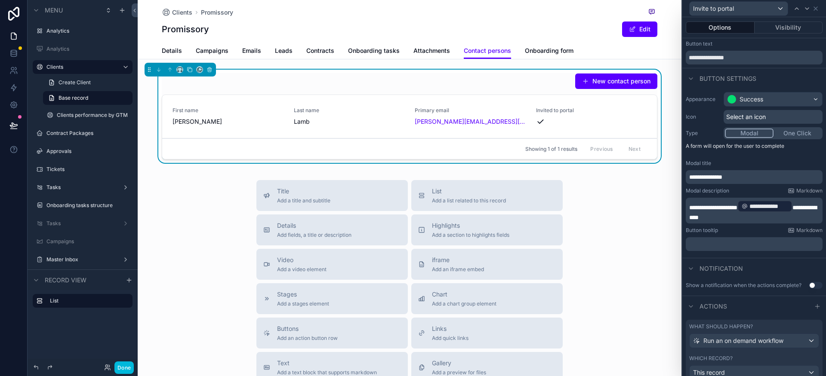
click at [730, 221] on p "**********" at bounding box center [755, 211] width 132 height 22
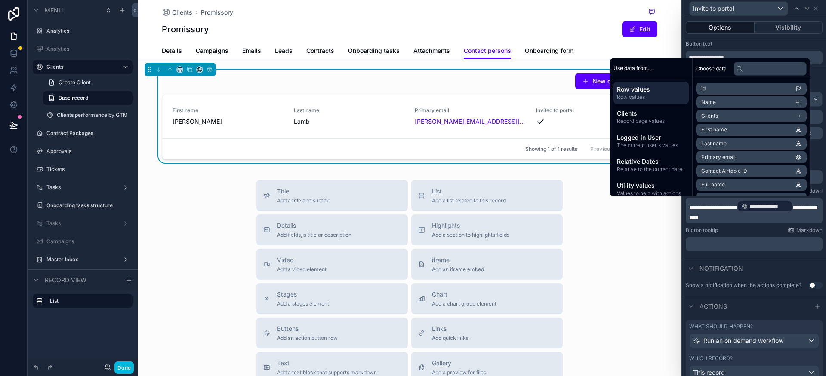
click at [733, 233] on div "Button tooltip Markdown" at bounding box center [753, 230] width 137 height 7
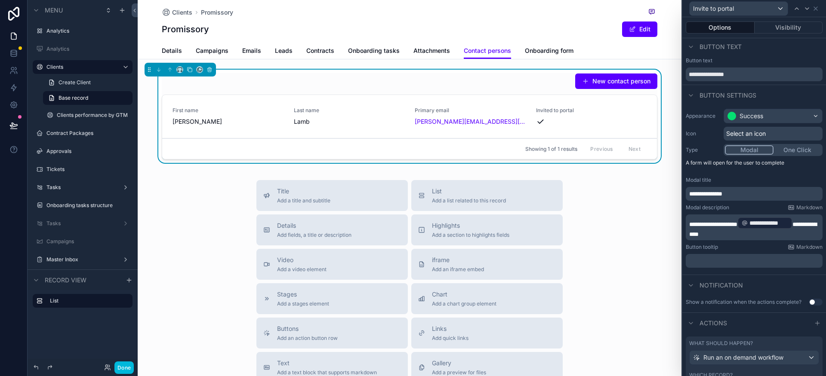
scroll to position [0, 0]
click at [772, 26] on button "Visibility" at bounding box center [788, 27] width 68 height 12
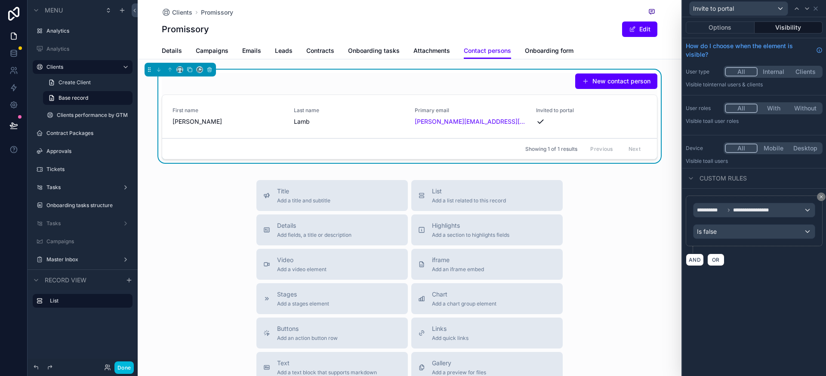
click at [711, 28] on button "Options" at bounding box center [719, 27] width 69 height 12
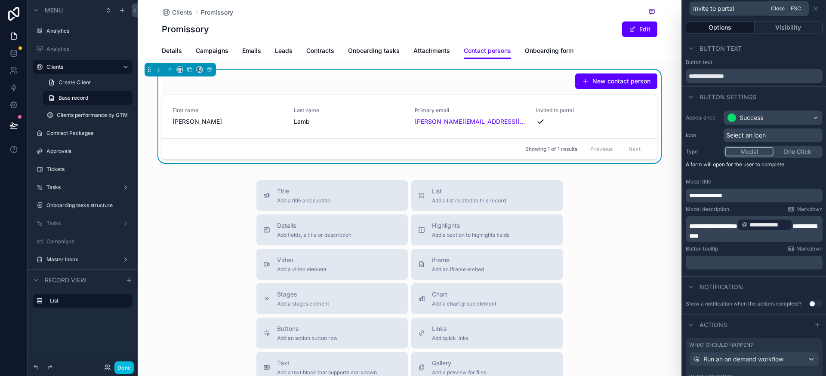
click at [816, 9] on icon at bounding box center [815, 8] width 7 height 7
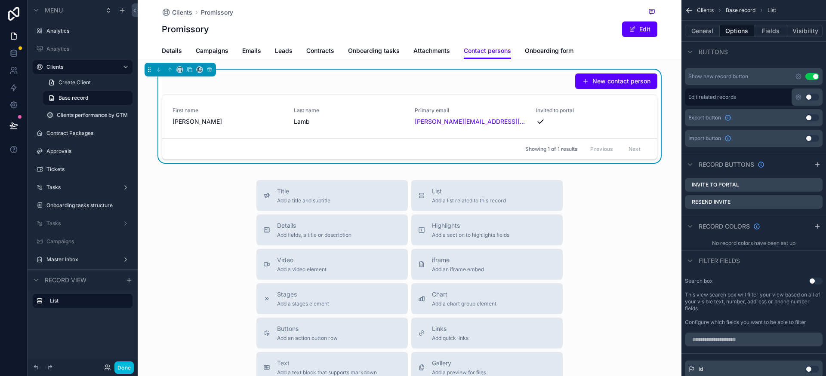
click at [0, 0] on icon "scrollable content" at bounding box center [0, 0] width 0 height 0
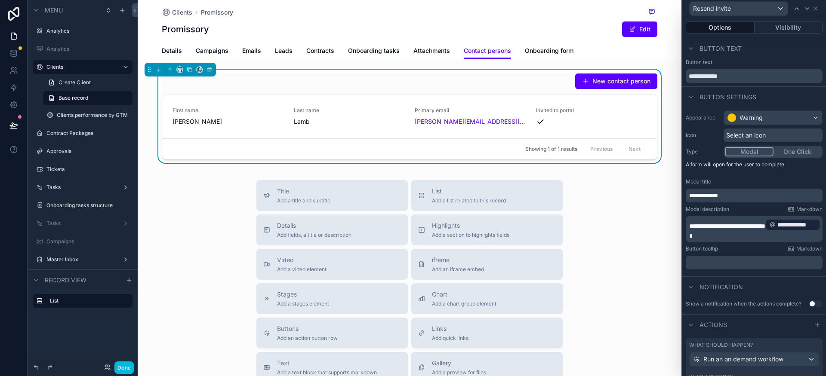
click at [758, 234] on p "**********" at bounding box center [755, 229] width 132 height 22
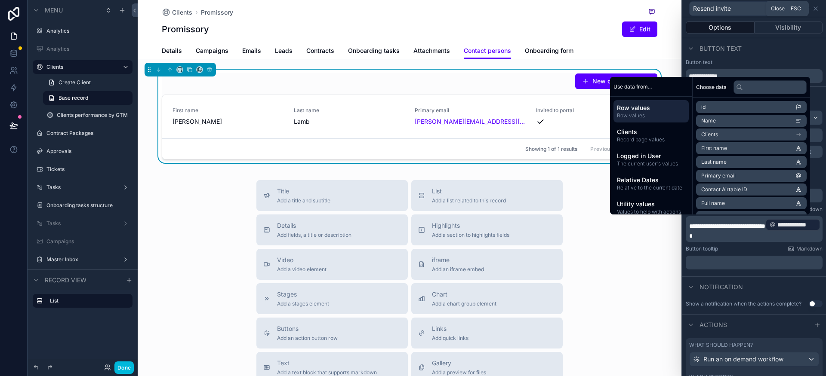
click at [816, 10] on icon at bounding box center [815, 8] width 7 height 7
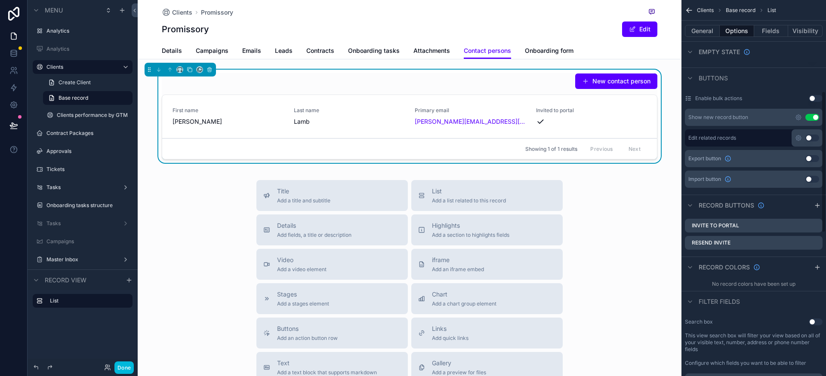
scroll to position [236, 0]
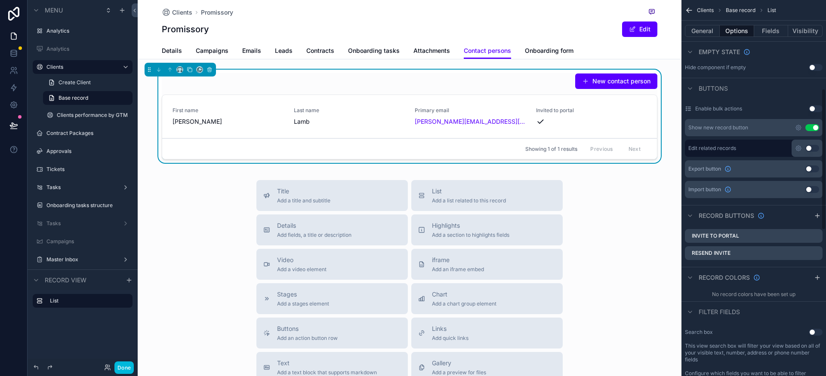
click at [818, 214] on icon "scrollable content" at bounding box center [816, 215] width 7 height 7
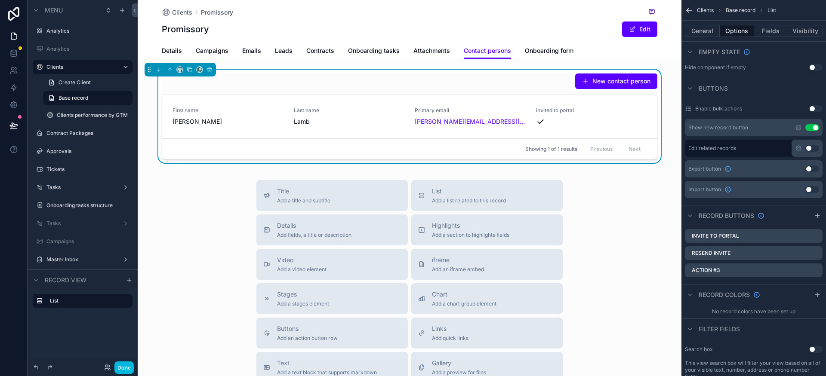
click at [0, 0] on icon "scrollable content" at bounding box center [0, 0] width 0 height 0
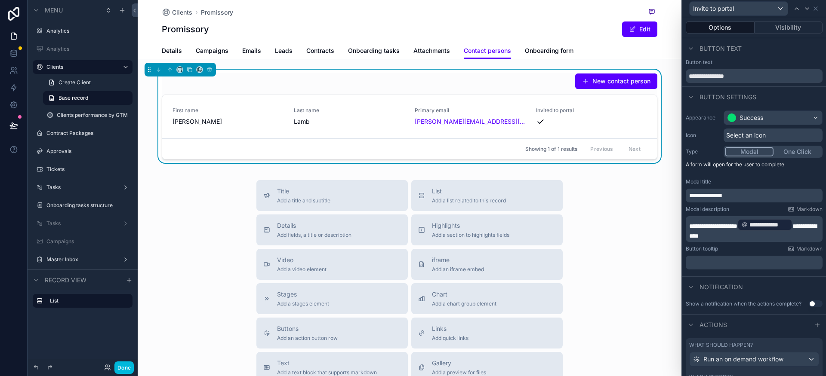
click at [813, 13] on div "Invite to portal" at bounding box center [753, 8] width 137 height 17
click at [813, 10] on icon at bounding box center [815, 8] width 7 height 7
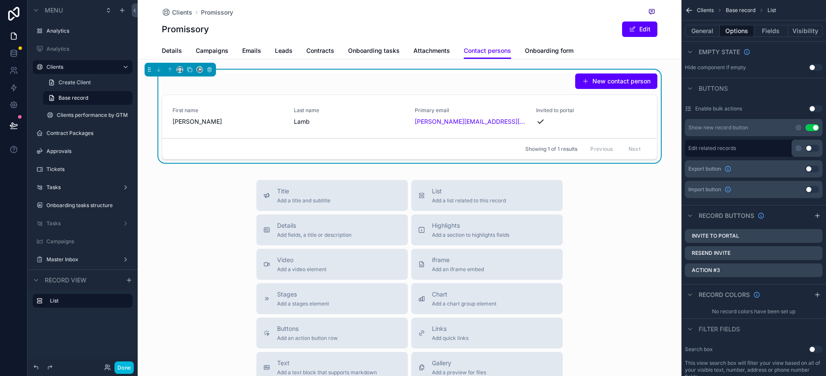
click at [0, 0] on icon "scrollable content" at bounding box center [0, 0] width 0 height 0
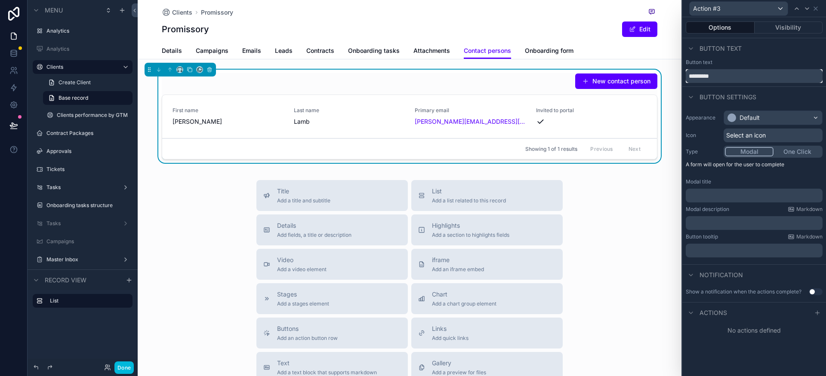
drag, startPoint x: 718, startPoint y: 75, endPoint x: 669, endPoint y: 74, distance: 49.0
click at [669, 74] on div "Action #3 Options Visibility Button text Button text ********* Button settings …" at bounding box center [413, 188] width 826 height 376
type input "**********"
click at [758, 116] on div "Default" at bounding box center [749, 118] width 20 height 9
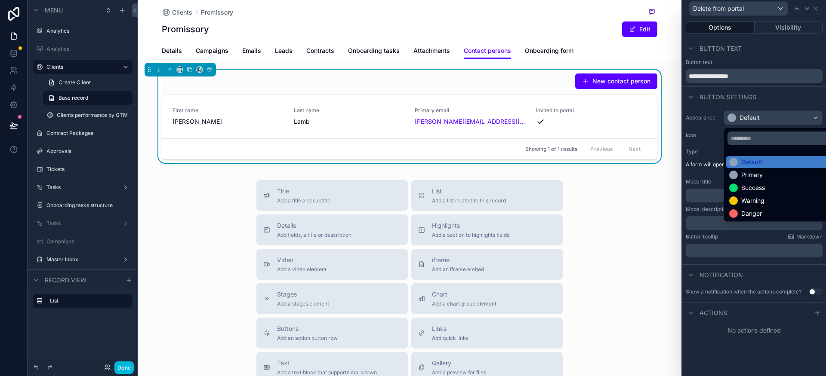
click at [756, 214] on div "Danger" at bounding box center [751, 213] width 21 height 9
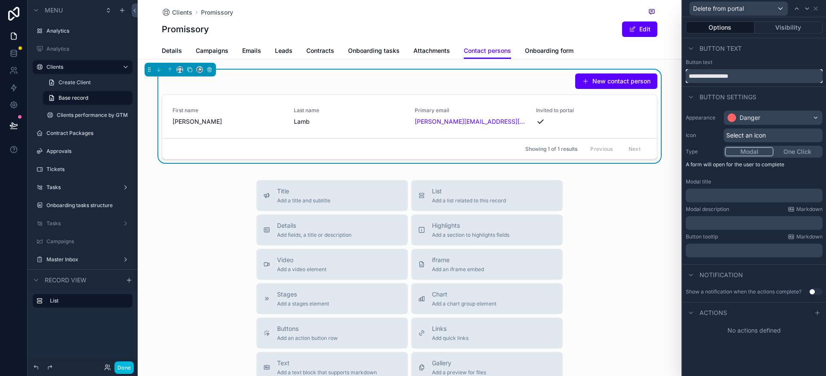
click at [758, 79] on input "**********" at bounding box center [753, 76] width 137 height 14
click at [728, 199] on p "﻿" at bounding box center [755, 195] width 132 height 9
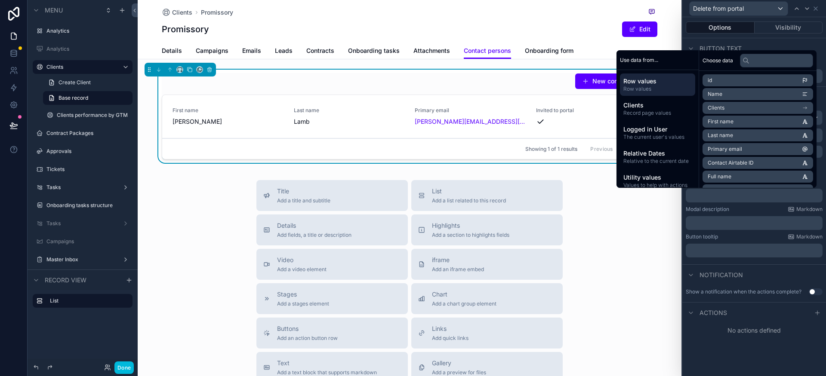
click at [737, 206] on div "Modal description Markdown" at bounding box center [753, 209] width 137 height 7
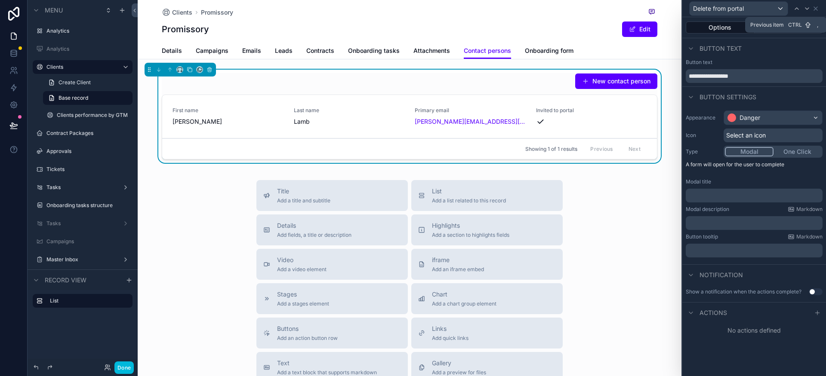
click at [799, 10] on icon at bounding box center [796, 8] width 7 height 7
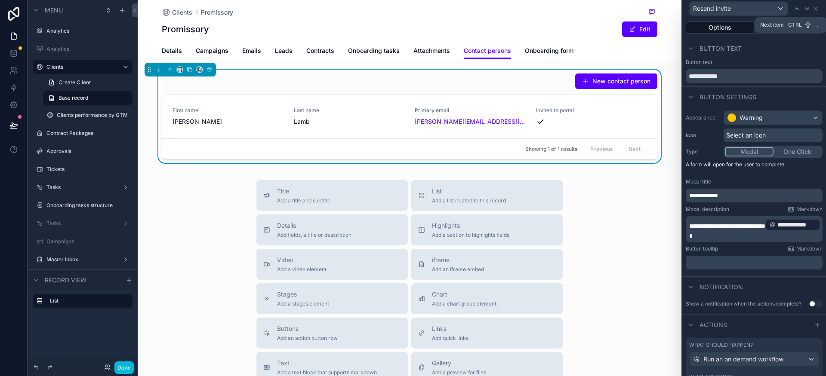
click at [806, 10] on icon at bounding box center [806, 8] width 7 height 7
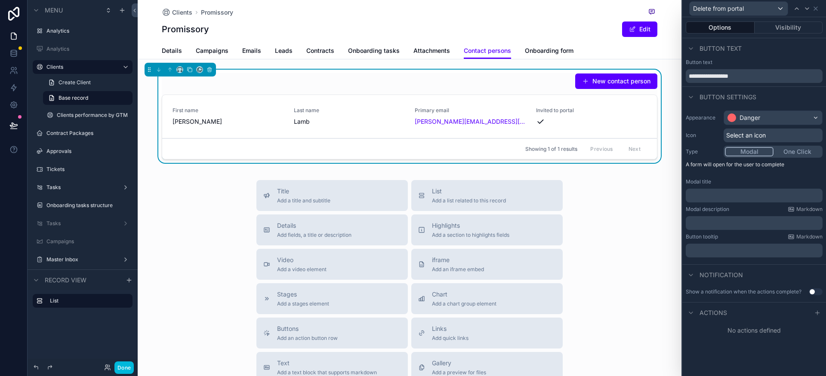
click at [734, 196] on p "﻿" at bounding box center [755, 195] width 132 height 9
click at [741, 212] on div "Modal description Markdown" at bounding box center [753, 209] width 137 height 7
click at [807, 9] on icon at bounding box center [806, 8] width 7 height 7
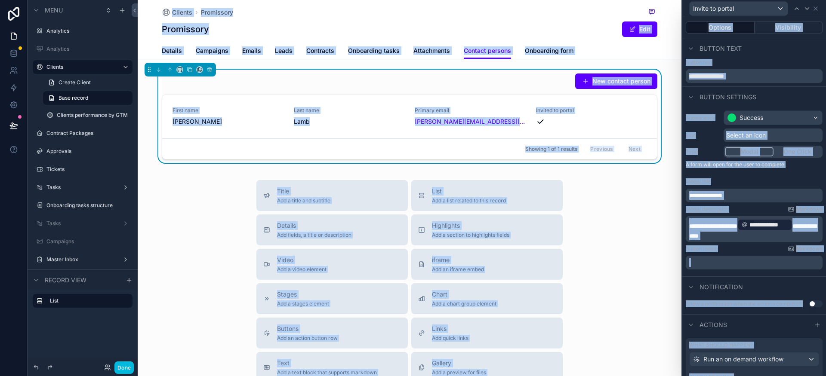
click at [739, 234] on p "**********" at bounding box center [755, 229] width 132 height 22
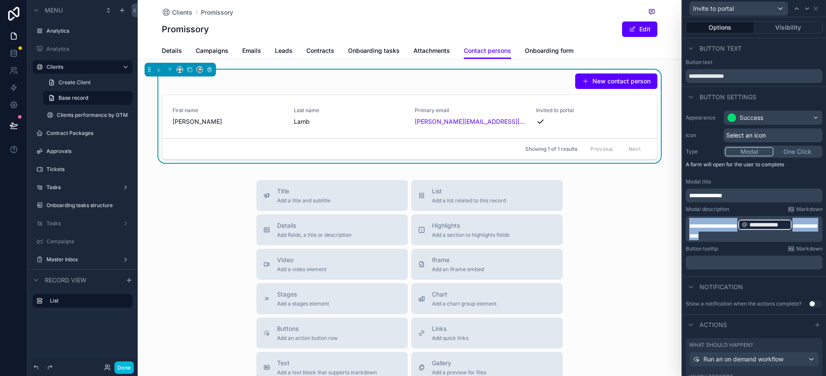
drag, startPoint x: 725, startPoint y: 237, endPoint x: 687, endPoint y: 224, distance: 40.9
click at [687, 224] on div "**********" at bounding box center [753, 229] width 137 height 26
click at [795, 9] on icon at bounding box center [796, 9] width 3 height 2
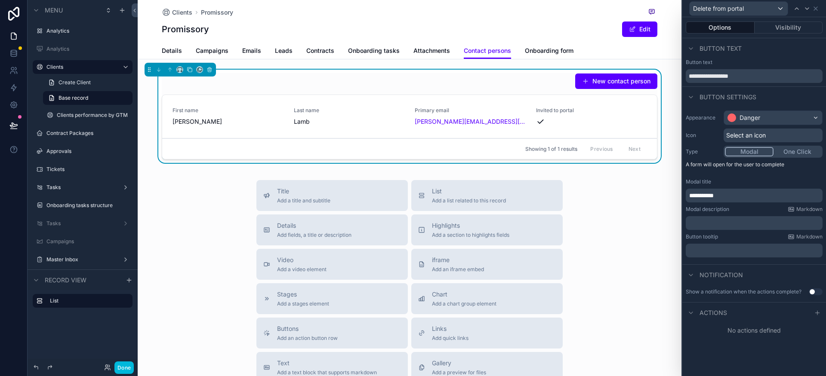
click at [727, 223] on p "﻿" at bounding box center [755, 223] width 132 height 9
paste div "scrollable content"
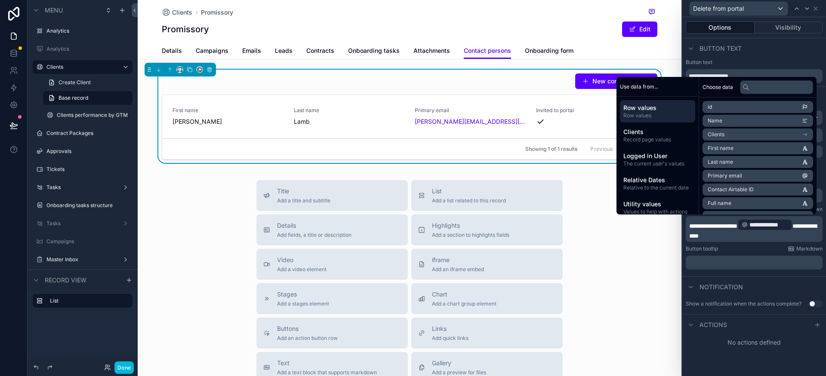
scroll to position [0, 0]
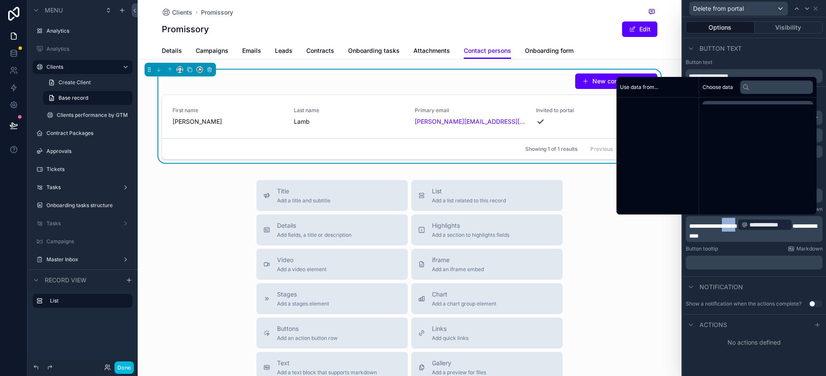
click at [737, 227] on span "**********" at bounding box center [713, 226] width 48 height 6
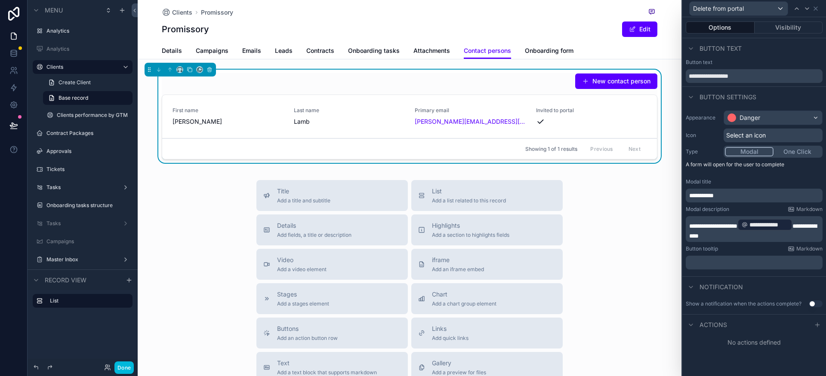
click at [813, 226] on span "**********" at bounding box center [752, 231] width 127 height 16
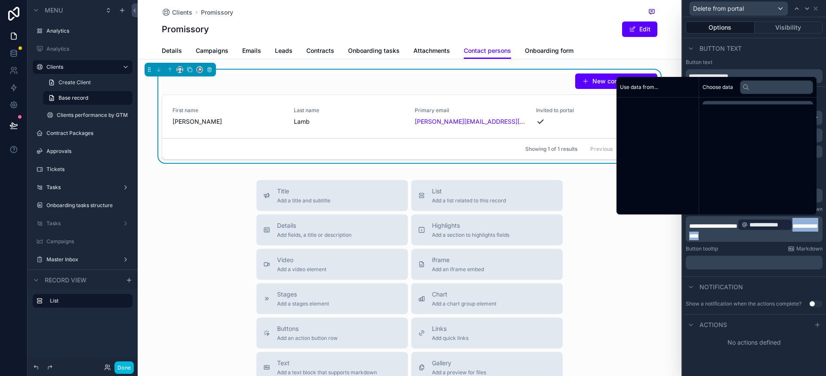
click at [813, 226] on span "**********" at bounding box center [752, 231] width 127 height 16
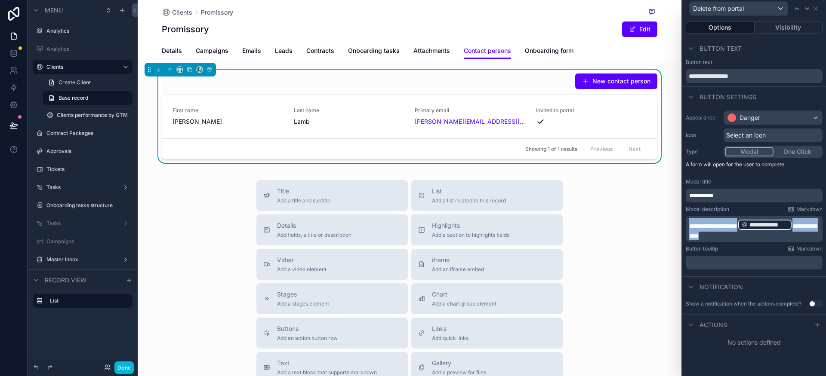
click at [813, 226] on span "**********" at bounding box center [752, 231] width 127 height 16
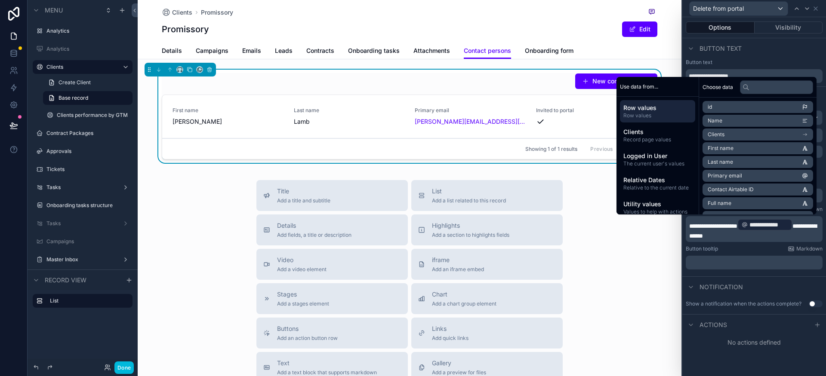
click at [771, 240] on p "**********" at bounding box center [755, 229] width 132 height 22
click at [768, 285] on div "Notification" at bounding box center [754, 286] width 144 height 21
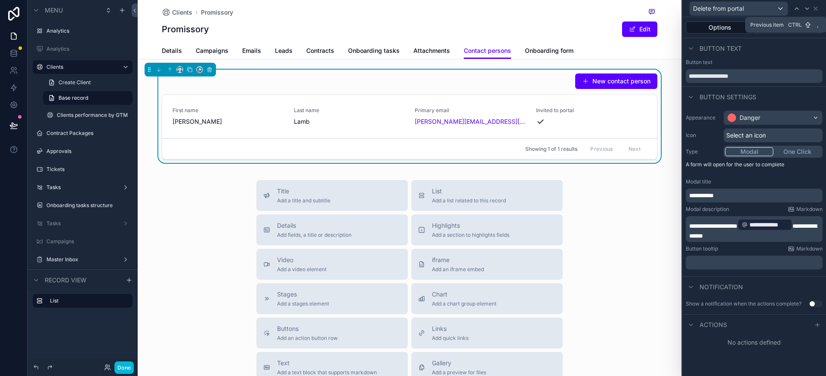
click at [797, 9] on icon at bounding box center [796, 8] width 7 height 7
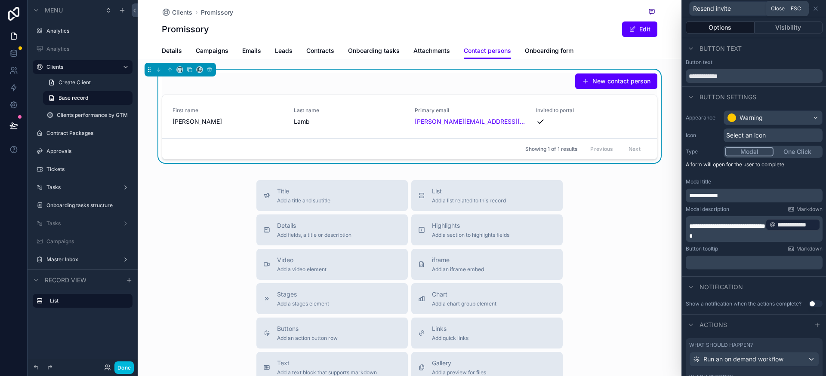
click at [813, 9] on icon at bounding box center [815, 8] width 7 height 7
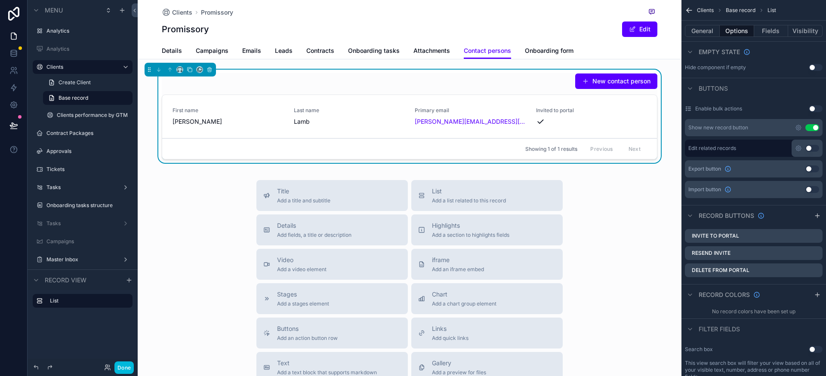
click at [0, 0] on icon "scrollable content" at bounding box center [0, 0] width 0 height 0
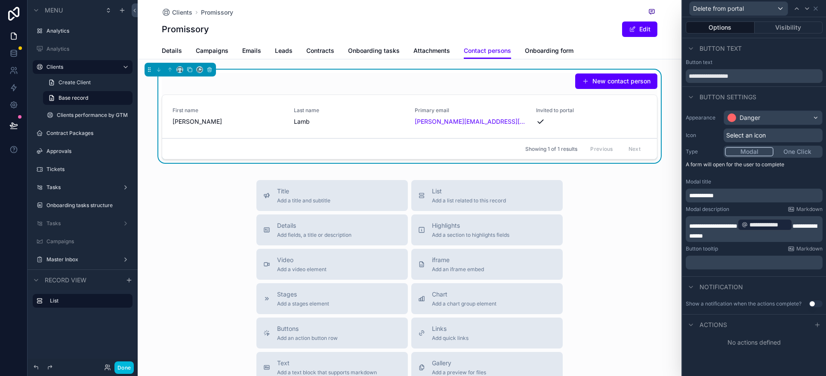
click at [820, 326] on icon at bounding box center [816, 325] width 7 height 7
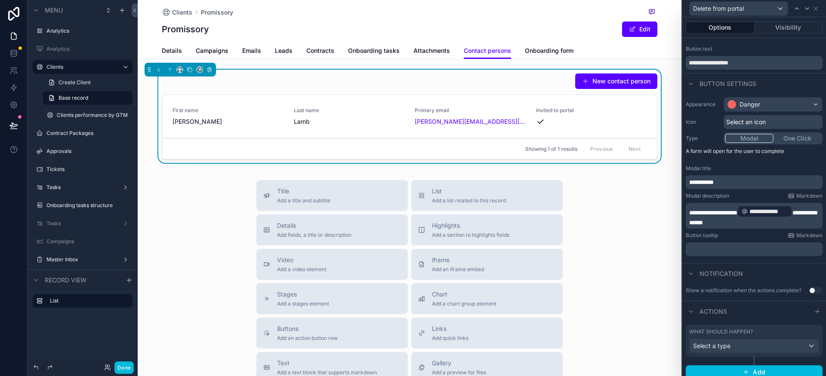
scroll to position [20, 0]
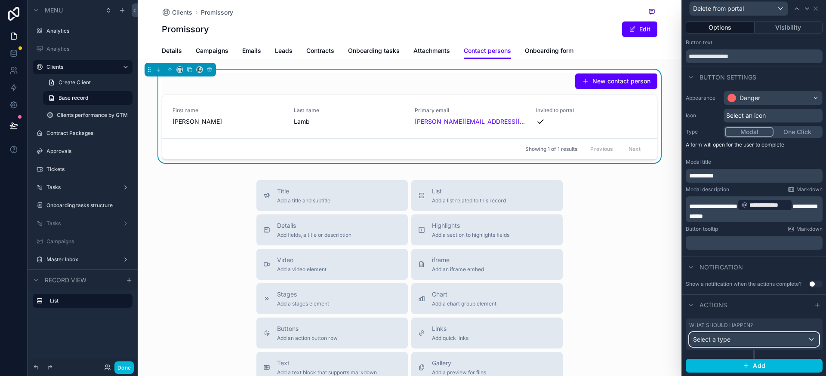
click at [740, 341] on div "Select a type" at bounding box center [753, 340] width 129 height 14
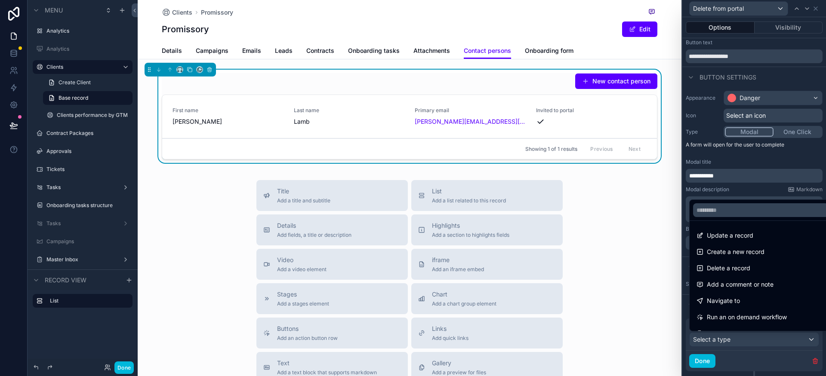
click at [756, 315] on span "Run an on demand workflow" at bounding box center [746, 317] width 80 height 10
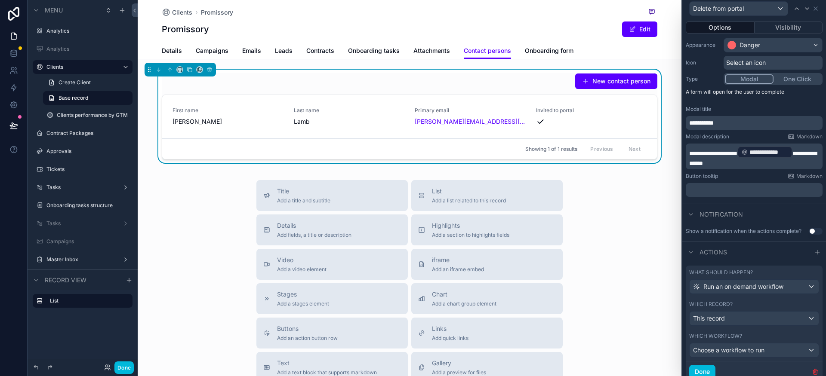
scroll to position [104, 0]
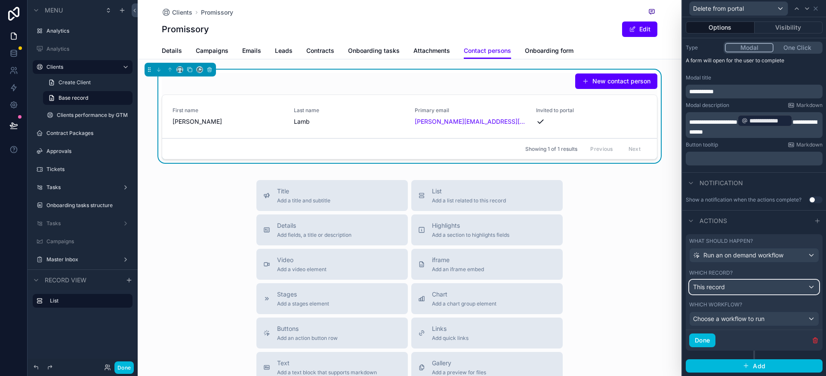
click at [722, 289] on span "This record" at bounding box center [709, 287] width 32 height 9
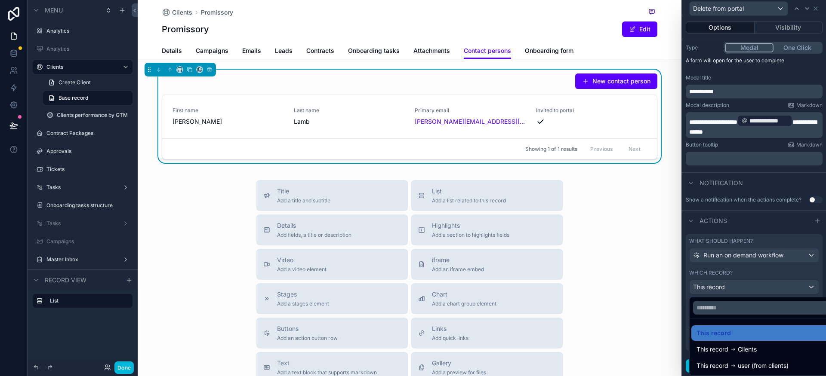
click at [757, 271] on div at bounding box center [754, 188] width 144 height 376
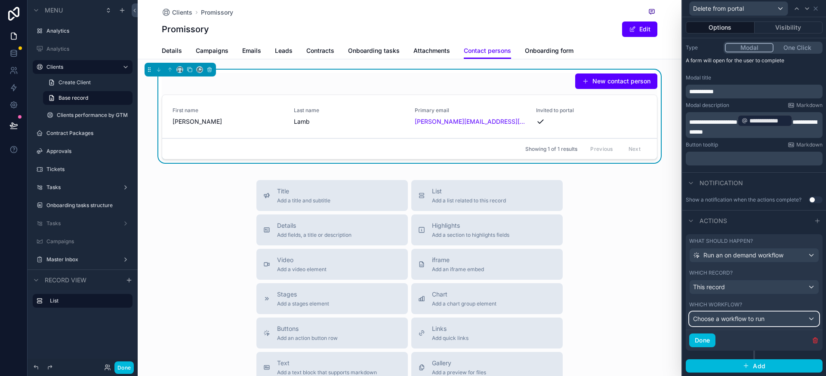
click at [764, 317] on span "Choose a workflow to run" at bounding box center [728, 318] width 71 height 7
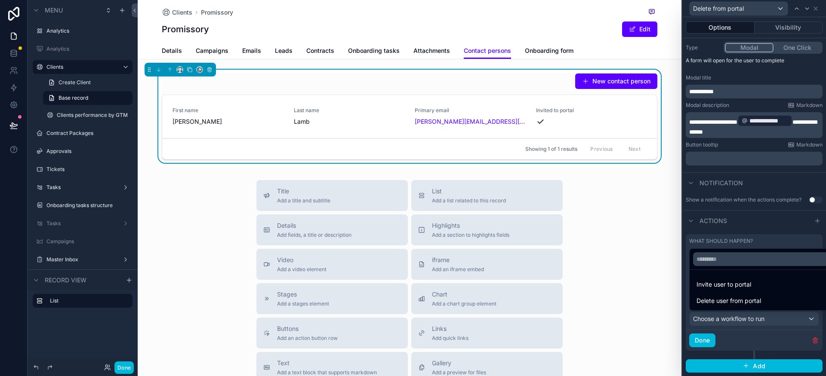
click at [740, 305] on span "Delete user from portal" at bounding box center [728, 301] width 64 height 10
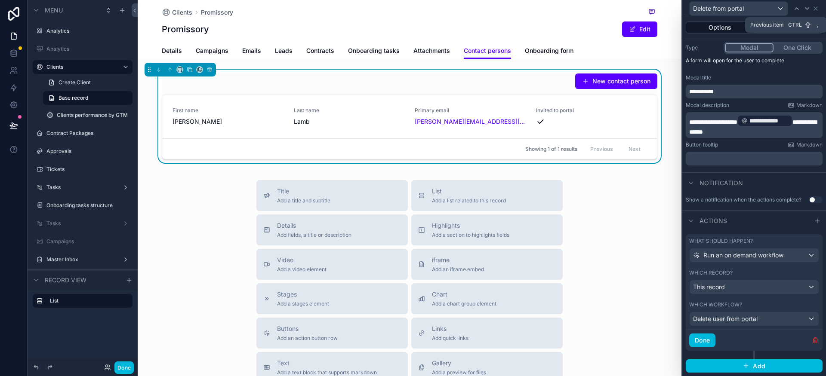
click at [793, 6] on icon at bounding box center [796, 8] width 7 height 7
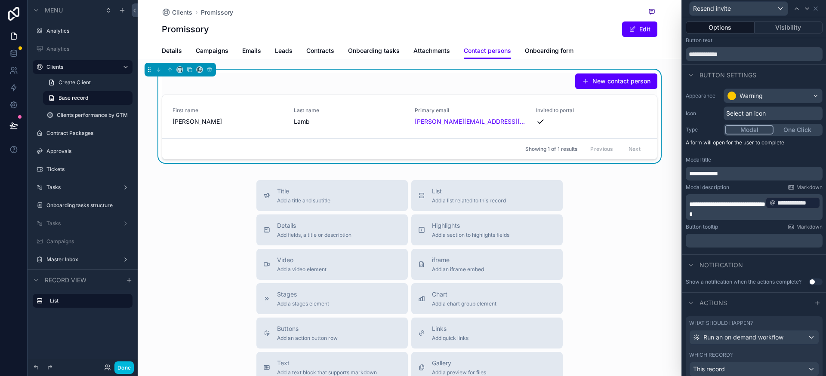
scroll to position [52, 0]
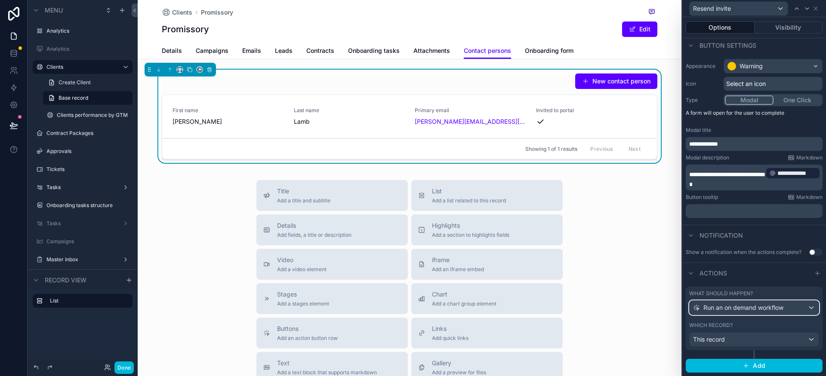
click at [748, 312] on div "Run an on demand workflow" at bounding box center [753, 308] width 129 height 14
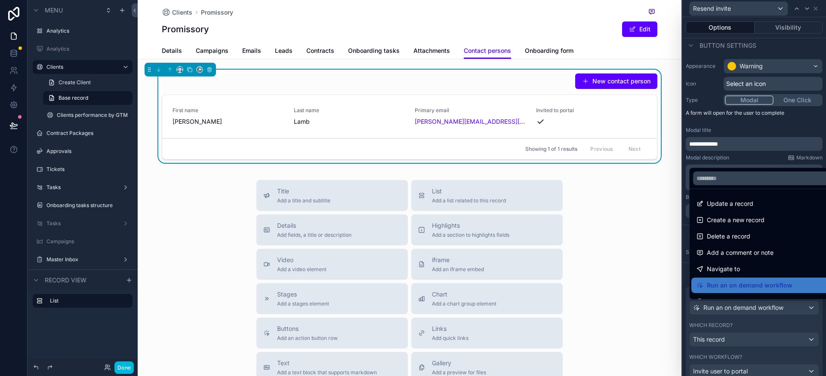
click at [752, 322] on div at bounding box center [754, 188] width 144 height 376
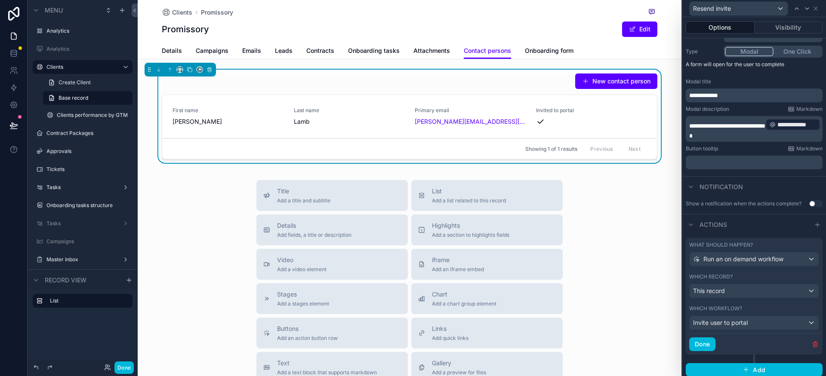
scroll to position [104, 0]
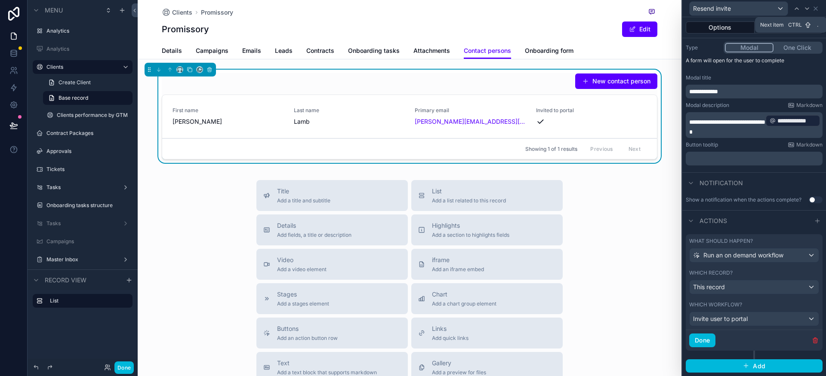
click at [805, 12] on icon at bounding box center [806, 8] width 7 height 7
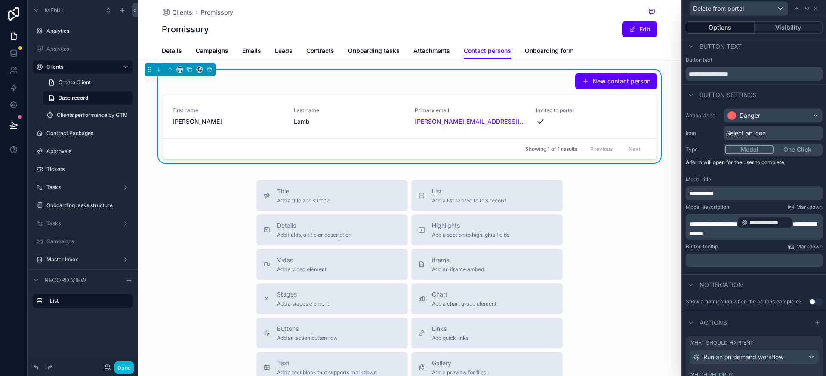
scroll to position [0, 0]
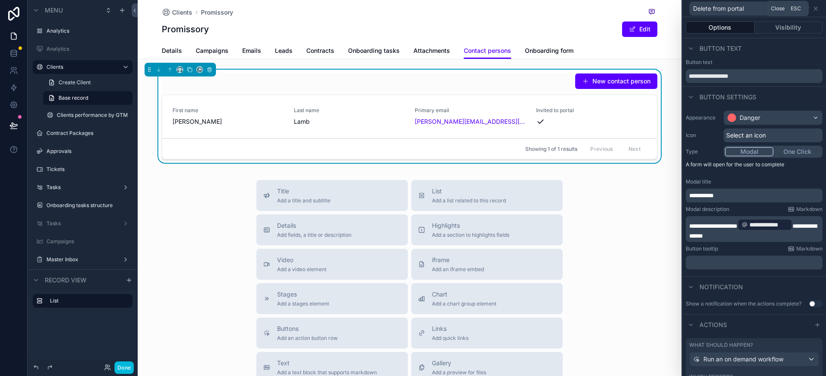
click at [816, 9] on icon at bounding box center [815, 8] width 7 height 7
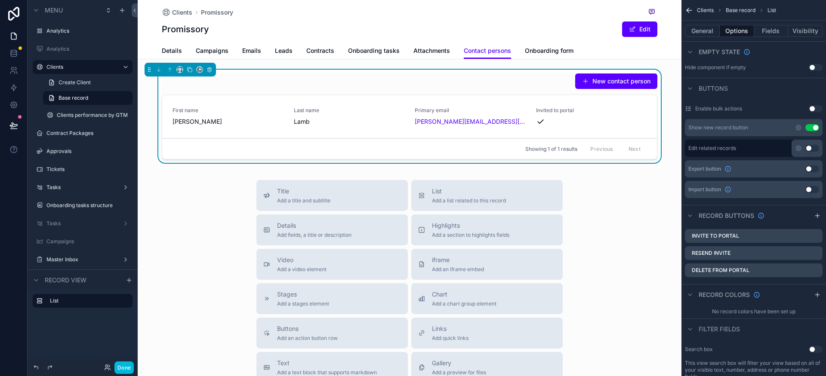
click at [0, 0] on icon "scrollable content" at bounding box center [0, 0] width 0 height 0
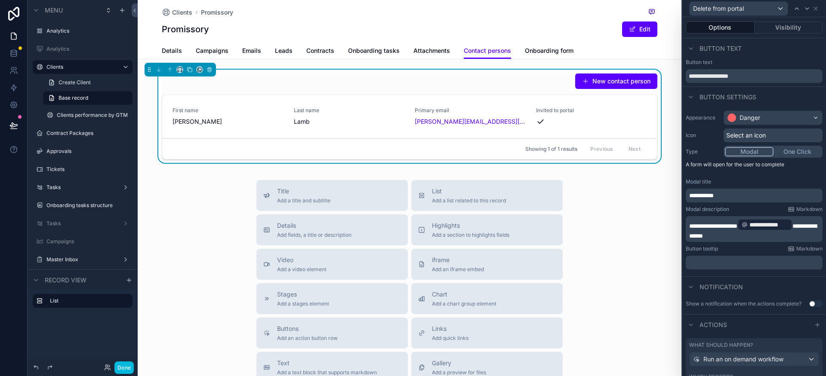
scroll to position [52, 0]
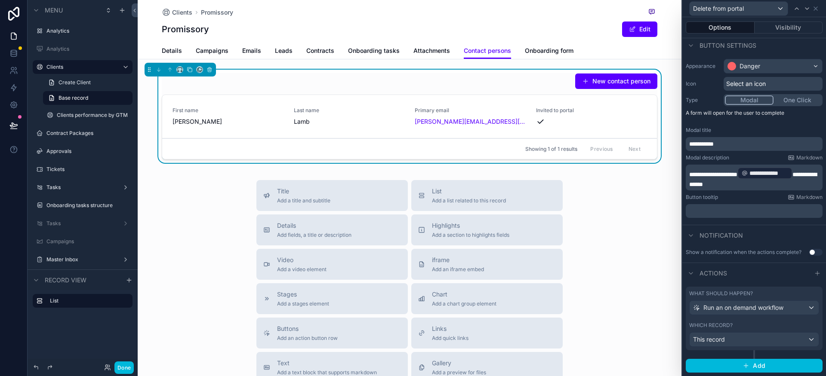
click at [747, 322] on div "Which record?" at bounding box center [754, 325] width 130 height 7
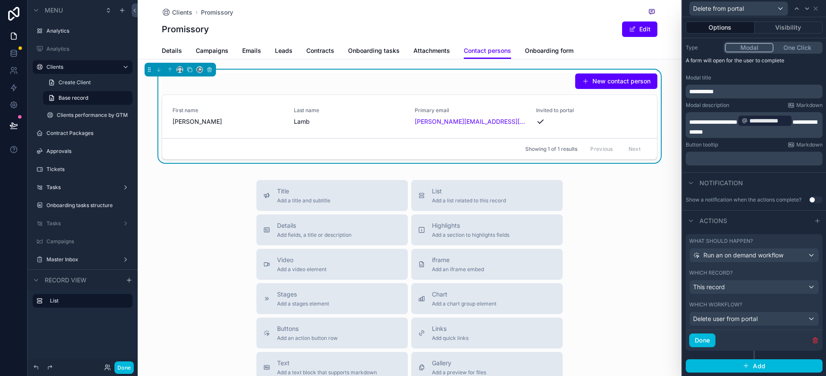
click at [701, 343] on button "Done" at bounding box center [702, 341] width 26 height 14
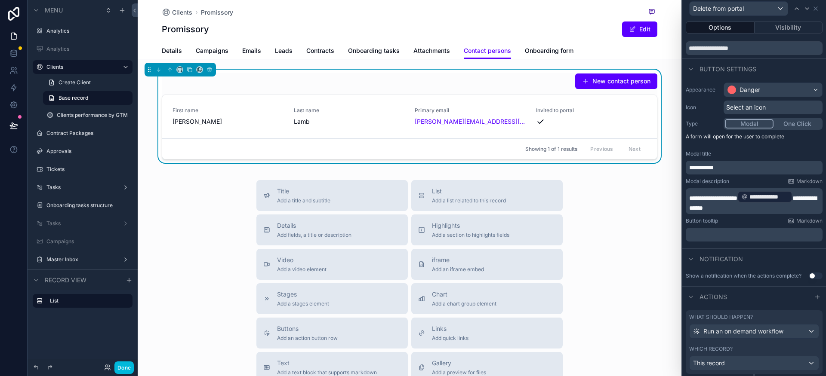
scroll to position [52, 0]
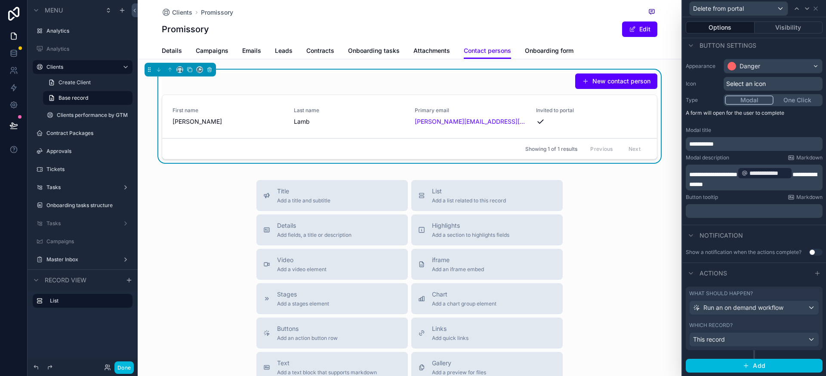
click at [815, 273] on icon at bounding box center [817, 273] width 4 height 0
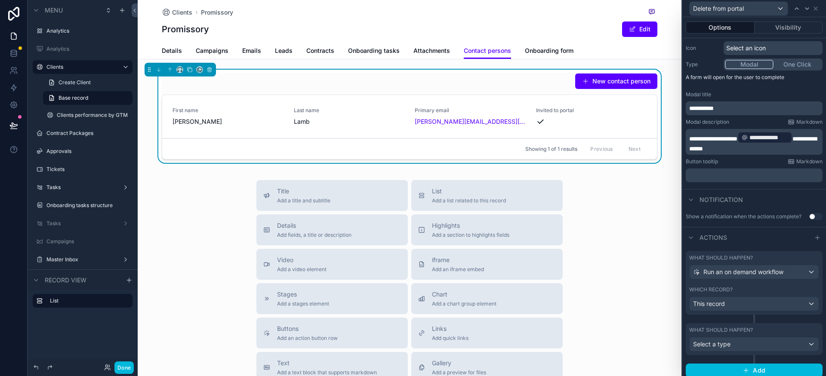
scroll to position [92, 0]
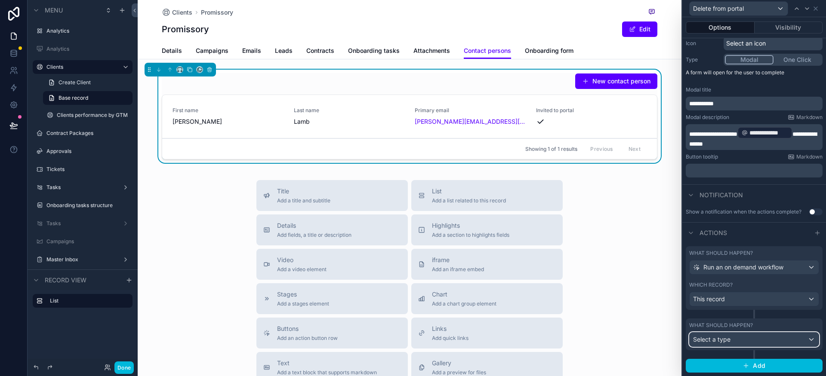
click at [737, 346] on div "Select a type" at bounding box center [753, 340] width 129 height 14
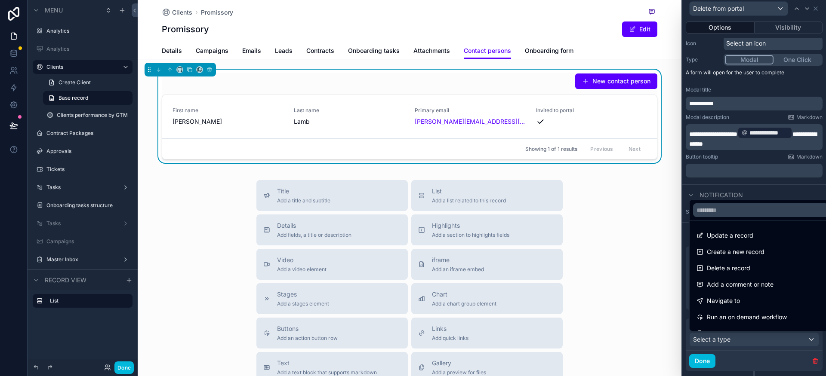
click at [738, 272] on span "Delete a record" at bounding box center [727, 268] width 43 height 10
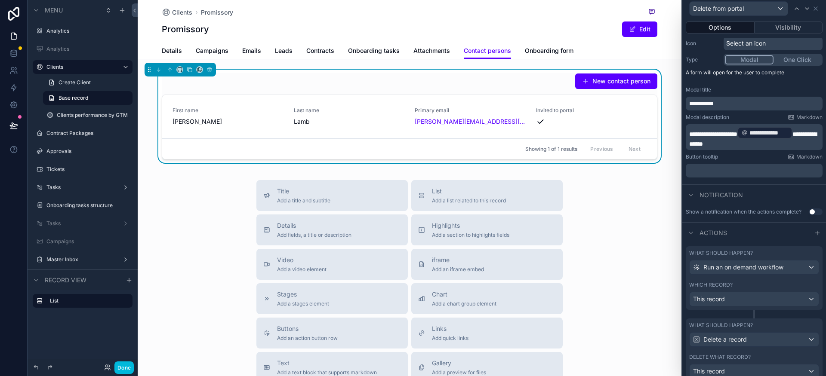
scroll to position [144, 0]
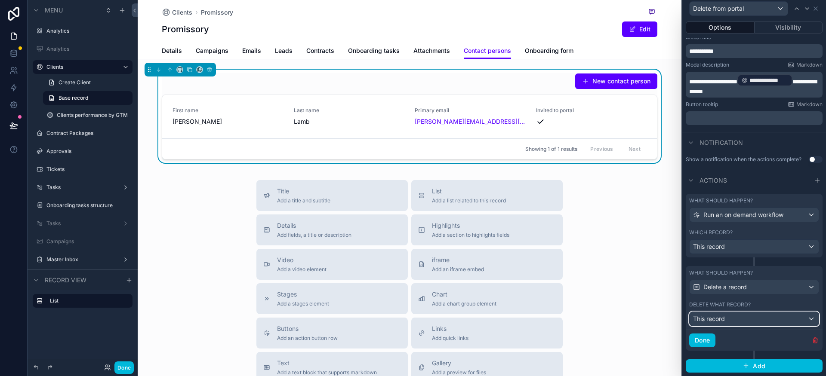
click at [733, 317] on div "This record" at bounding box center [753, 319] width 129 height 14
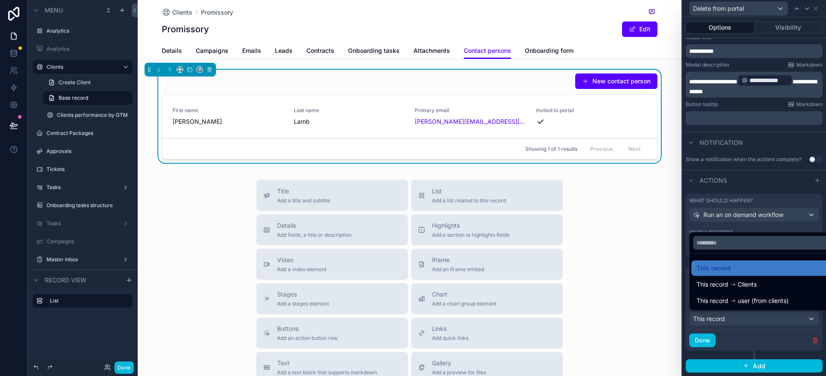
click at [741, 269] on div "This record" at bounding box center [760, 268] width 129 height 10
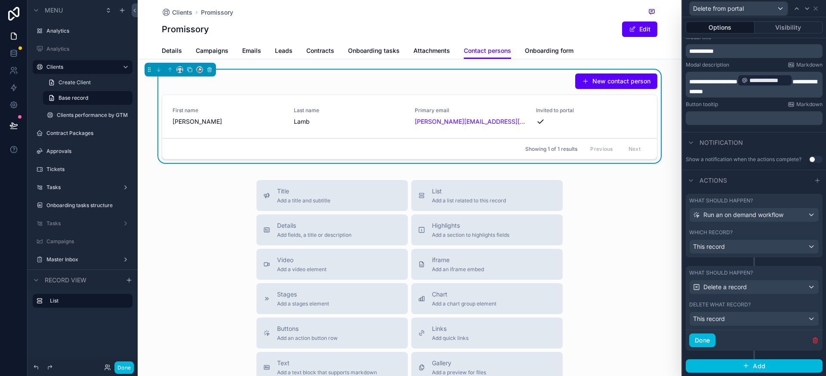
click at [706, 337] on button "Done" at bounding box center [702, 341] width 26 height 14
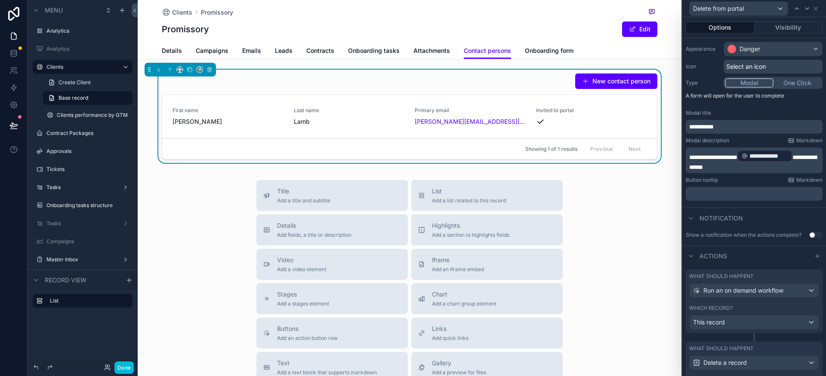
scroll to position [0, 0]
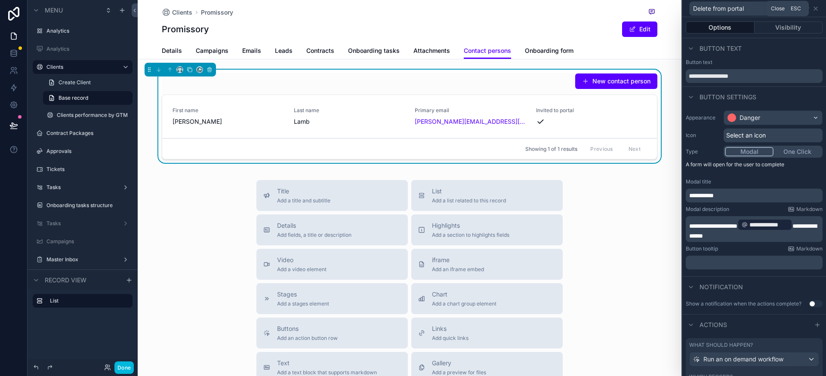
click at [816, 11] on icon at bounding box center [815, 8] width 7 height 7
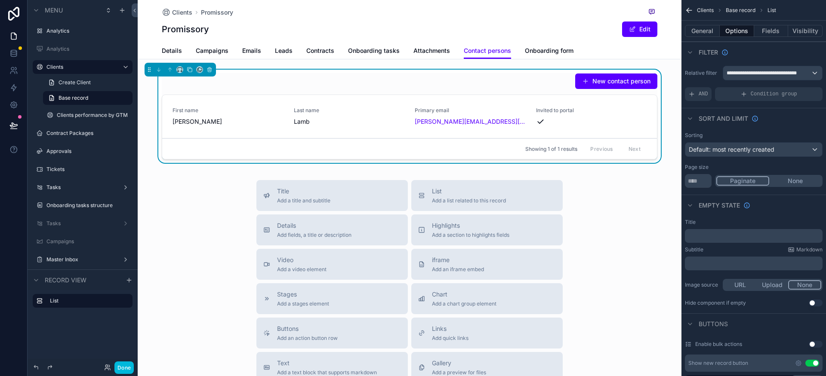
click at [770, 34] on button "Fields" at bounding box center [771, 31] width 34 height 12
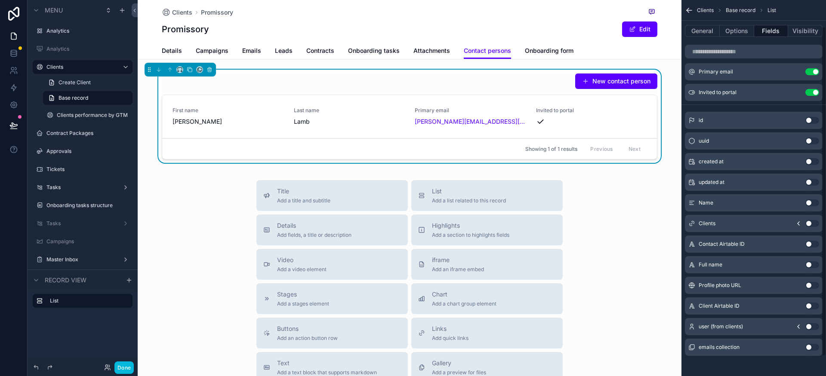
scroll to position [52, 0]
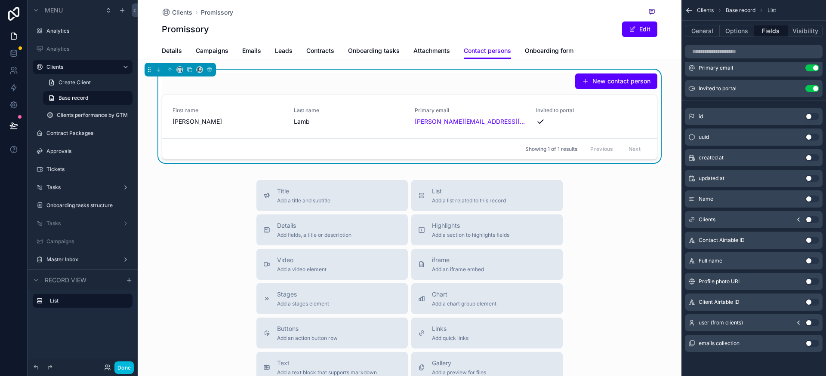
click at [797, 323] on icon "scrollable content" at bounding box center [798, 322] width 2 height 3
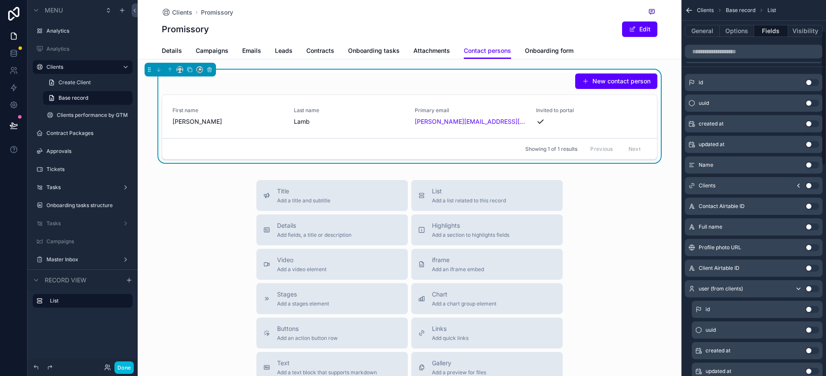
scroll to position [86, 0]
click at [797, 289] on icon "scrollable content" at bounding box center [798, 289] width 7 height 7
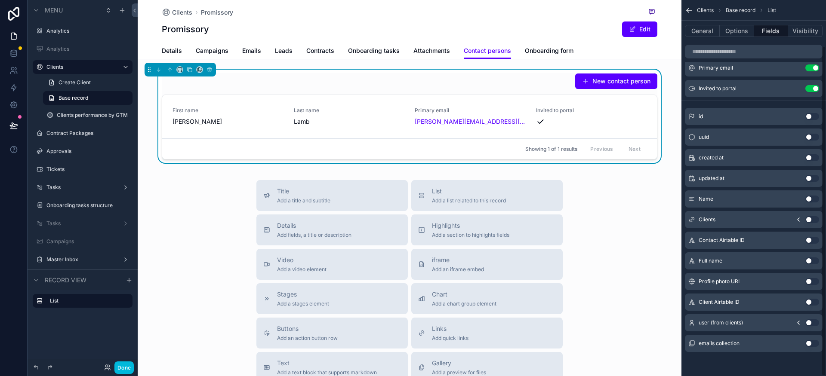
scroll to position [52, 0]
click at [690, 323] on icon "scrollable content" at bounding box center [691, 322] width 7 height 7
click at [796, 323] on icon "scrollable content" at bounding box center [798, 322] width 7 height 7
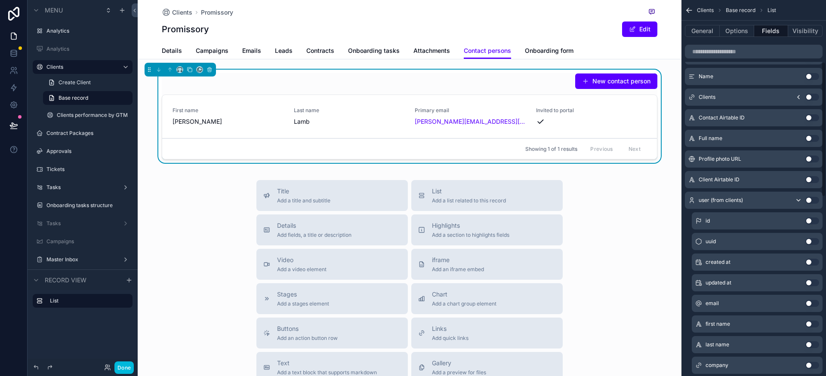
scroll to position [175, 0]
click at [793, 202] on button "scrollable content" at bounding box center [798, 199] width 14 height 7
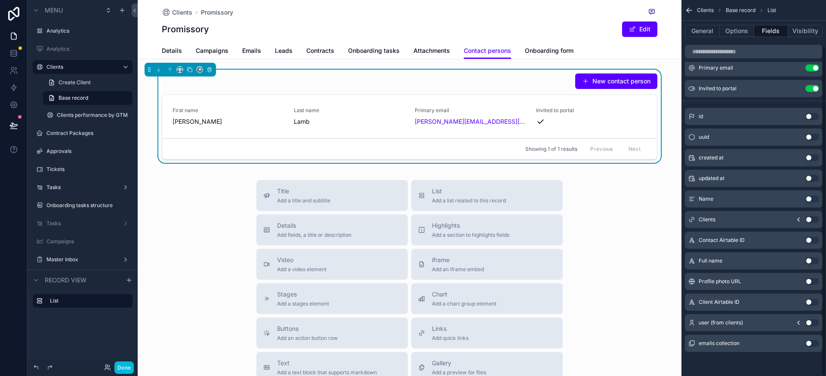
scroll to position [52, 0]
click at [12, 53] on icon at bounding box center [13, 53] width 9 height 9
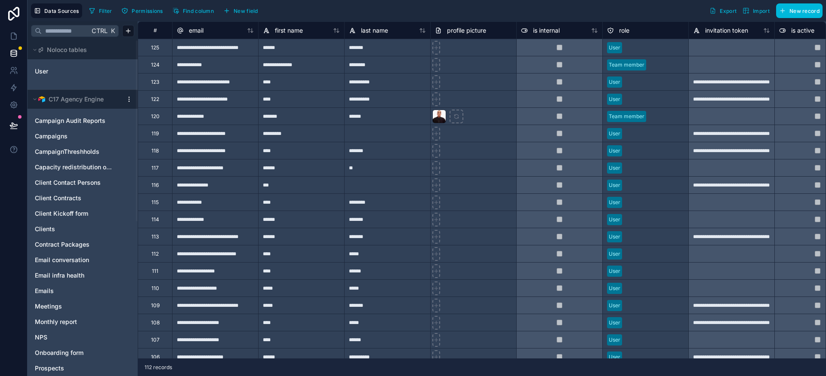
click at [68, 184] on span "Client Contact Persons" at bounding box center [68, 182] width 66 height 9
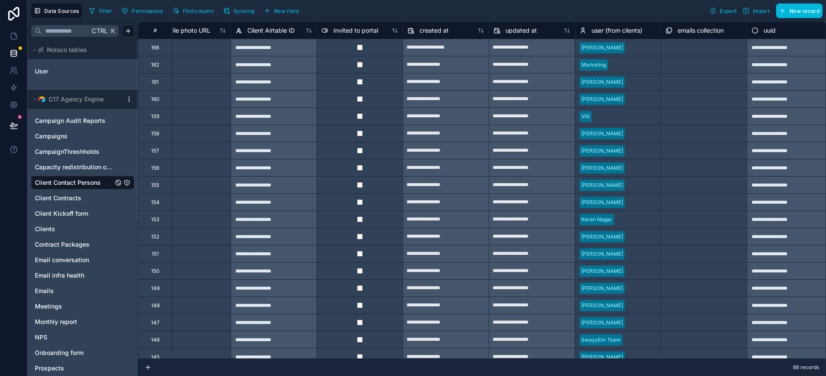
scroll to position [0, 643]
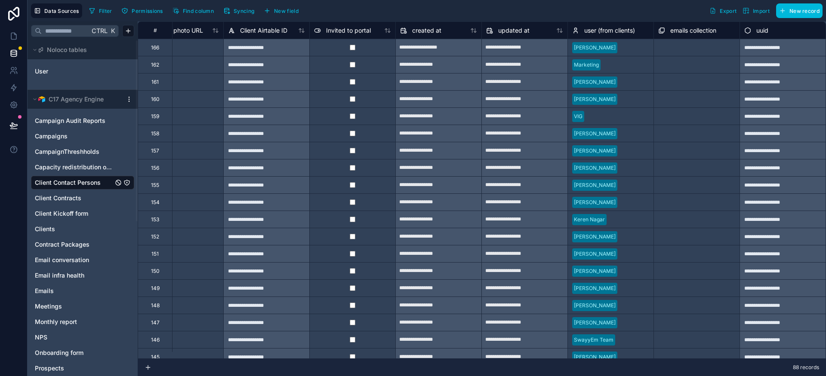
click at [572, 31] on div "user (from clients)" at bounding box center [603, 30] width 63 height 10
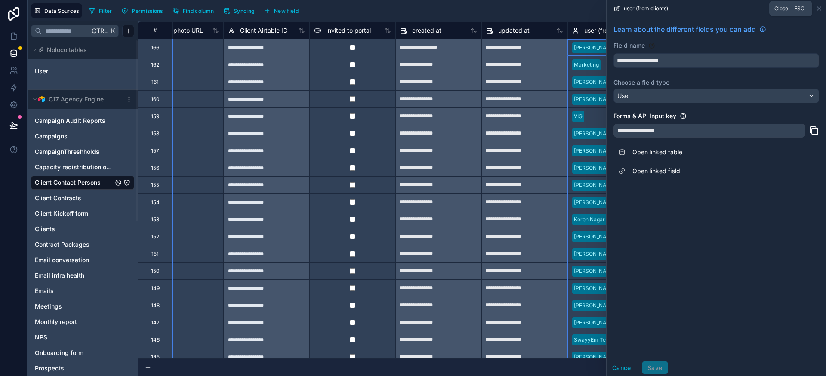
click at [819, 9] on icon at bounding box center [818, 8] width 7 height 7
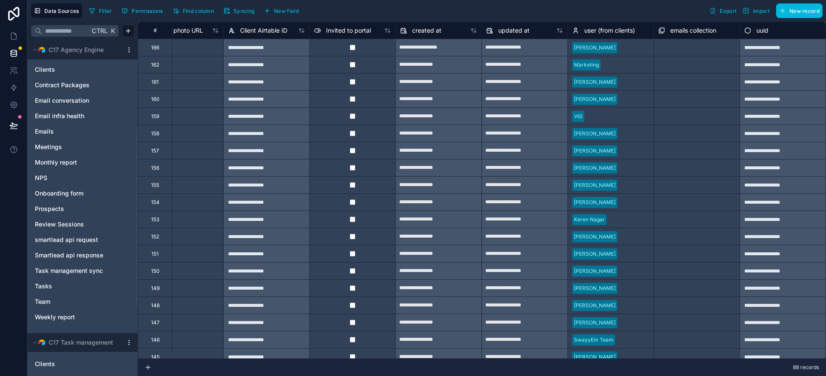
scroll to position [167, 0]
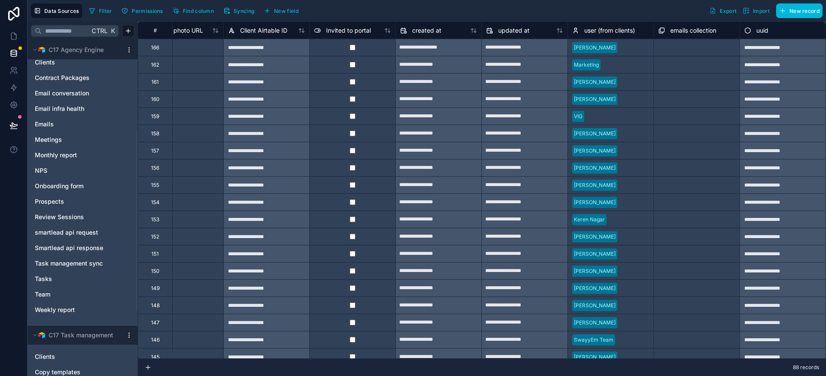
click at [428, 9] on div "Filter Permissions Find column Syncing New field Export Import New record" at bounding box center [454, 10] width 737 height 15
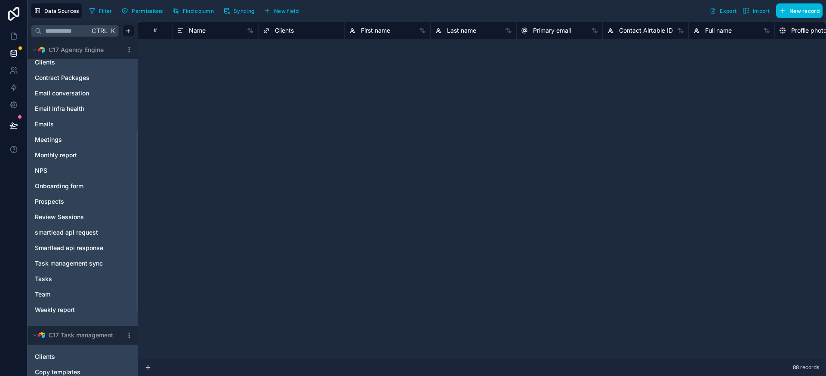
scroll to position [0, 0]
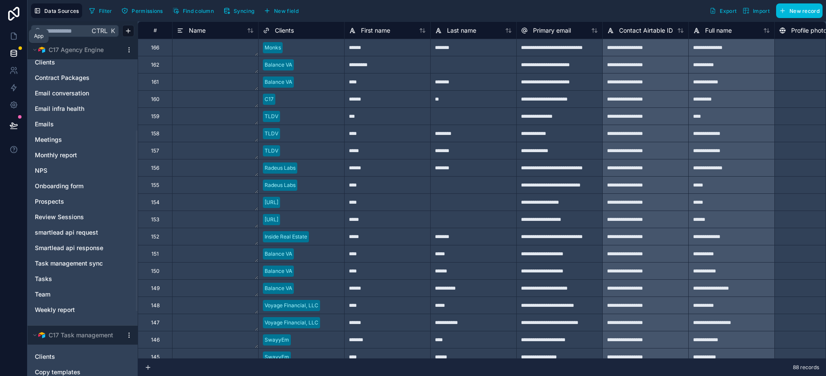
click at [16, 38] on icon at bounding box center [13, 36] width 5 height 6
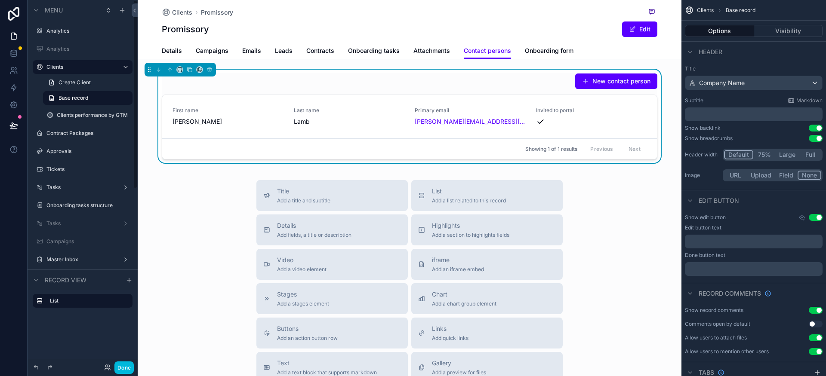
click at [69, 68] on label "Clients" at bounding box center [80, 67] width 69 height 7
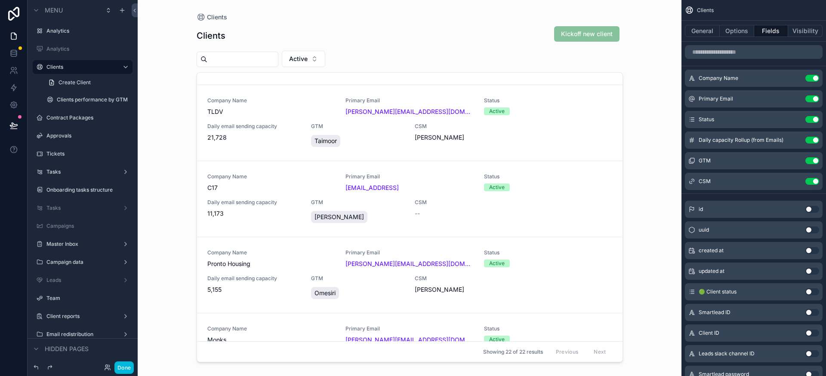
scroll to position [1053, 0]
click at [497, 211] on div "--" at bounding box center [460, 213] width 93 height 9
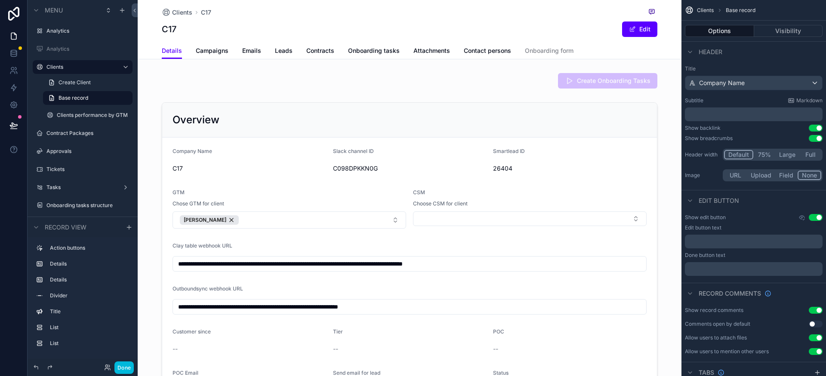
click at [489, 54] on span "Contact persons" at bounding box center [487, 50] width 47 height 9
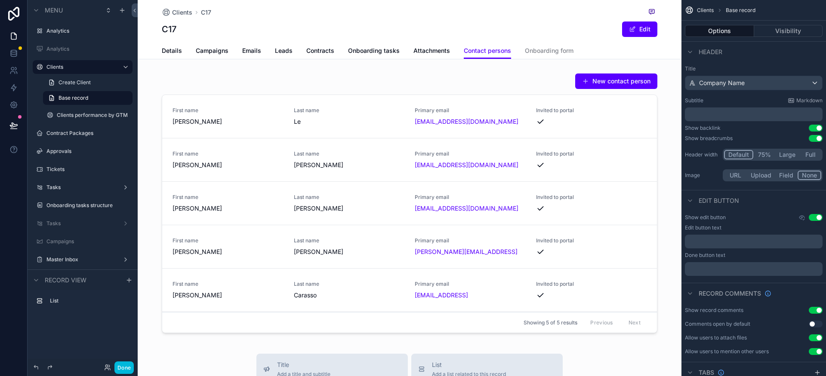
click at [616, 83] on div "scrollable content" at bounding box center [409, 205] width 543 height 270
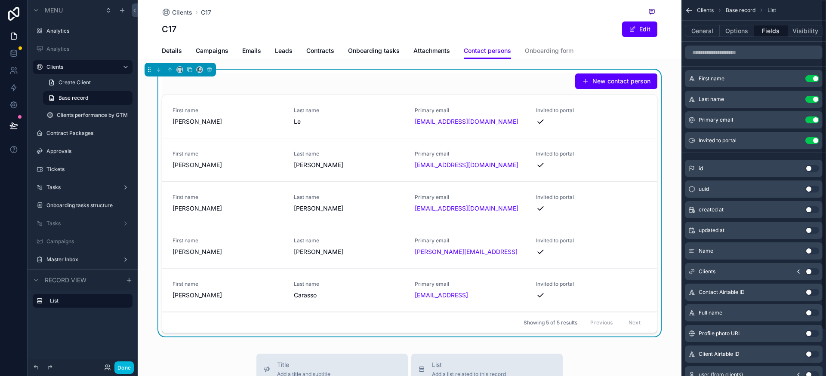
click at [624, 82] on button "New contact person" at bounding box center [616, 81] width 82 height 15
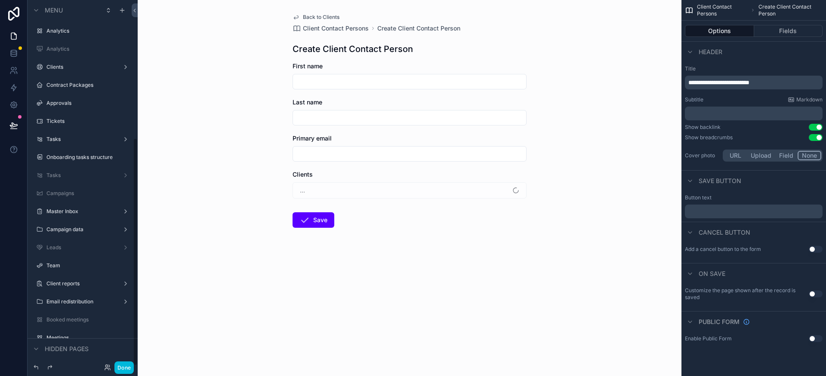
scroll to position [221, 0]
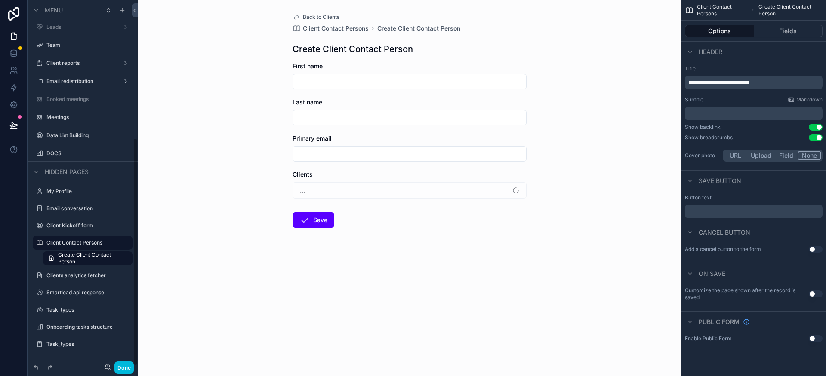
click at [339, 85] on input "scrollable content" at bounding box center [409, 82] width 233 height 12
type input "****"
click at [327, 113] on input "scrollable content" at bounding box center [409, 118] width 233 height 12
type input "****"
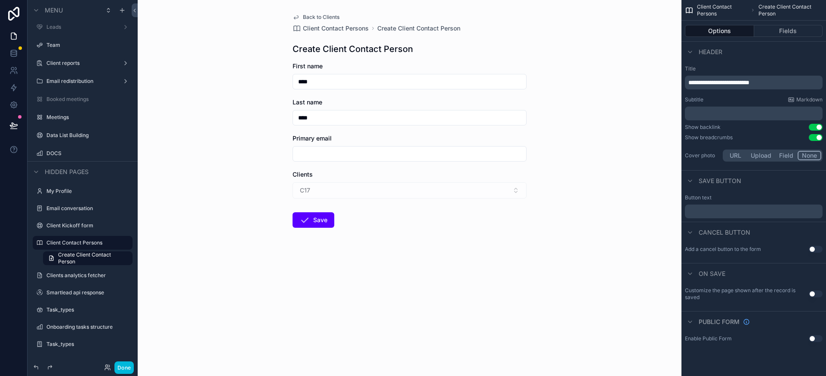
click at [330, 152] on input "scrollable content" at bounding box center [409, 154] width 233 height 12
type input "**********"
click at [307, 223] on icon "scrollable content" at bounding box center [304, 220] width 10 height 10
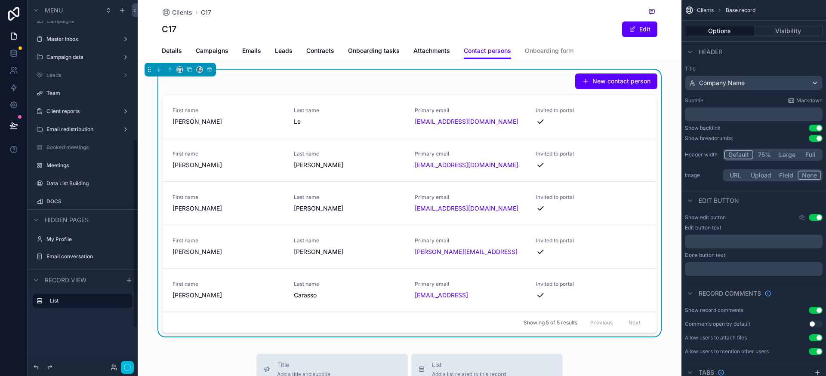
scroll to position [269, 0]
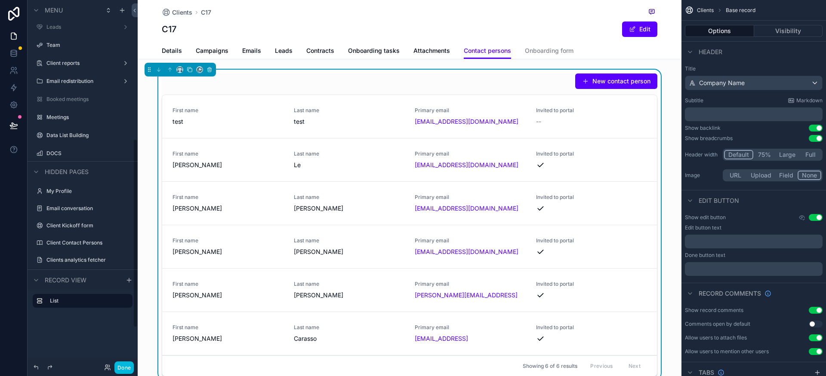
click at [129, 367] on button "Done" at bounding box center [123, 368] width 19 height 12
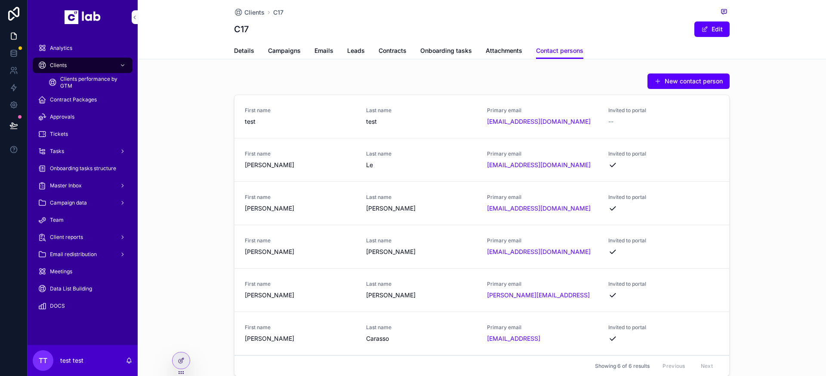
click at [0, 0] on span "Invite to portal" at bounding box center [0, 0] width 0 height 0
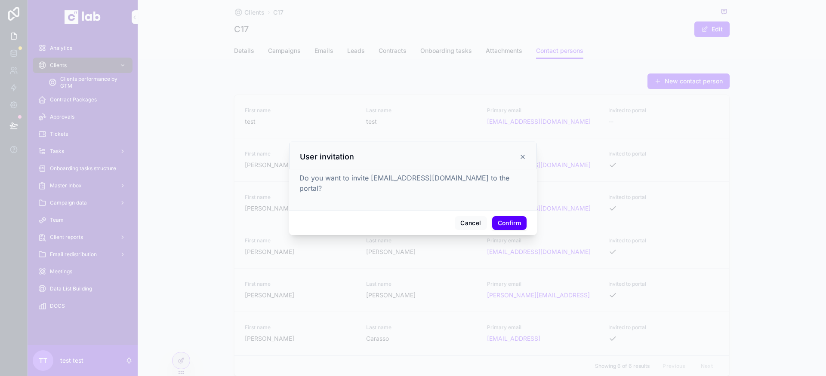
click at [505, 219] on button "Confirm" at bounding box center [509, 223] width 34 height 14
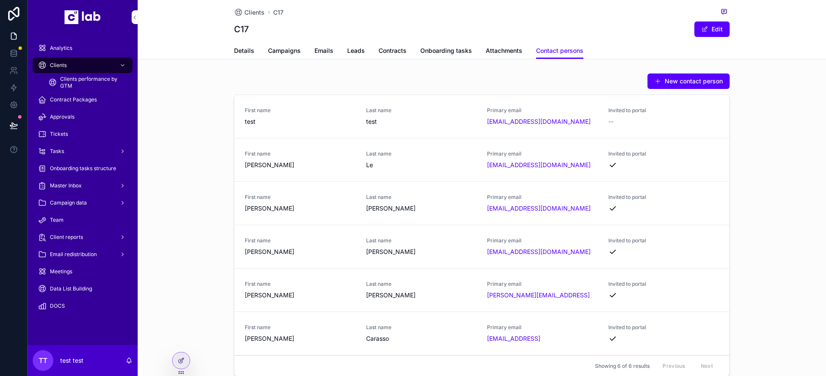
click at [586, 118] on div "[EMAIL_ADDRESS][DOMAIN_NAME]" at bounding box center [542, 121] width 111 height 9
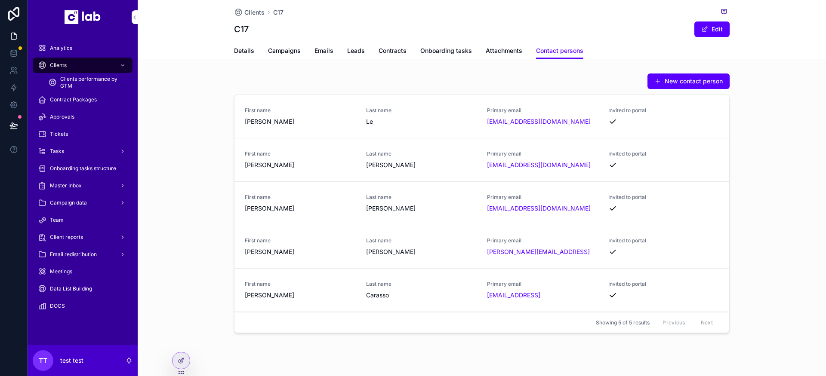
click at [717, 76] on button "New contact person" at bounding box center [688, 81] width 82 height 15
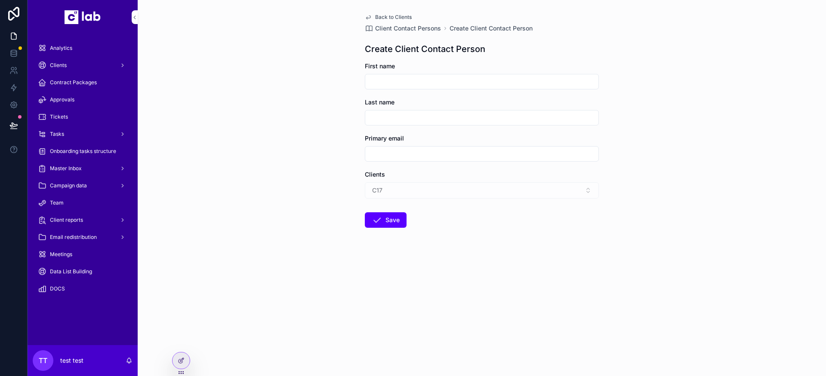
click at [421, 82] on input "scrollable content" at bounding box center [481, 82] width 233 height 12
type input "*"
type input "****"
click at [401, 117] on input "scrollable content" at bounding box center [481, 118] width 233 height 12
type input "****"
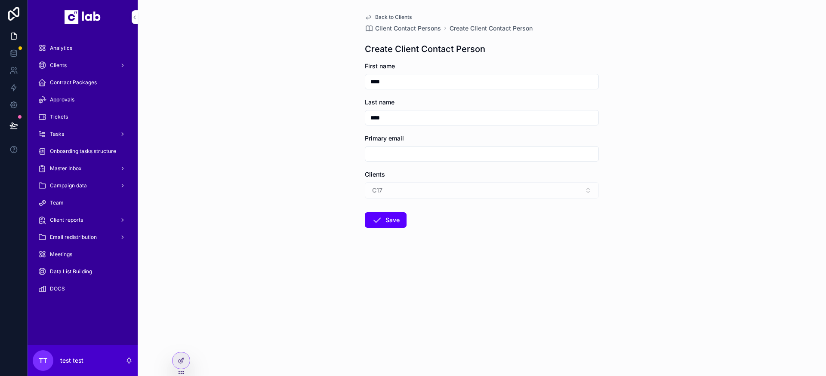
click at [398, 157] on input "scrollable content" at bounding box center [481, 154] width 233 height 12
type input "**********"
click at [388, 217] on button "Save" at bounding box center [386, 219] width 42 height 15
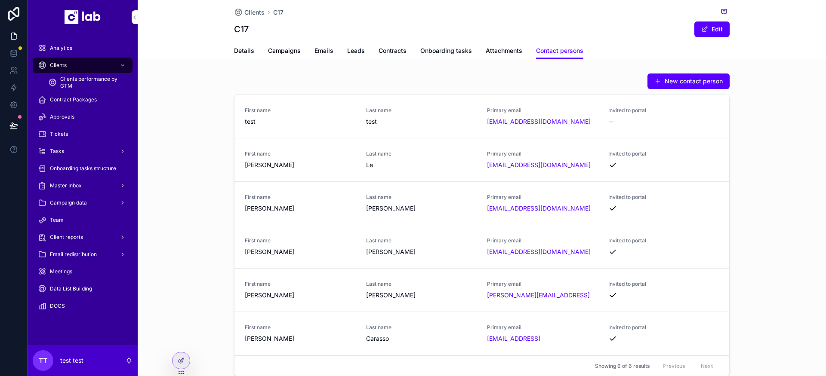
click at [0, 0] on span "Invite to portal" at bounding box center [0, 0] width 0 height 0
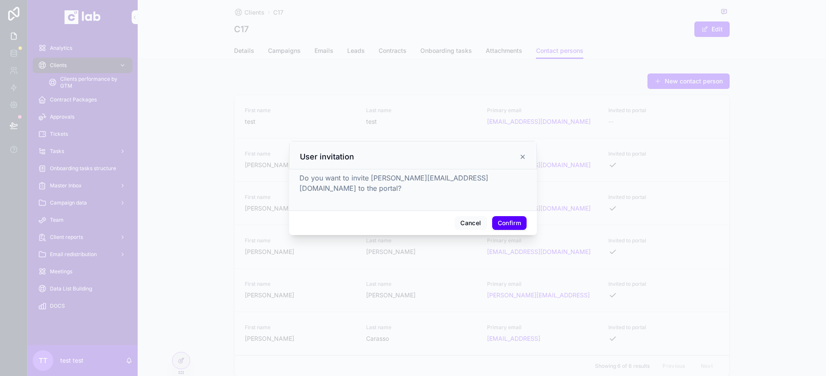
click at [497, 216] on button "Confirm" at bounding box center [509, 223] width 34 height 14
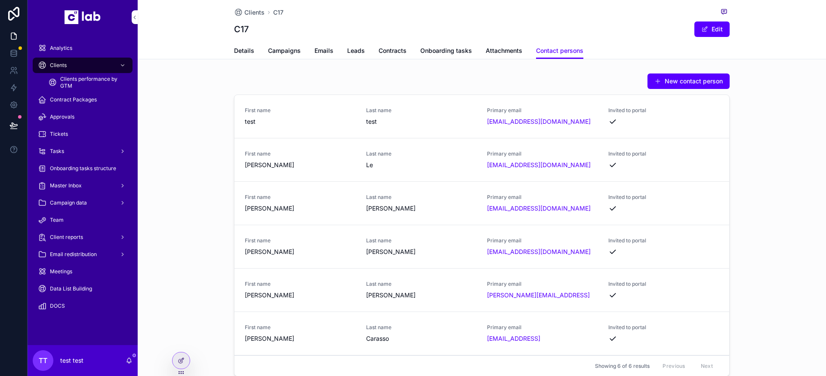
click at [0, 0] on button "Delete from portal" at bounding box center [0, 0] width 0 height 0
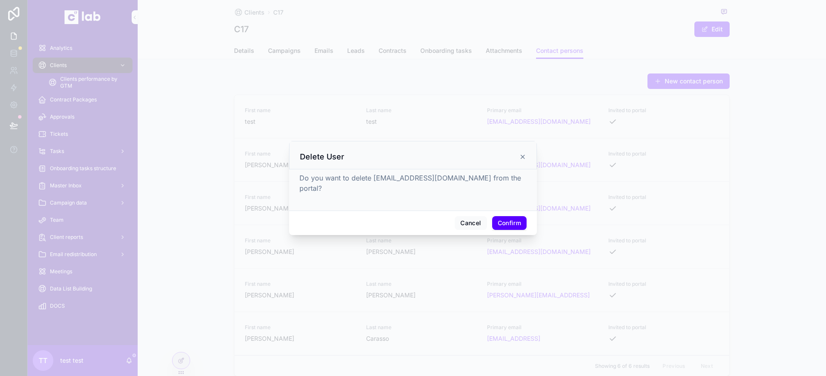
click at [507, 218] on button "Confirm" at bounding box center [509, 223] width 34 height 14
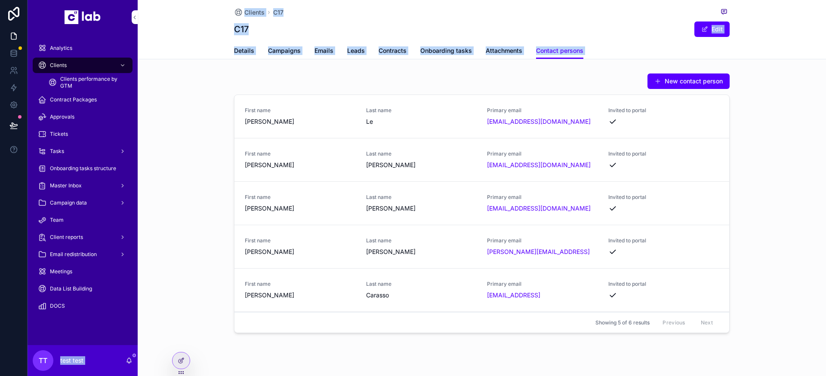
drag, startPoint x: 252, startPoint y: 72, endPoint x: 68, endPoint y: 144, distance: 197.4
click at [68, 144] on div "Analytics Clients Clients performance by GTM Contract Packages Approvals Ticket…" at bounding box center [427, 188] width 798 height 376
click at [187, 353] on div at bounding box center [181, 360] width 18 height 17
click at [183, 361] on icon at bounding box center [181, 360] width 7 height 7
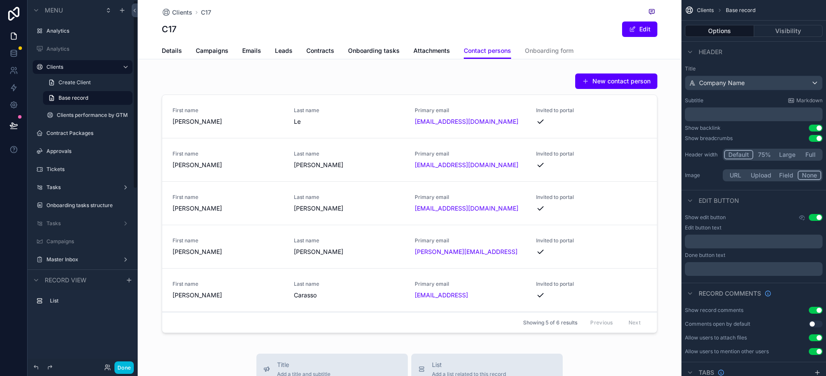
click at [76, 302] on label "List" at bounding box center [88, 301] width 76 height 7
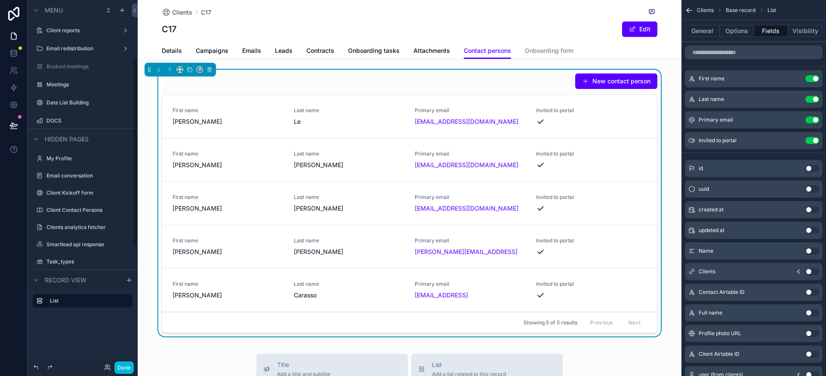
scroll to position [343, 0]
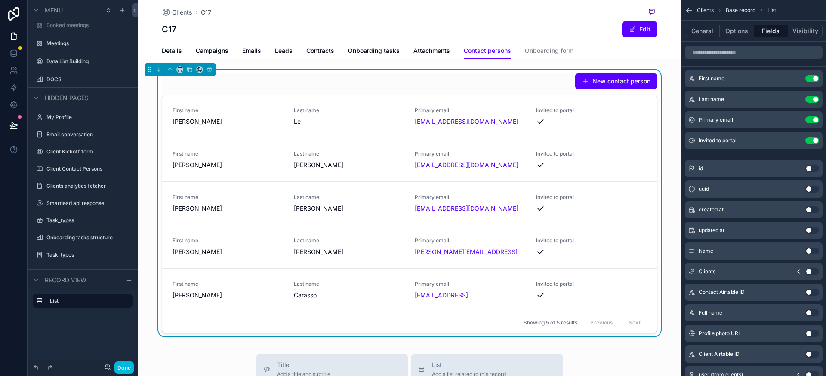
click at [85, 76] on label "DOCS" at bounding box center [86, 79] width 81 height 7
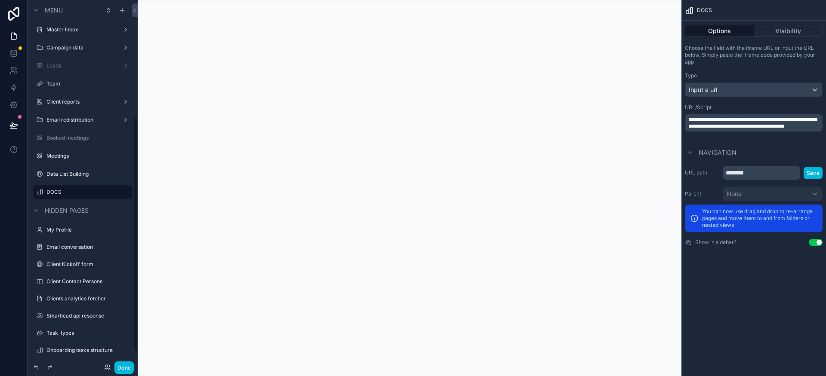
scroll to position [205, 0]
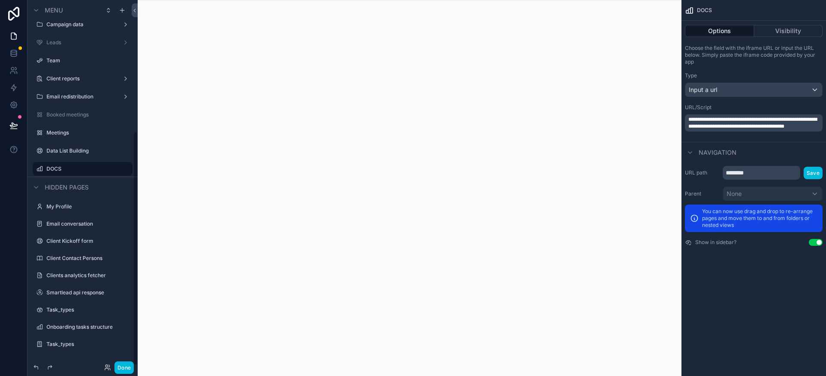
click at [72, 346] on label "Task_types" at bounding box center [86, 344] width 81 height 7
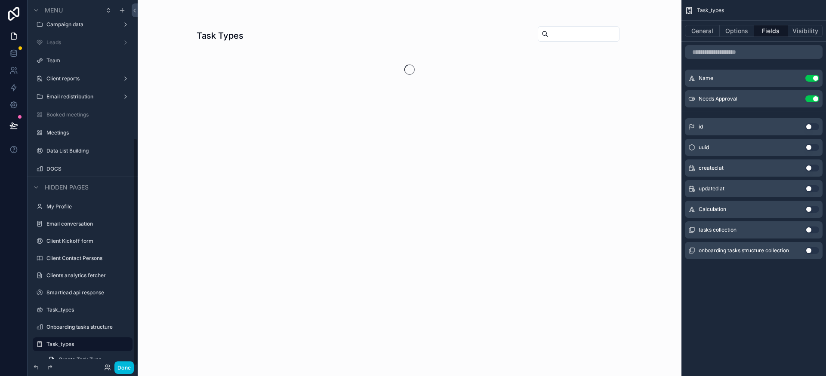
scroll to position [221, 0]
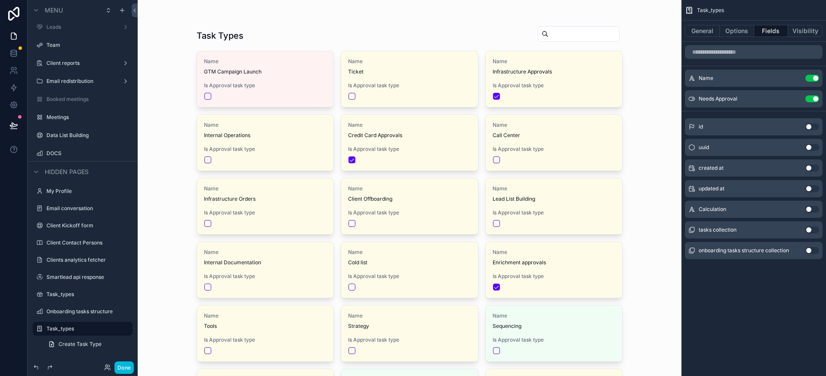
click at [690, 31] on button "General" at bounding box center [702, 31] width 35 height 12
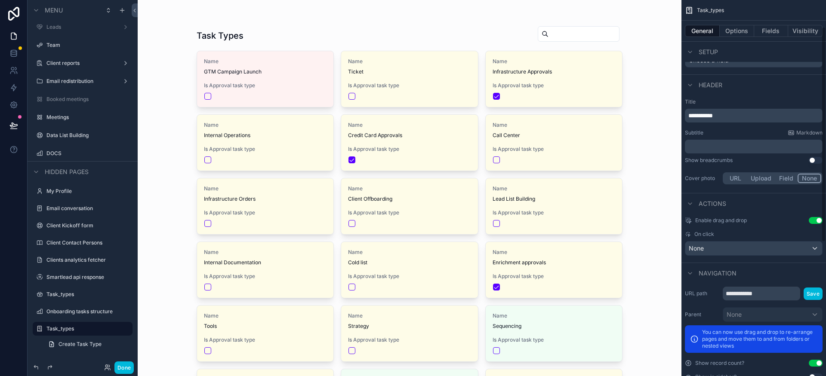
scroll to position [280, 0]
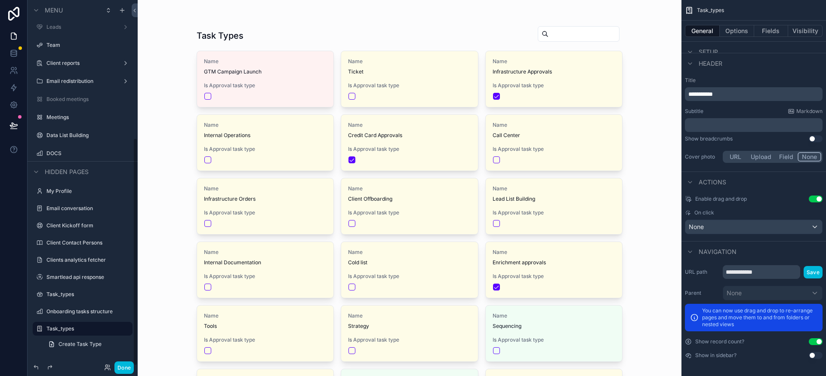
click at [0, 0] on icon "scrollable content" at bounding box center [0, 0] width 0 height 0
click at [63, 329] on input "**********" at bounding box center [75, 329] width 58 height 10
type input "**********"
click at [114, 328] on icon "scrollable content" at bounding box center [113, 328] width 7 height 7
click at [530, 76] on div "scrollable content" at bounding box center [410, 290] width 440 height 580
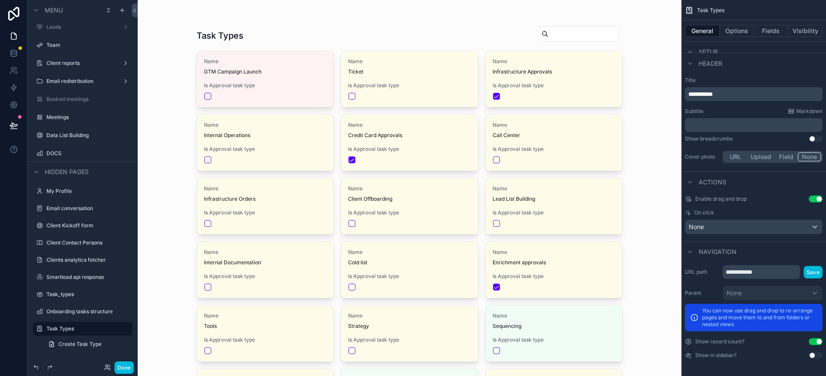
click at [559, 98] on div "scrollable content" at bounding box center [554, 96] width 122 height 7
click at [546, 83] on span "Is Approval task type" at bounding box center [553, 85] width 123 height 7
click at [777, 29] on button "Fields" at bounding box center [771, 31] width 34 height 12
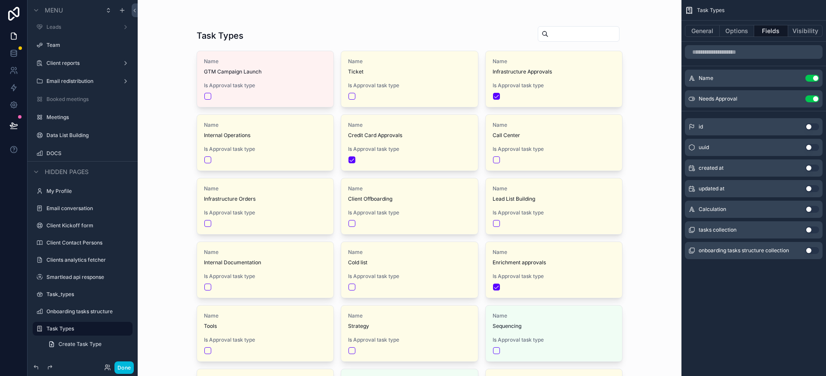
click at [0, 0] on icon "scrollable content" at bounding box center [0, 0] width 0 height 0
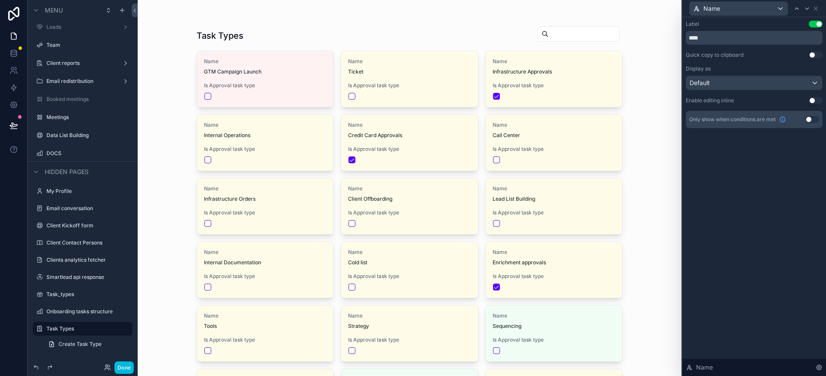
click at [808, 99] on button "Use setting" at bounding box center [815, 100] width 14 height 7
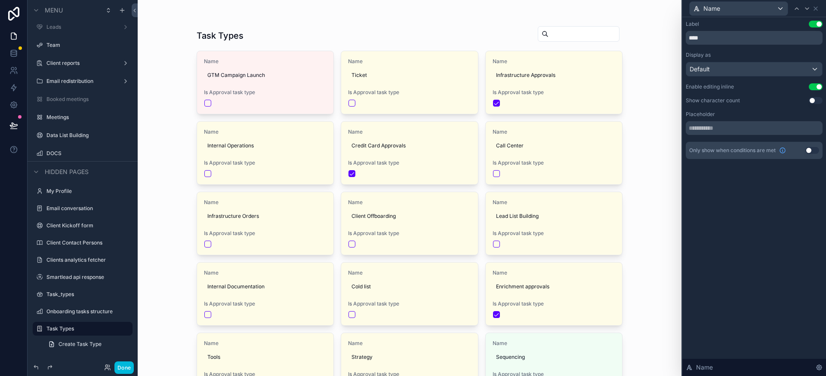
click at [568, 76] on span "Infrastructure Approvals" at bounding box center [554, 75] width 116 height 7
click at [584, 86] on icon "scrollable content" at bounding box center [585, 86] width 7 height 7
click at [755, 190] on div "Label Use setting **** Display as Default Enable editing inline Use setting Sho…" at bounding box center [754, 196] width 144 height 359
click at [817, 9] on icon at bounding box center [815, 8] width 7 height 7
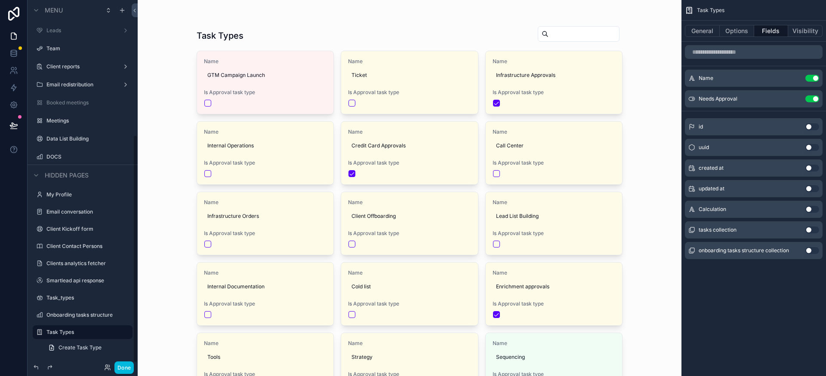
scroll to position [221, 0]
click at [126, 372] on button "Done" at bounding box center [123, 368] width 19 height 12
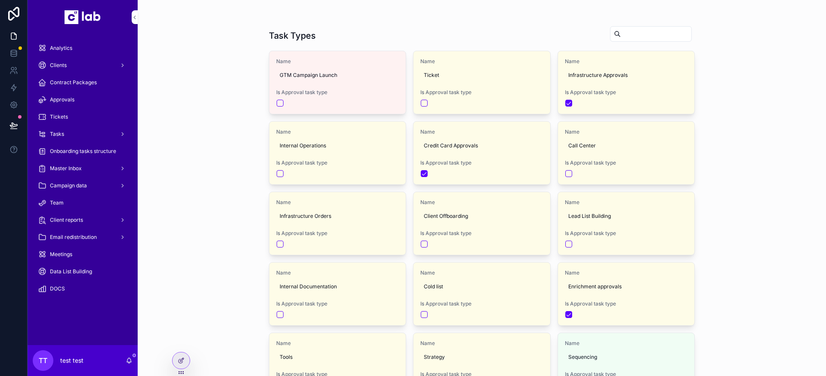
click at [184, 357] on div at bounding box center [180, 361] width 17 height 16
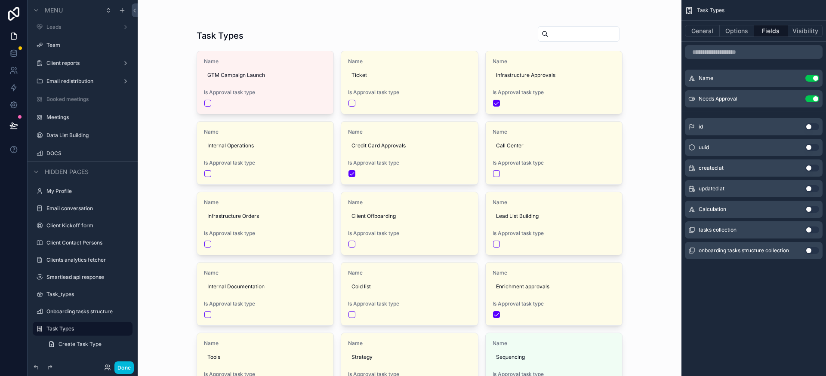
click at [710, 34] on button "General" at bounding box center [702, 31] width 35 height 12
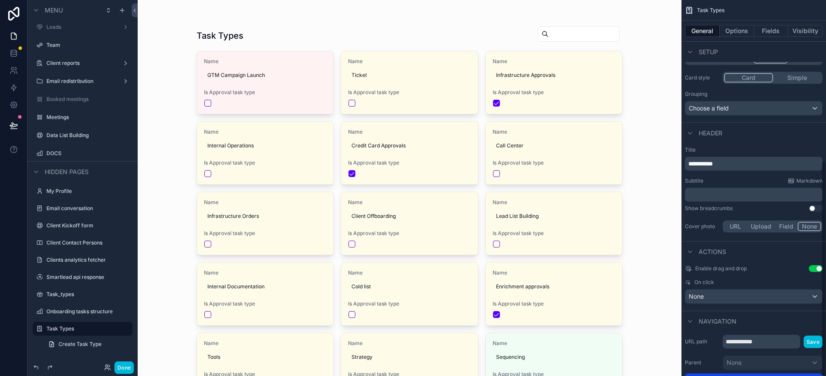
scroll to position [280, 0]
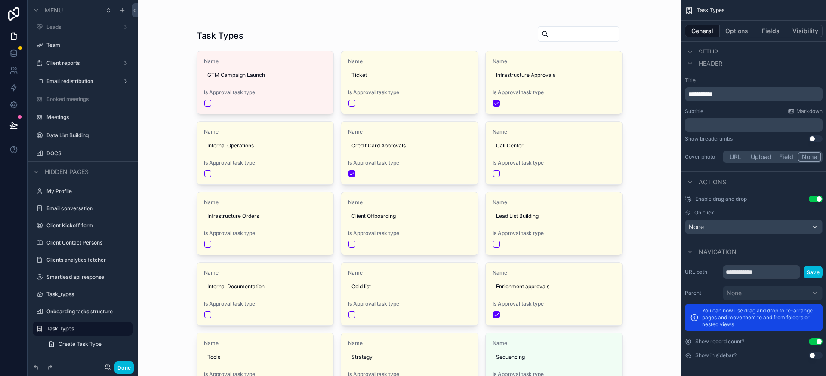
click at [817, 356] on button "Use setting" at bounding box center [815, 355] width 14 height 7
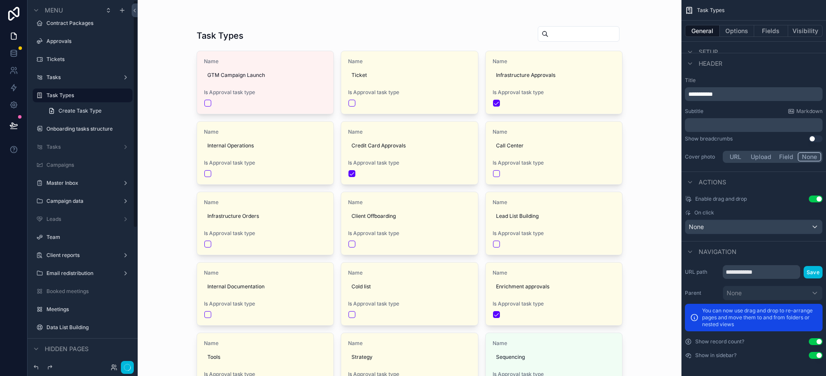
scroll to position [0, 0]
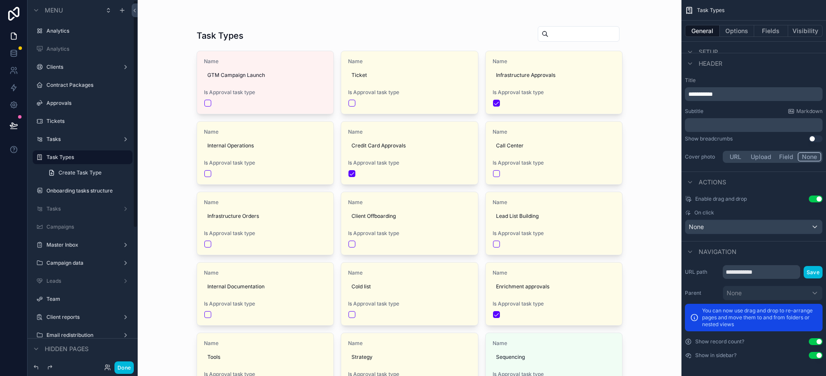
click at [65, 59] on div "Clients" at bounding box center [83, 66] width 110 height 15
click at [65, 68] on label "Clients" at bounding box center [80, 67] width 69 height 7
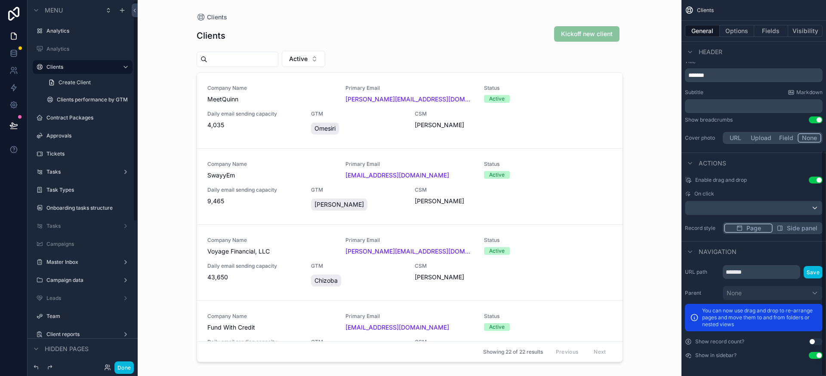
scroll to position [251, 0]
click at [505, 119] on div "scrollable content" at bounding box center [410, 183] width 440 height 366
click at [768, 34] on button "Fields" at bounding box center [771, 31] width 34 height 12
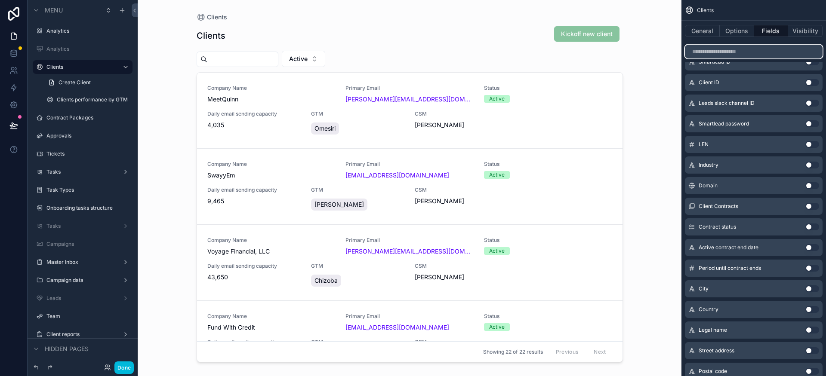
click at [743, 54] on input "scrollable content" at bounding box center [754, 52] width 138 height 14
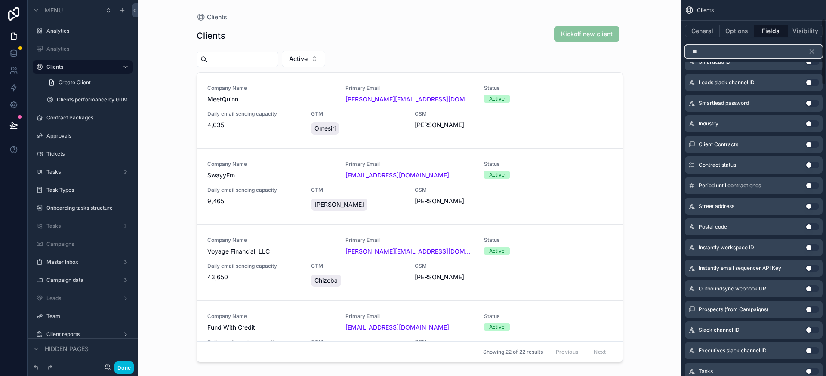
scroll to position [0, 0]
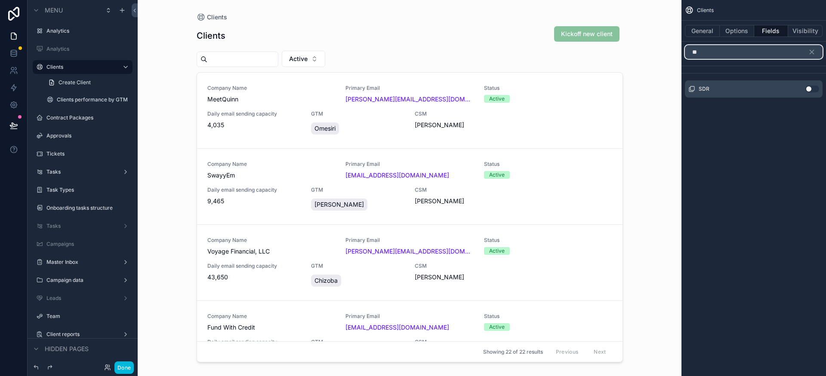
type input "**"
click at [813, 91] on button "Use setting" at bounding box center [812, 89] width 14 height 7
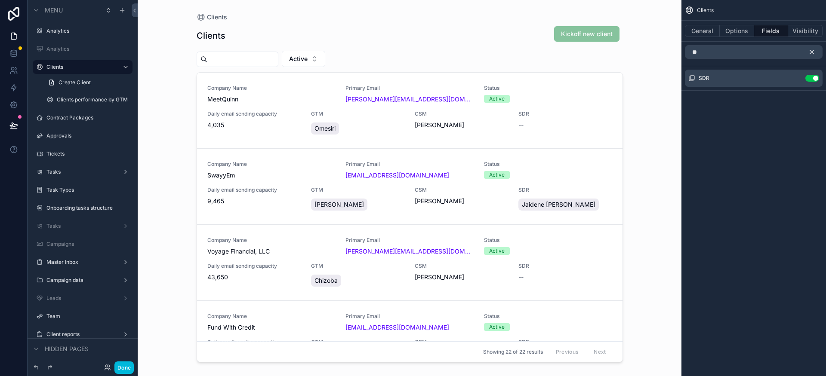
click at [812, 52] on icon "scrollable content" at bounding box center [812, 52] width 4 height 4
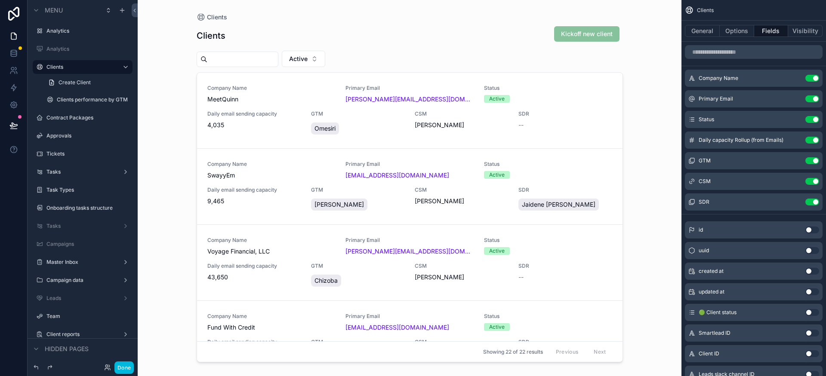
click at [764, 180] on div "CSM Use setting" at bounding box center [754, 181] width 138 height 17
click at [0, 0] on icon "scrollable content" at bounding box center [0, 0] width 0 height 0
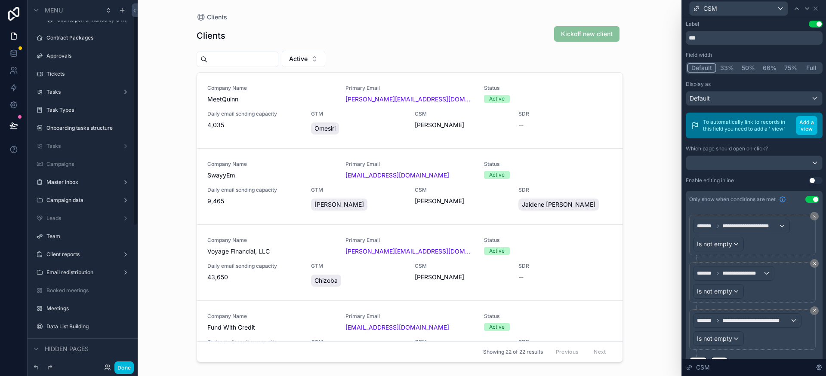
scroll to position [239, 0]
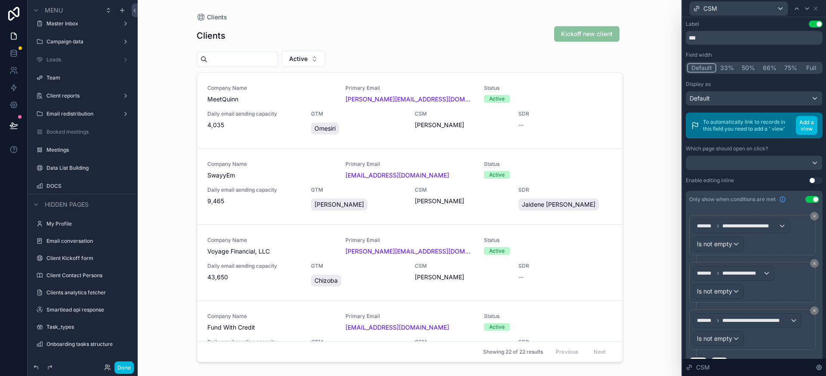
click at [80, 155] on div "Meetings" at bounding box center [82, 150] width 96 height 14
click at [88, 148] on label "Meetings" at bounding box center [86, 150] width 81 height 7
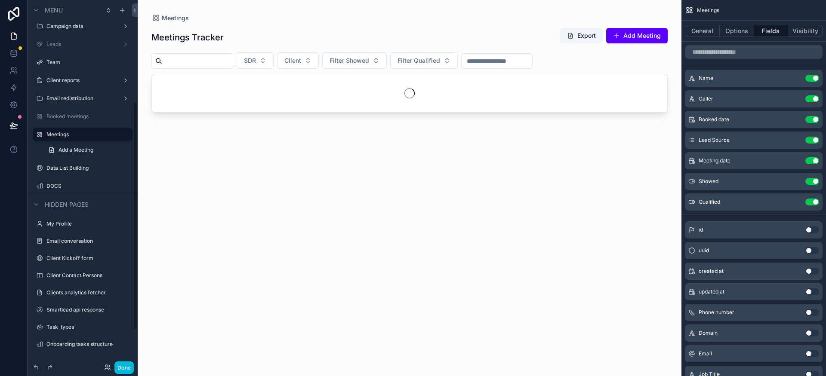
scroll to position [164, 0]
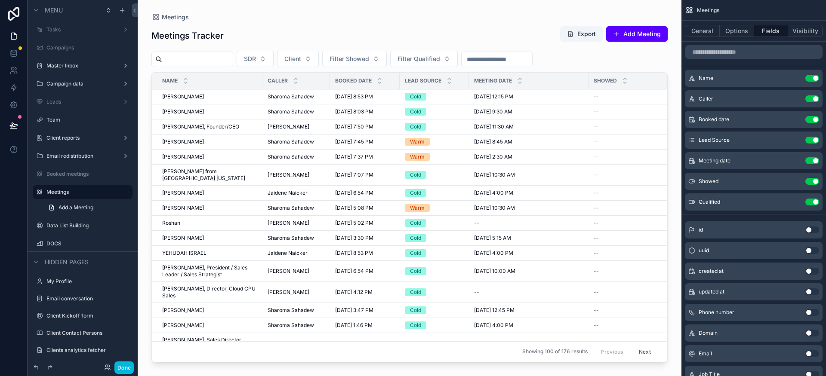
click at [609, 96] on div "scrollable content" at bounding box center [409, 183] width 543 height 366
click at [364, 97] on span "10/3/2025 8:53 PM" at bounding box center [354, 96] width 38 height 7
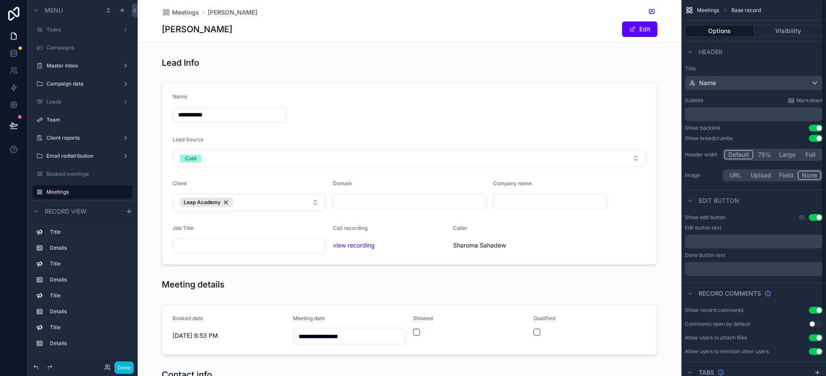
click at [790, 15] on div "Meetings Base record" at bounding box center [753, 10] width 144 height 21
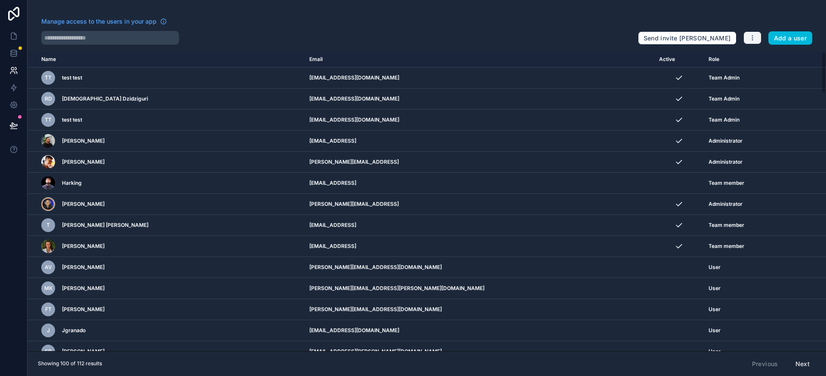
click at [749, 36] on icon "button" at bounding box center [752, 37] width 7 height 7
click at [433, 12] on div "Manage access to the users in your app Send invite reminders Add a user Name Em…" at bounding box center [427, 188] width 798 height 376
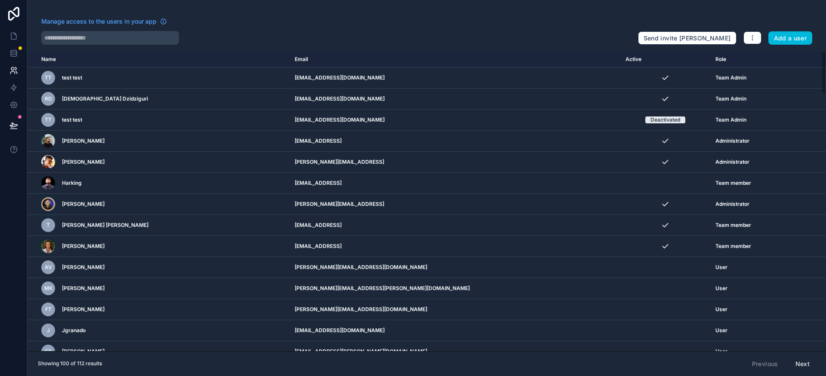
click at [0, 0] on icon "scrollable content" at bounding box center [0, 0] width 0 height 0
click at [17, 89] on icon at bounding box center [13, 87] width 9 height 9
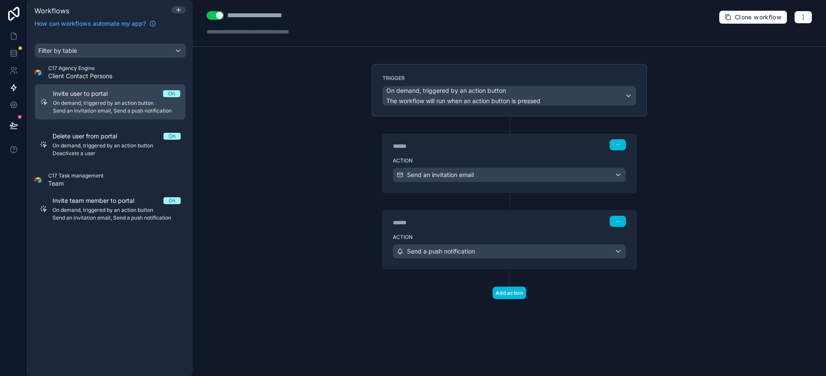
click at [108, 142] on span "On demand, triggered by an action button" at bounding box center [116, 145] width 128 height 7
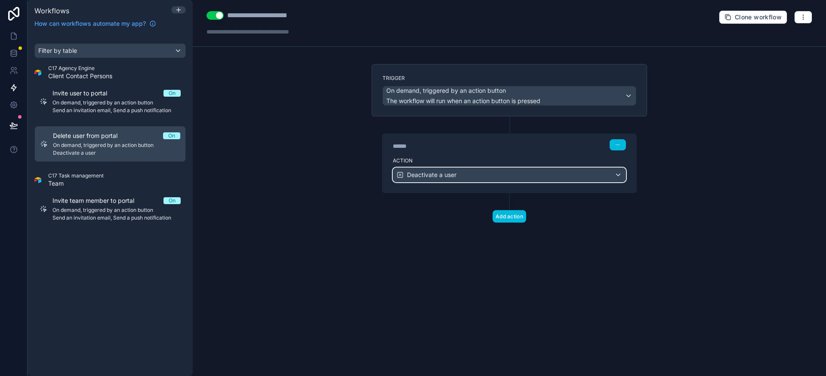
click at [485, 174] on div "Deactivate a user" at bounding box center [509, 175] width 232 height 14
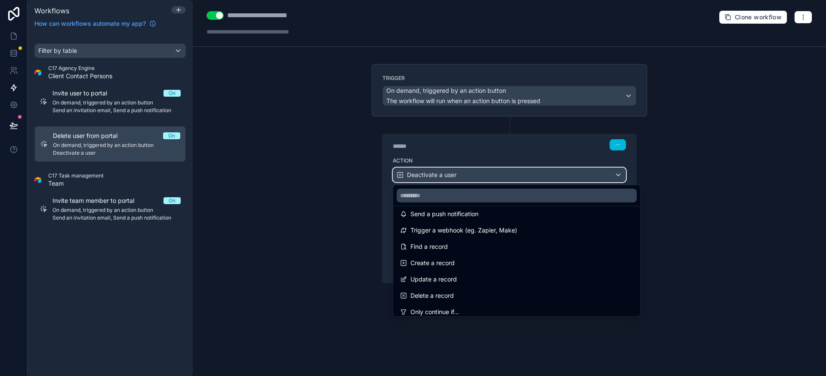
scroll to position [25, 0]
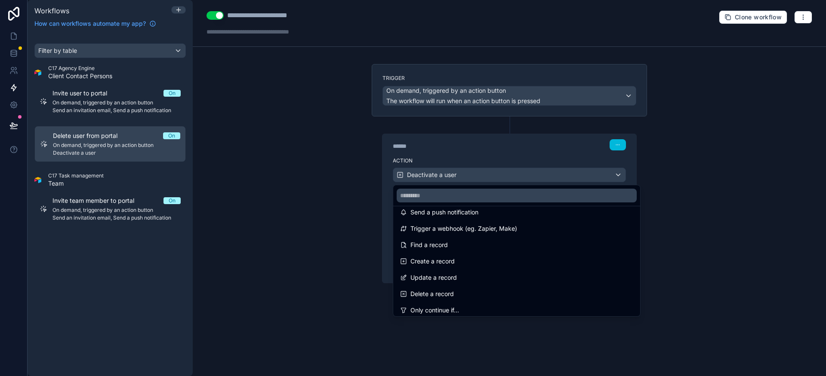
click at [486, 289] on div "Delete a record" at bounding box center [516, 294] width 233 height 10
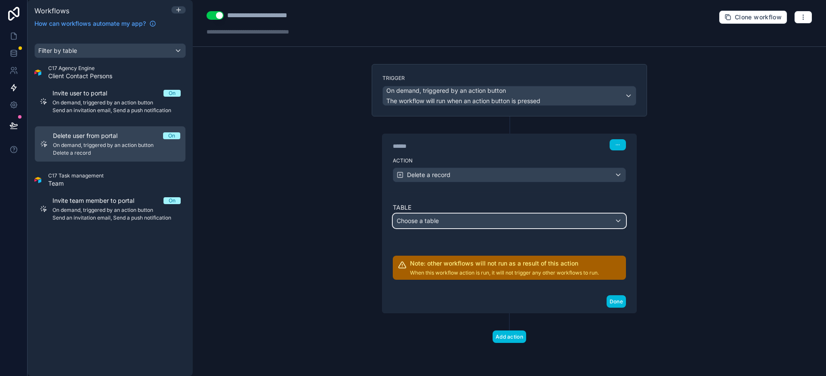
click at [458, 219] on div "Choose a table" at bounding box center [509, 221] width 232 height 14
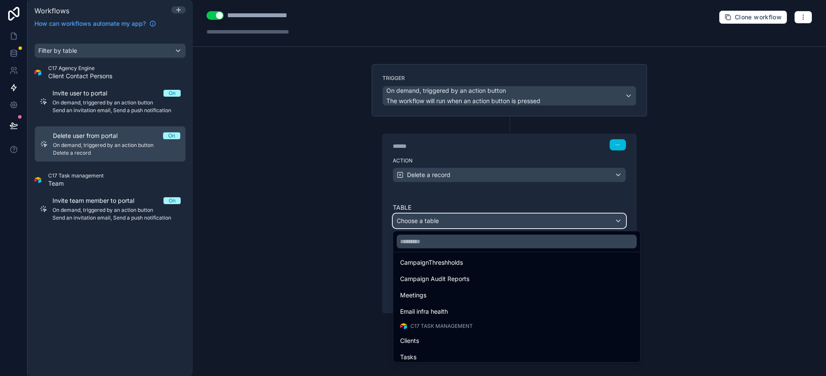
scroll to position [367, 0]
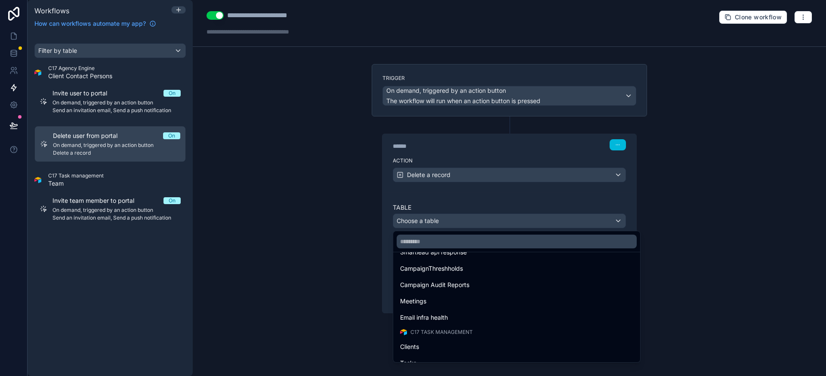
click at [456, 200] on div at bounding box center [413, 188] width 826 height 376
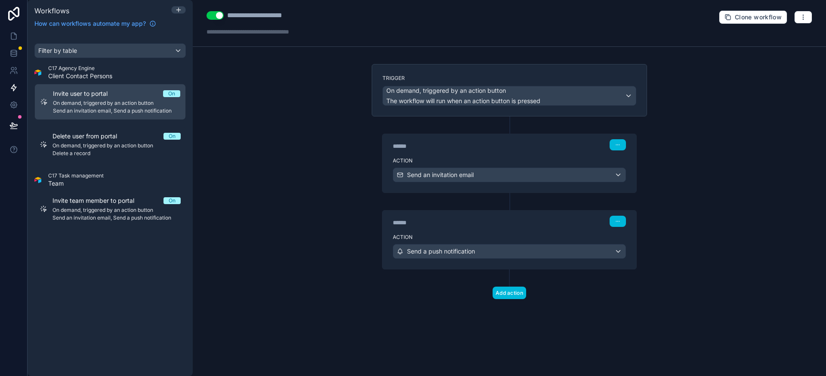
click at [110, 151] on span "Delete a record" at bounding box center [116, 153] width 128 height 7
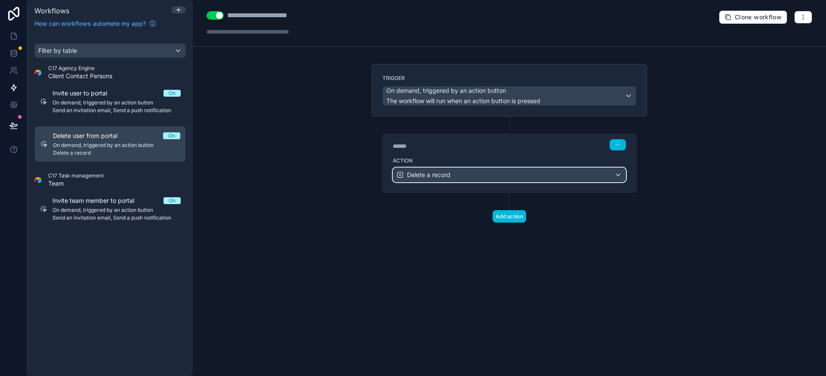
click at [484, 175] on div "Delete a record" at bounding box center [509, 175] width 232 height 14
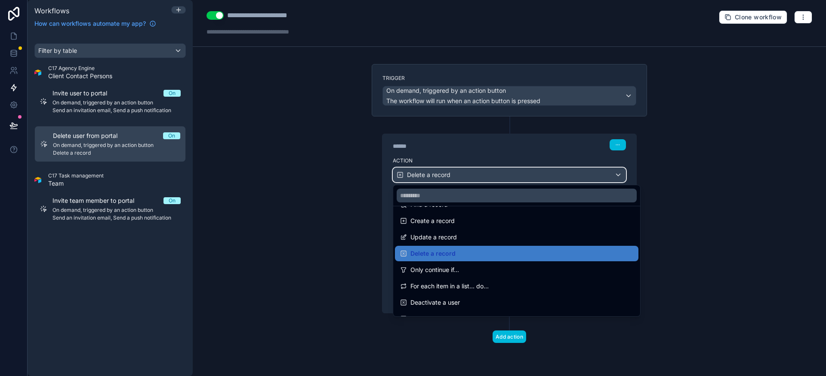
scroll to position [69, 0]
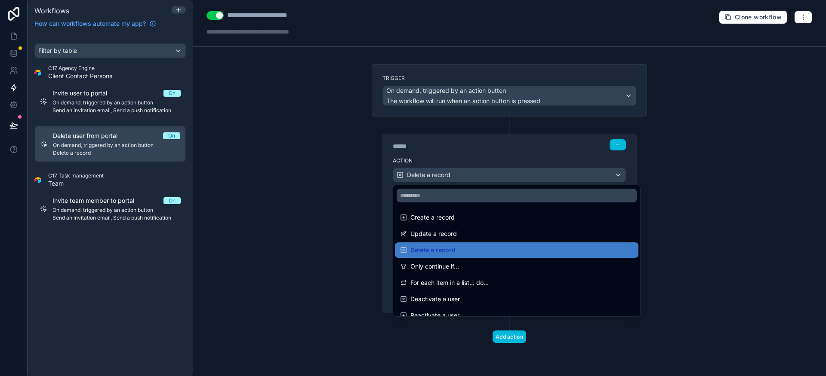
click at [456, 295] on span "Deactivate a user" at bounding box center [434, 299] width 49 height 10
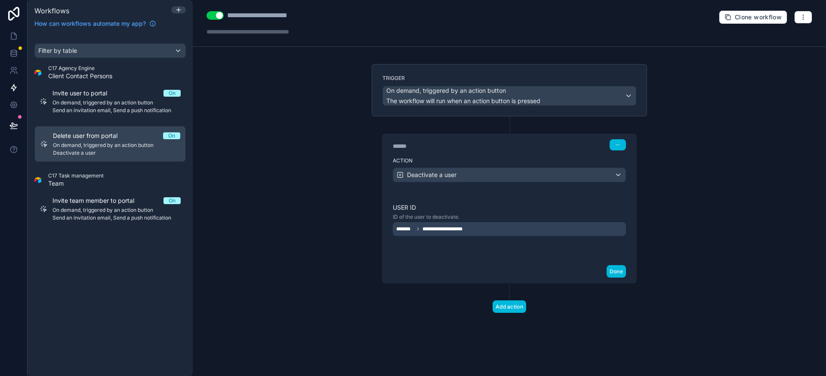
click at [614, 274] on button "Done" at bounding box center [615, 271] width 19 height 12
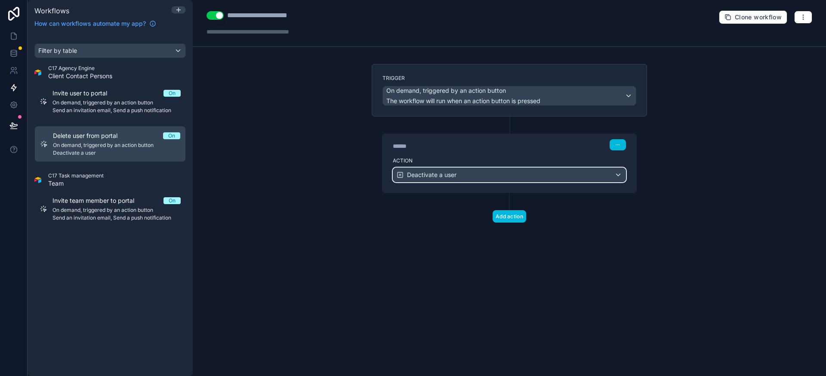
click at [490, 177] on div "Deactivate a user" at bounding box center [509, 175] width 232 height 14
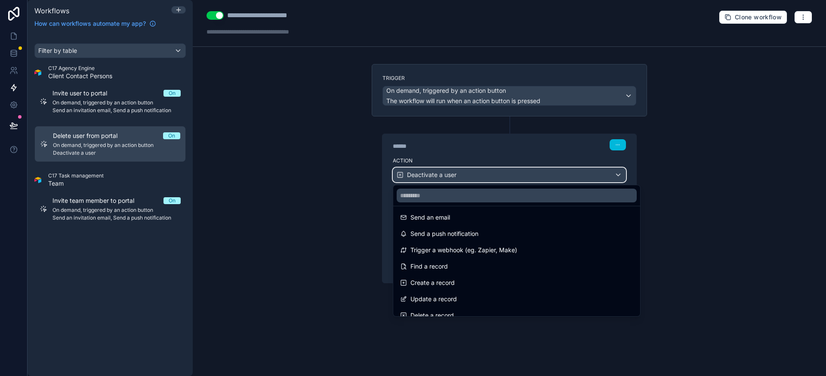
scroll to position [0, 0]
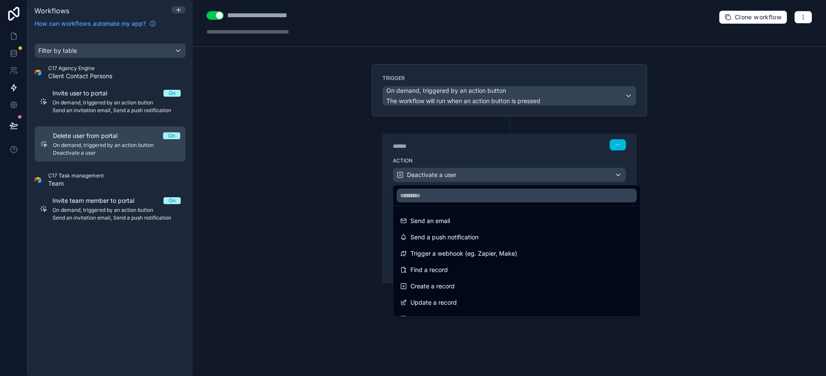
click at [340, 227] on div at bounding box center [413, 188] width 826 height 376
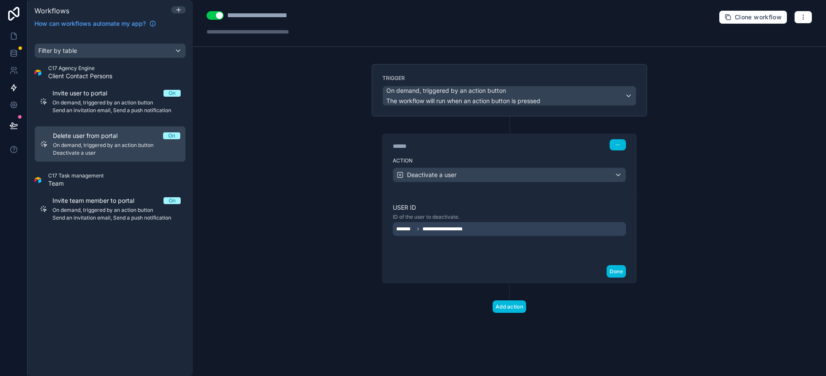
click at [619, 273] on button "Done" at bounding box center [615, 271] width 19 height 12
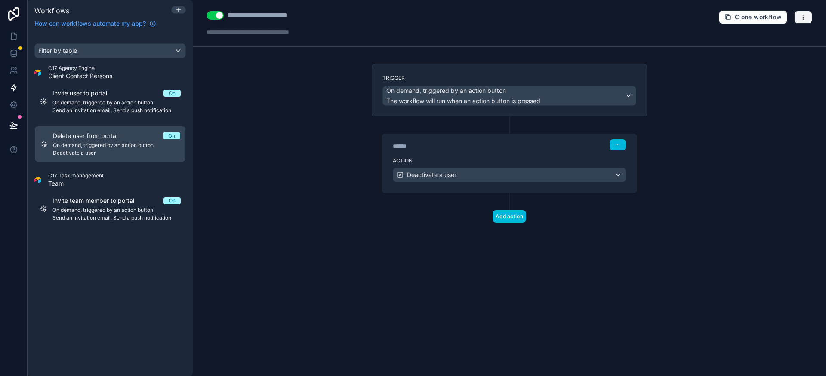
click at [807, 17] on button "button" at bounding box center [803, 17] width 18 height 13
click at [762, 98] on div "**********" at bounding box center [509, 188] width 633 height 376
